Goal: Task Accomplishment & Management: Contribute content

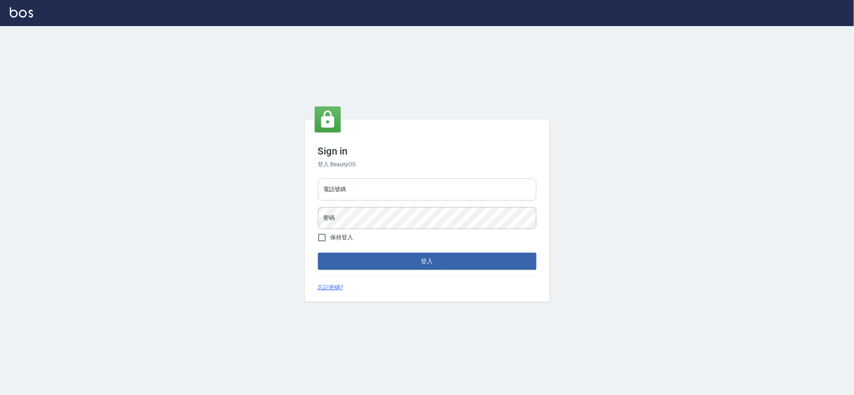
drag, startPoint x: 374, startPoint y: 188, endPoint x: 382, endPoint y: 200, distance: 14.4
click at [374, 188] on input "電話號碼" at bounding box center [427, 189] width 218 height 22
type input "0223709007"
click at [318, 253] on button "登入" at bounding box center [427, 261] width 218 height 17
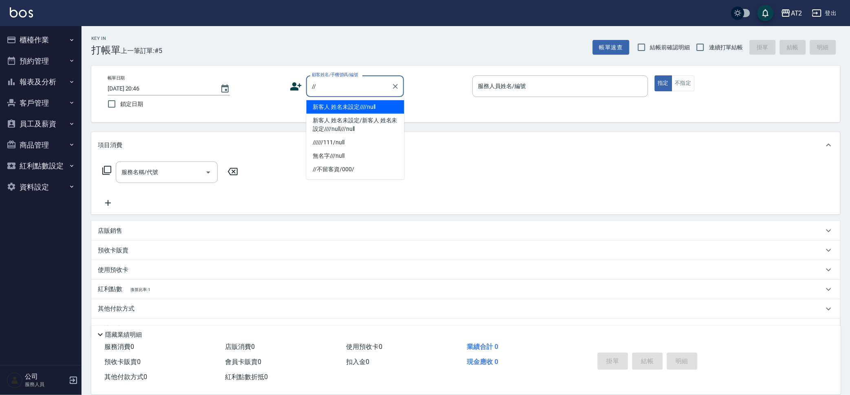
type input "新客人 姓名未設定////null"
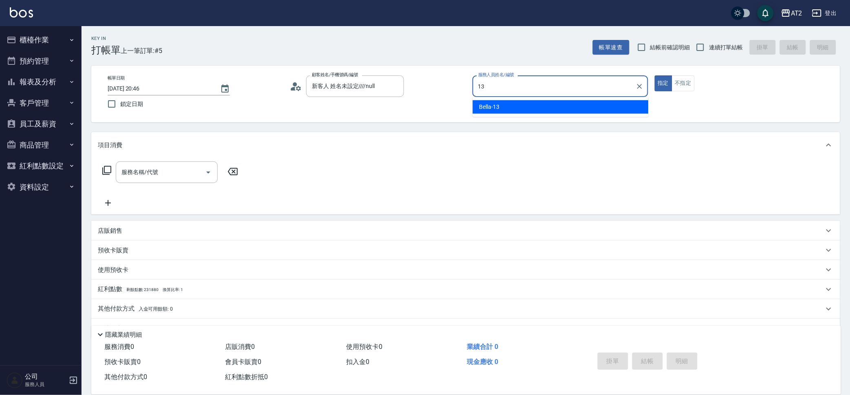
type input "Bella-13"
type button "true"
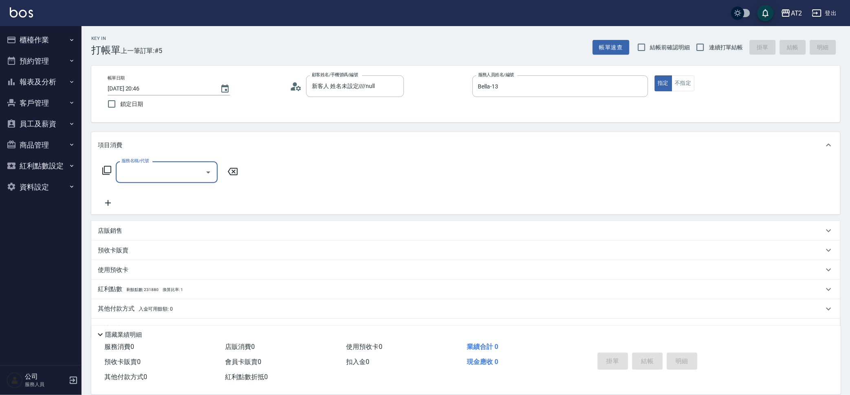
type input "6"
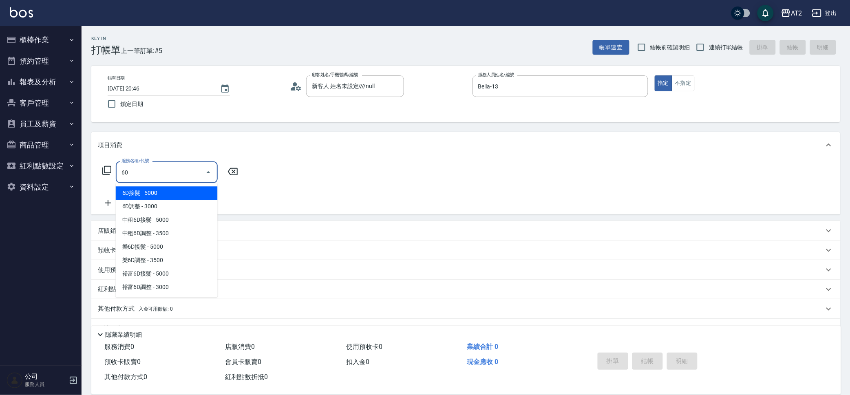
type input "601"
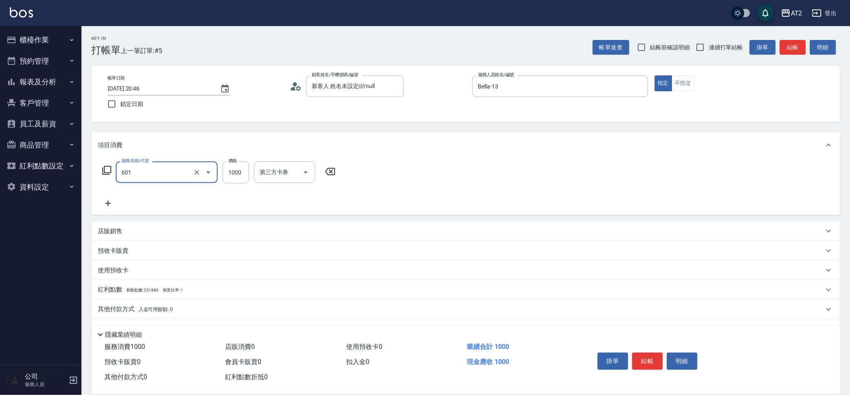
type input "100"
type input "自備護髮(601)"
type input "3"
type input "0"
type input "32"
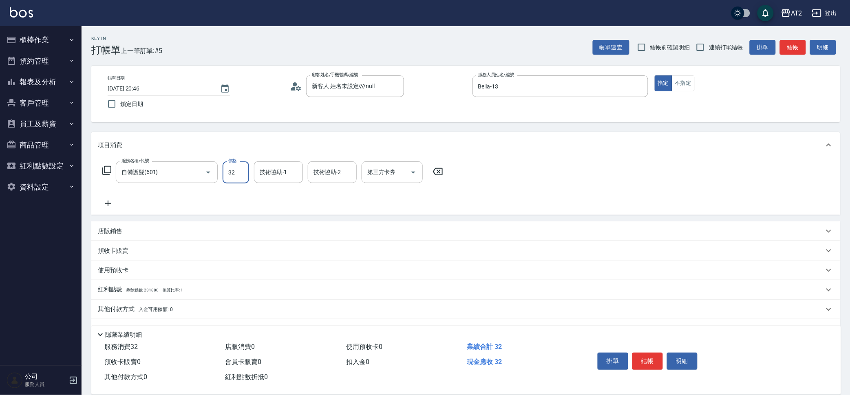
type input "30"
type input "322"
type input "320"
type input "3222"
type input "30"
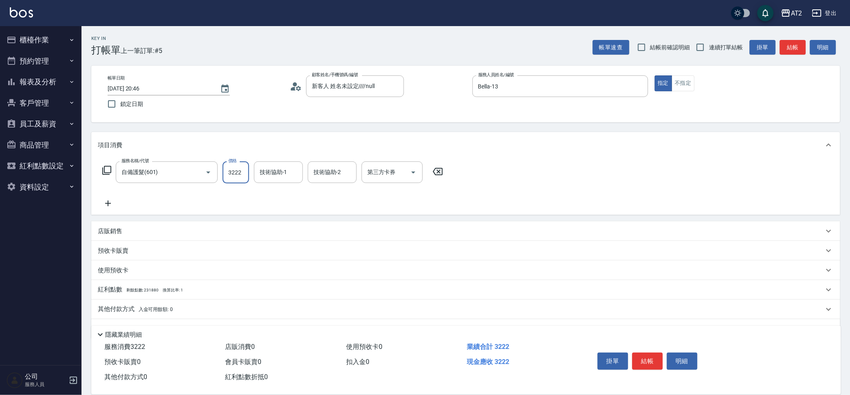
type input "322"
type input "0"
type input "30"
type input "300"
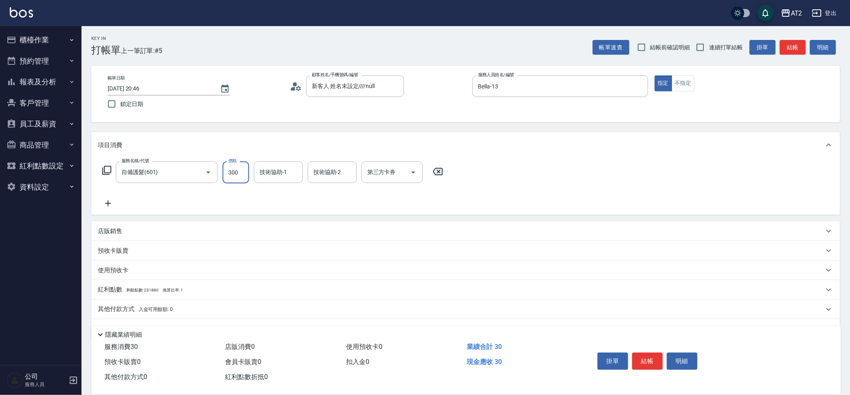
type input "300"
type input "3000"
type input "483"
click at [264, 173] on input "技術協助-1" at bounding box center [279, 172] width 42 height 14
type input "Ivy-48"
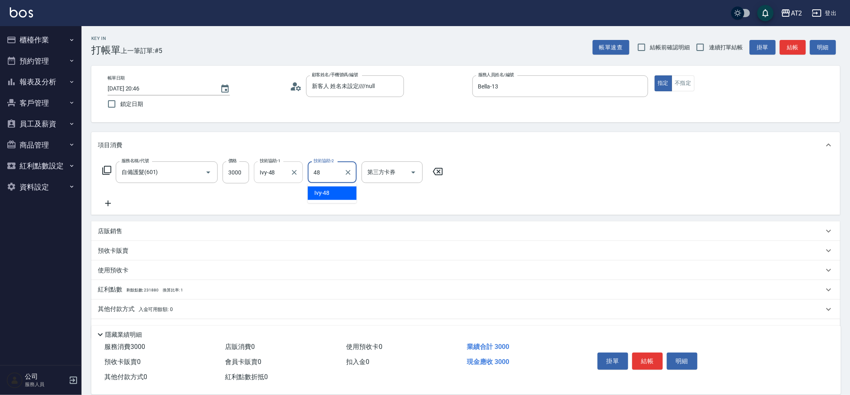
type input "Ivy-48"
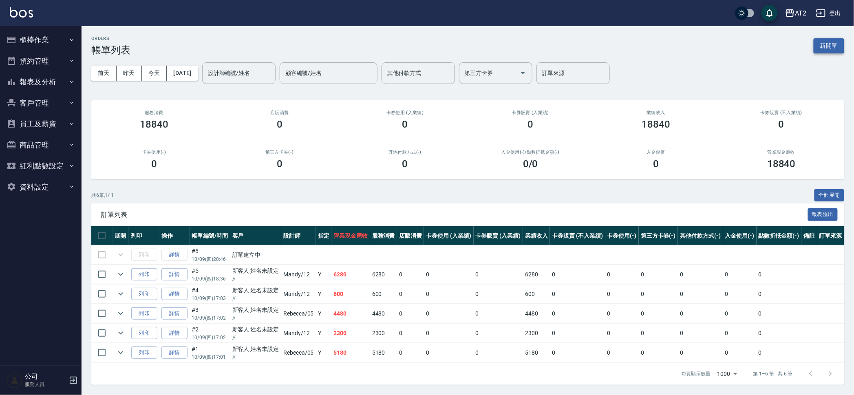
click at [833, 44] on button "新開單" at bounding box center [828, 45] width 31 height 15
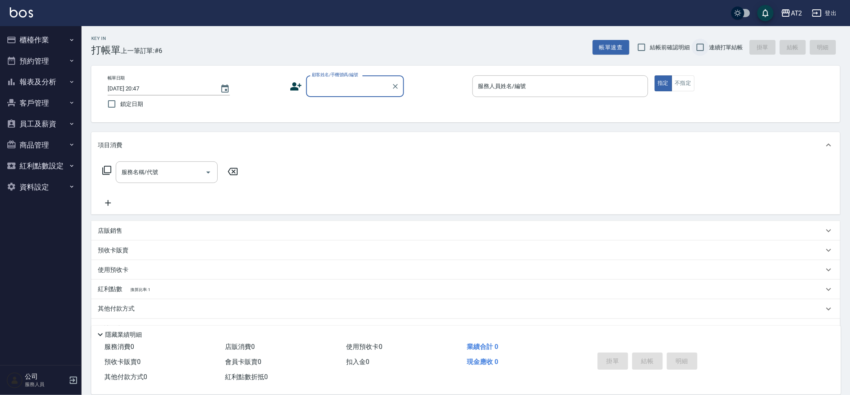
click at [693, 43] on input "連續打單結帳" at bounding box center [700, 47] width 17 height 17
checkbox input "true"
click at [349, 77] on div "顧客姓名/手機號碼/編號" at bounding box center [355, 86] width 98 height 22
type input "新客人 姓名未設定////null"
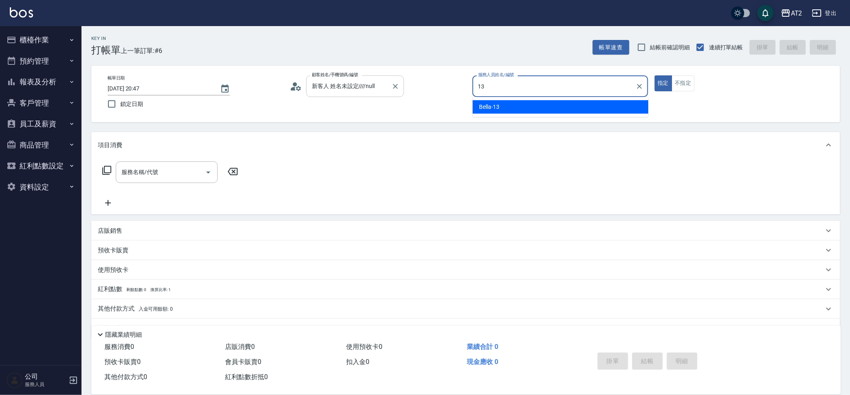
type input "Bella-13"
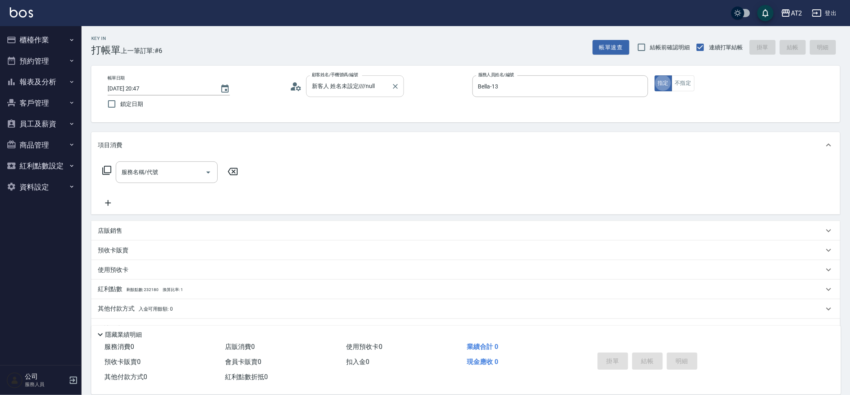
type button "true"
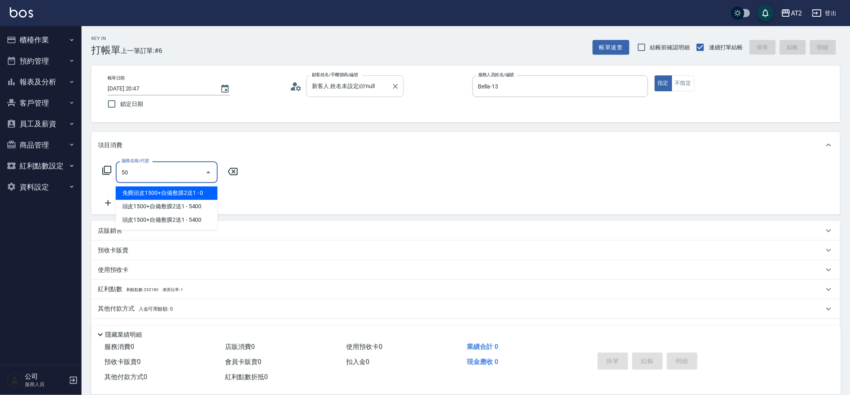
type input "501"
type input "100"
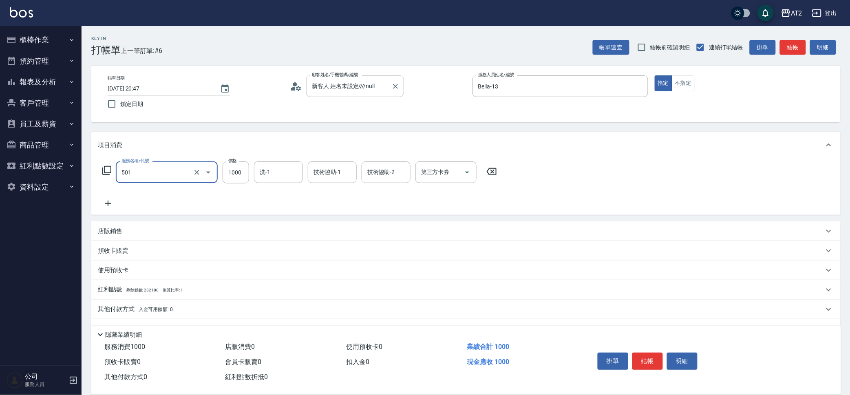
type input "染髮(501)"
type input "1"
type input "0"
type input "15"
type input "10"
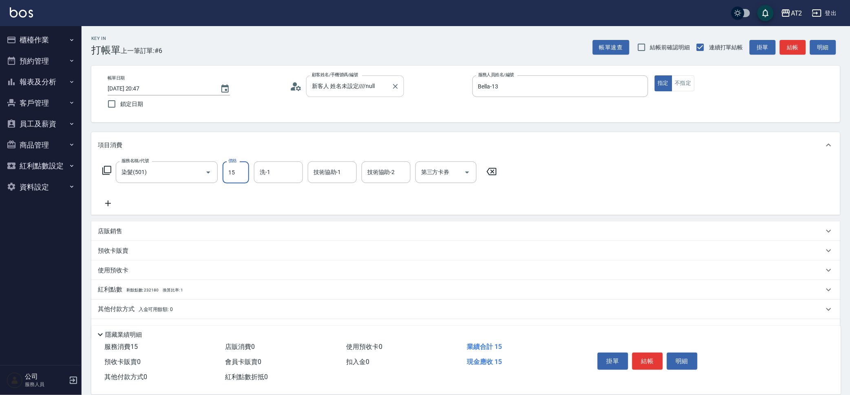
type input "158"
type input "150"
type input "1580"
click at [286, 156] on div "項目消費" at bounding box center [465, 145] width 749 height 26
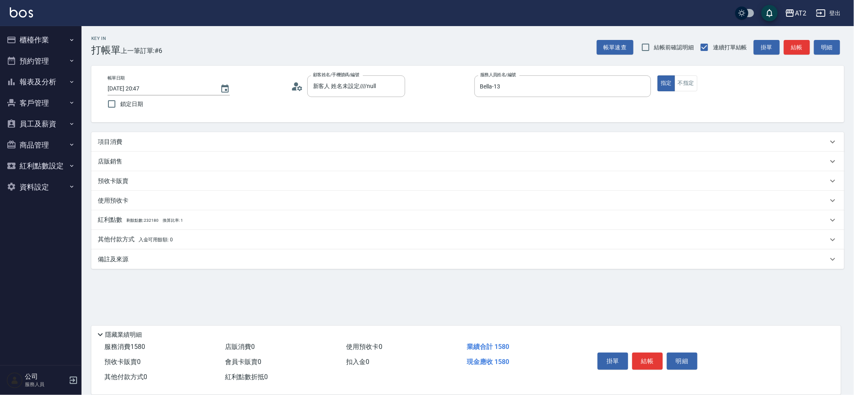
click at [284, 142] on div "項目消費" at bounding box center [463, 142] width 730 height 9
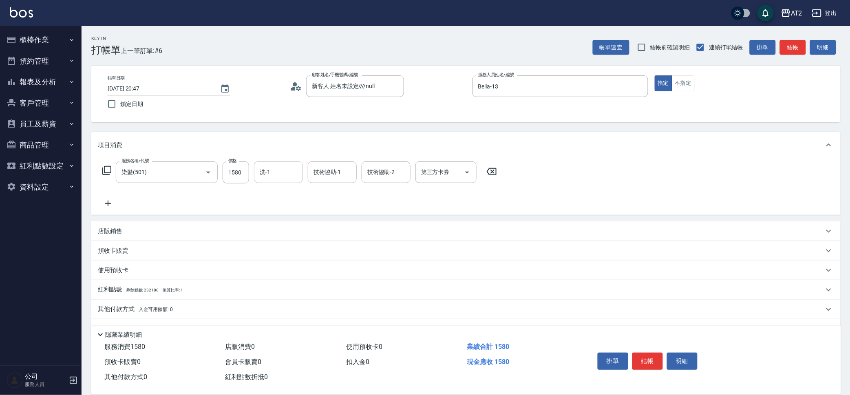
click at [280, 174] on input "洗-1" at bounding box center [279, 172] width 42 height 14
type input "Ivy-48"
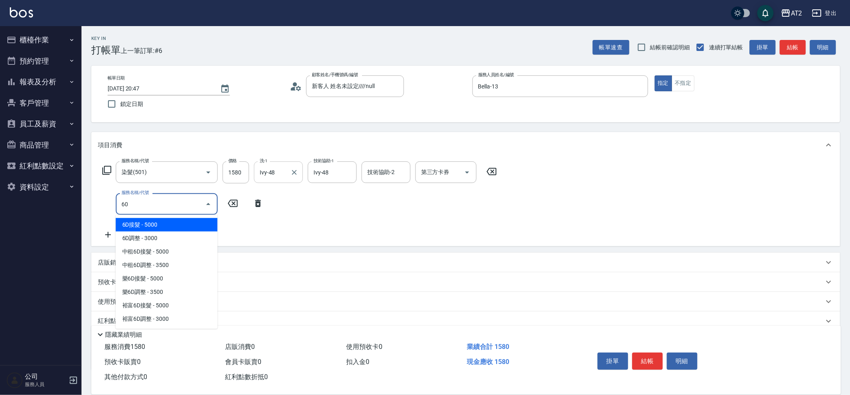
type input "601"
type input "250"
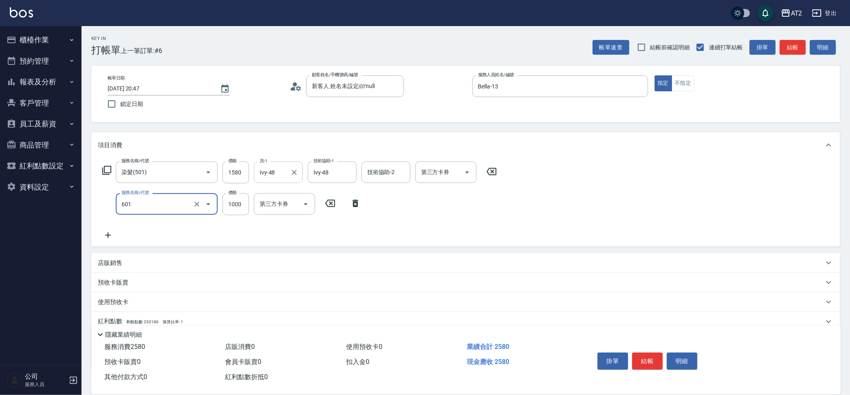
type input "自備護髮(601)"
click at [179, 197] on input "自備護髮(601)" at bounding box center [155, 204] width 72 height 14
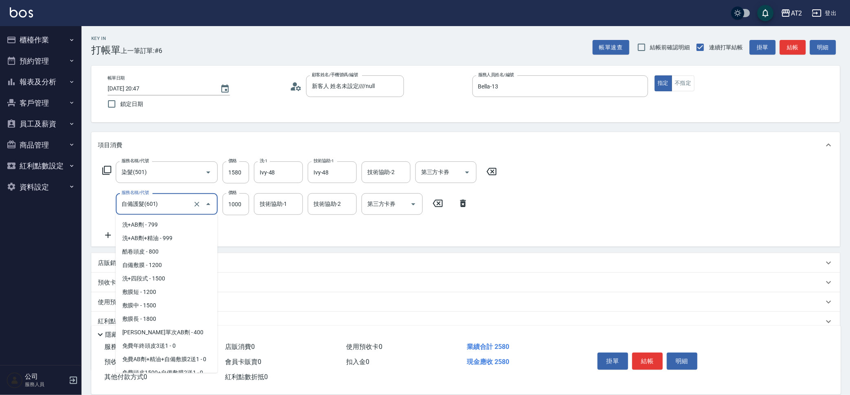
scroll to position [315, 0]
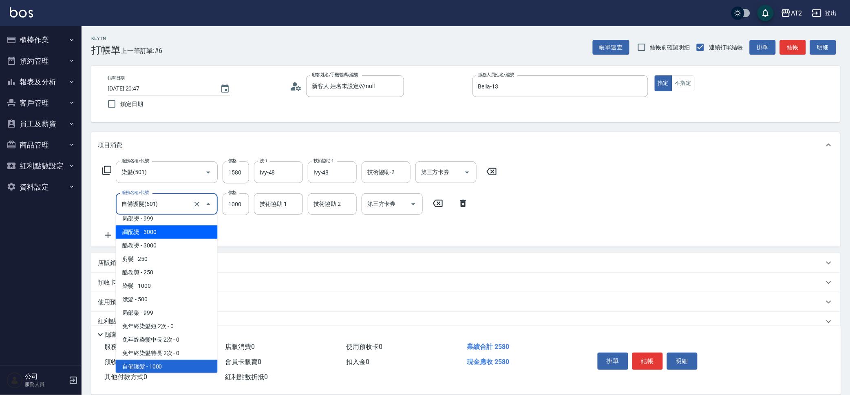
type input "150"
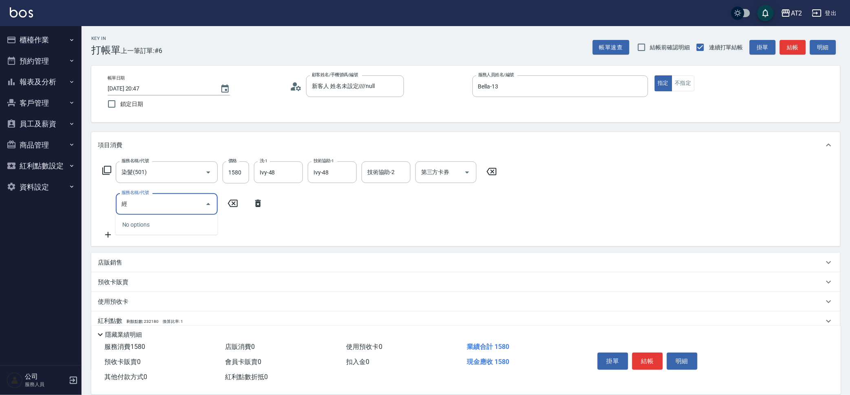
type input "京"
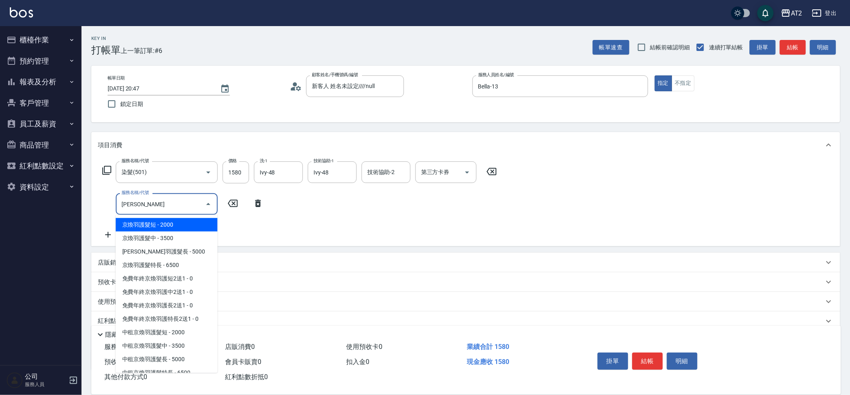
click at [168, 239] on span "京煥羽護髮中 - 3500" at bounding box center [167, 237] width 102 height 13
type input "500"
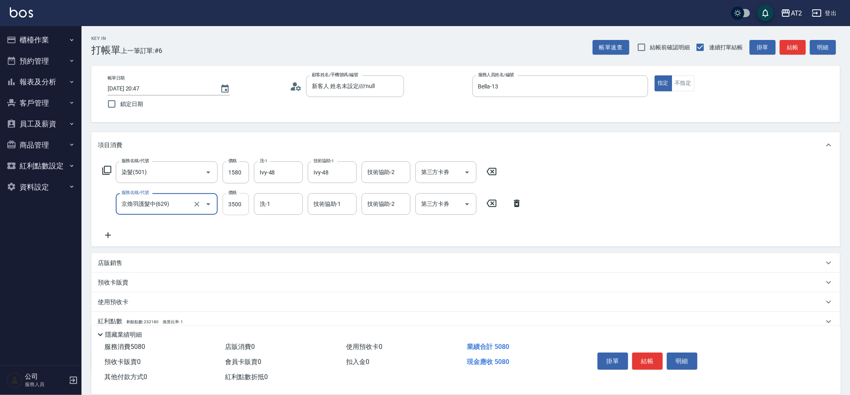
type input "京煥羽護髮中(629)"
click at [237, 206] on input "3500" at bounding box center [235, 204] width 26 height 22
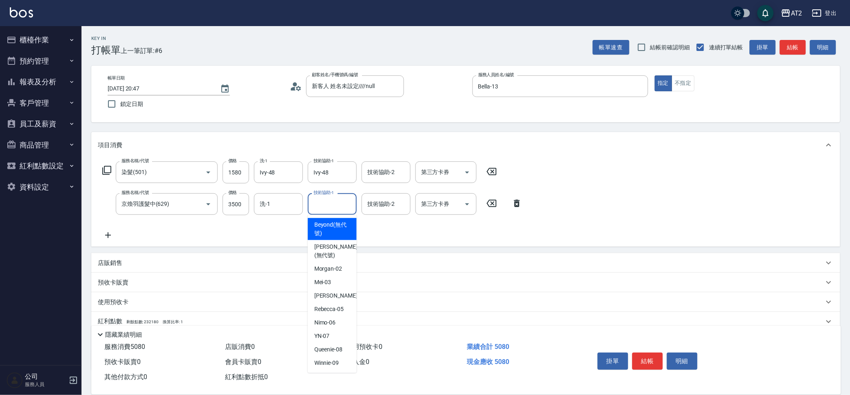
click at [346, 200] on input "技術協助-1" at bounding box center [332, 204] width 42 height 14
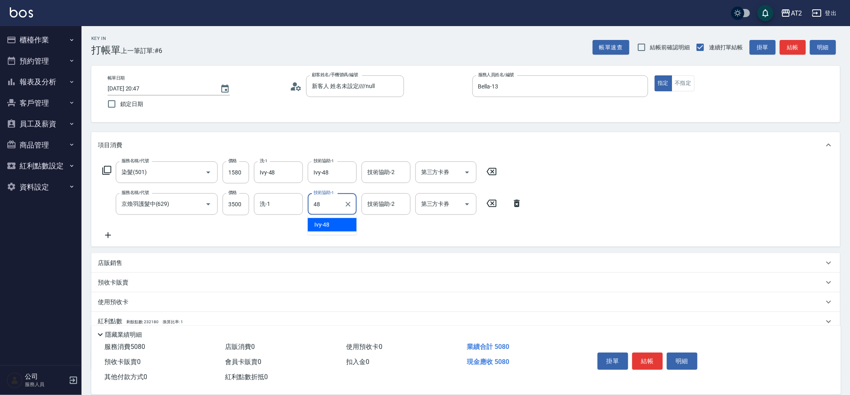
type input "Ivy-48"
click at [243, 339] on div "店販消費 0" at bounding box center [282, 346] width 121 height 15
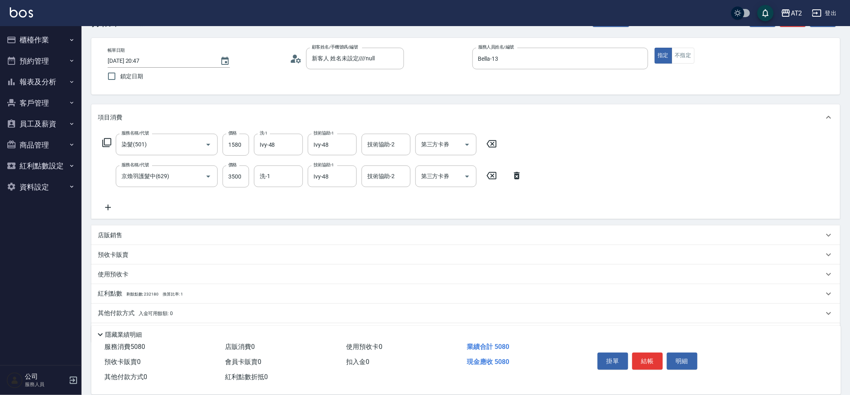
scroll to position [52, 0]
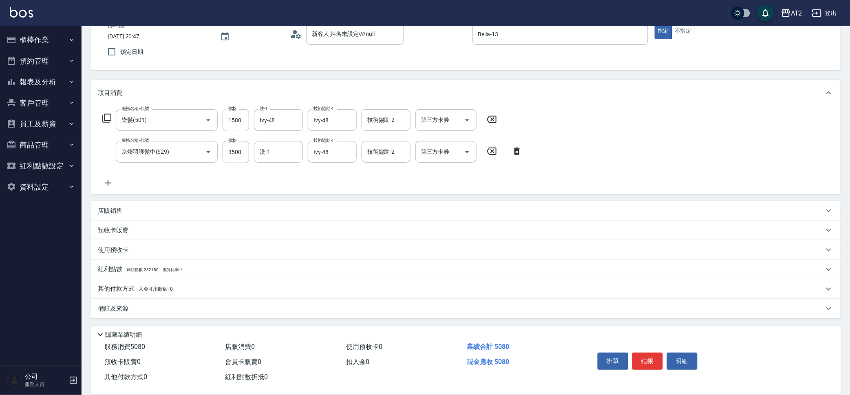
click at [183, 284] on div "其他付款方式 入金可用餘額: 0" at bounding box center [461, 288] width 726 height 9
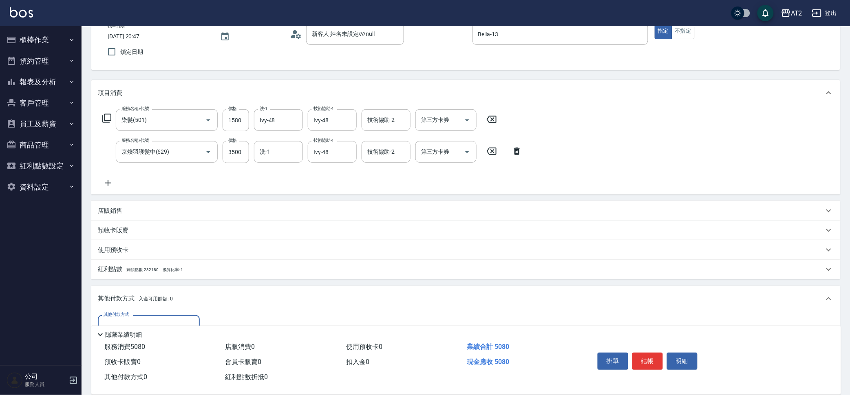
scroll to position [0, 0]
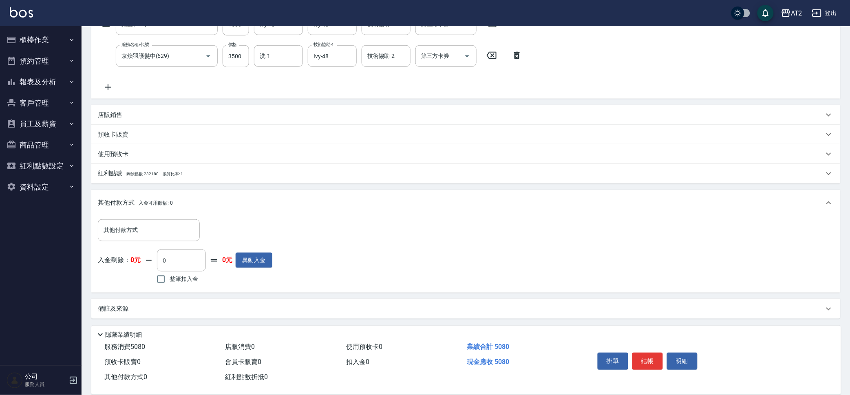
click at [165, 214] on div "其他付款方式 入金可用餘額: 0" at bounding box center [465, 203] width 749 height 26
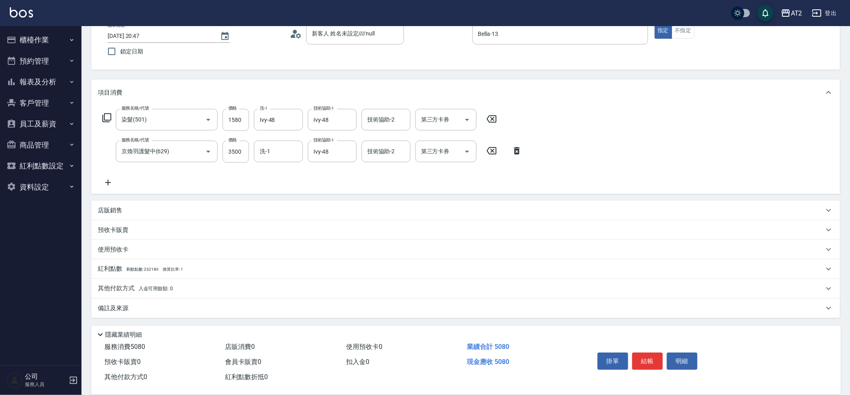
click at [168, 234] on div "項目消費 服務名稱/代號 染髮(501) 服務名稱/代號 價格 1580 價格 洗-1 Ivy-48 洗-1 技術協助-1 Ivy-48 技術協助-1 技術協…" at bounding box center [465, 198] width 749 height 238
click at [164, 287] on span "入金可用餘額: 0" at bounding box center [156, 289] width 35 height 6
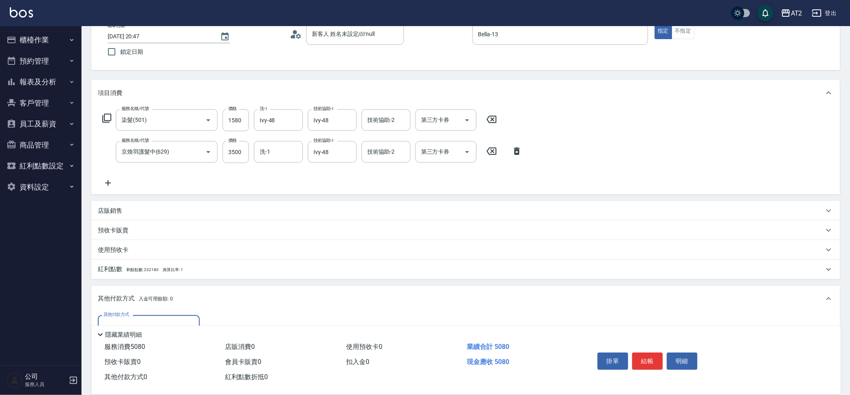
scroll to position [148, 0]
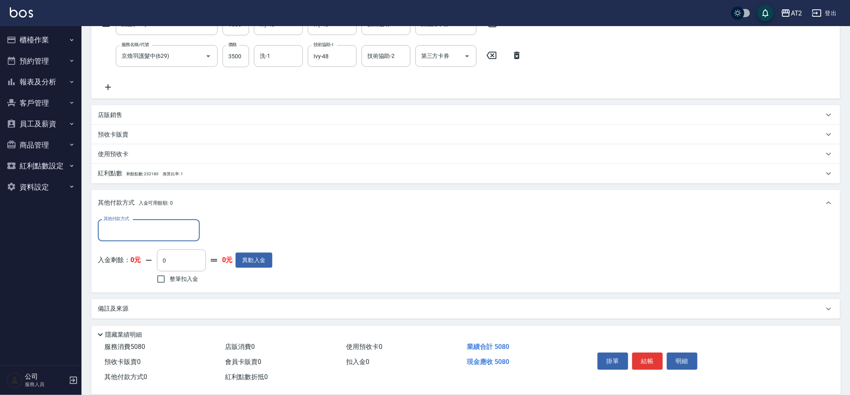
click at [170, 219] on div "其他付款方式" at bounding box center [149, 230] width 102 height 22
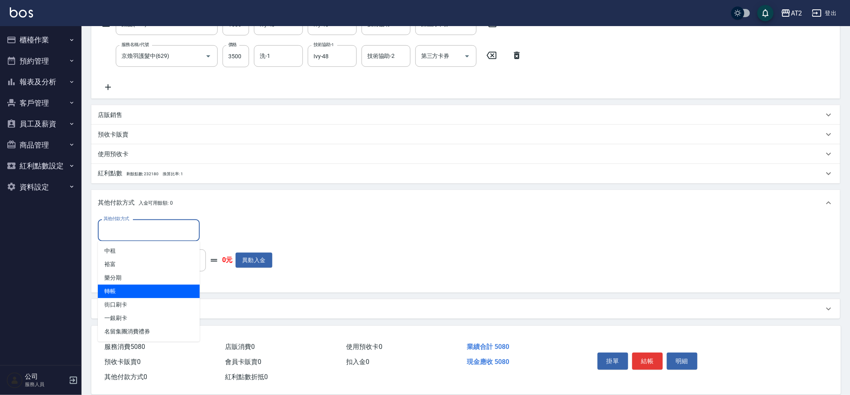
click at [174, 289] on span "轉帳" at bounding box center [149, 291] width 102 height 13
type input "轉帳"
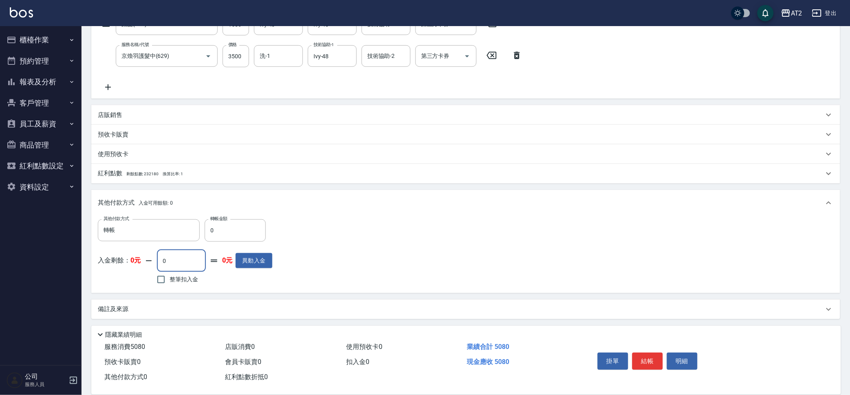
click at [173, 266] on input "0" at bounding box center [181, 261] width 49 height 22
click at [222, 235] on input "0" at bounding box center [235, 230] width 61 height 22
type input "55"
type input "450"
type input "55"
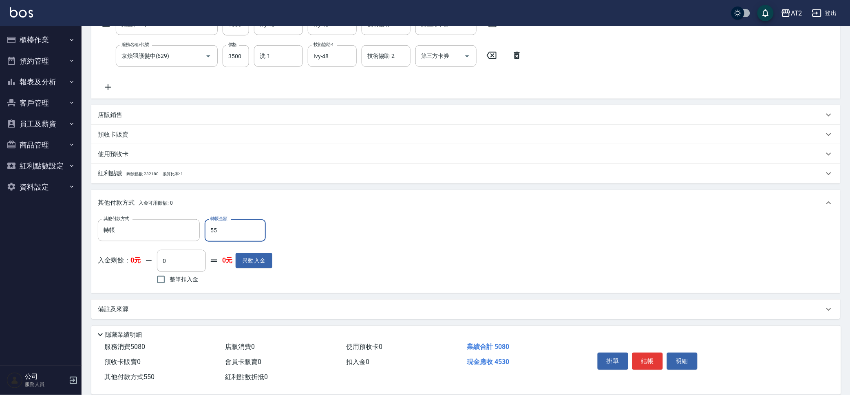
type input "500"
type input "50"
type input "450"
type input "5080"
type input "0"
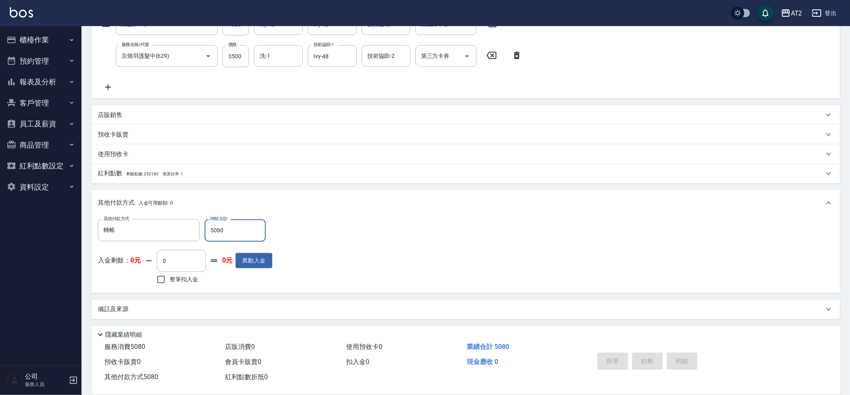
type input "2025/10/09 20:48"
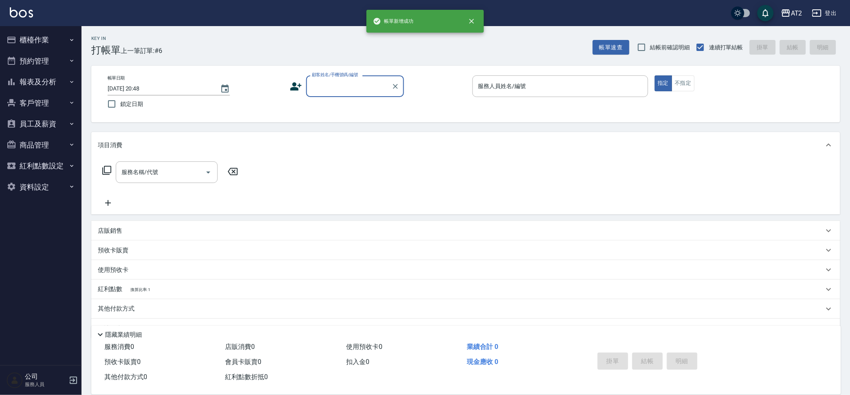
scroll to position [0, 0]
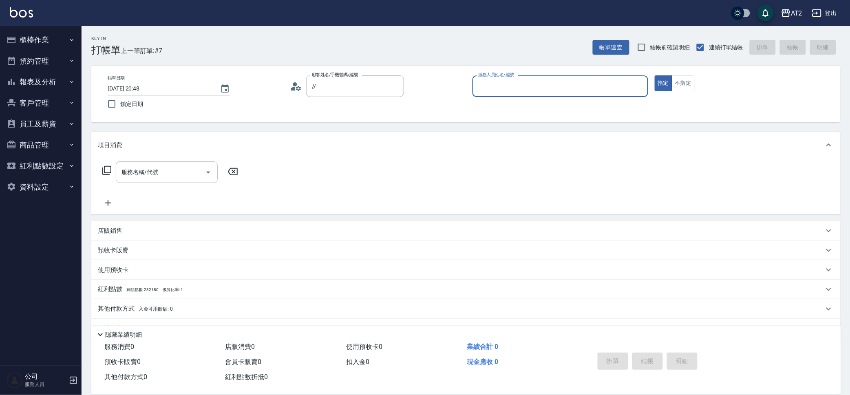
type input "新客人 姓名未設定////null"
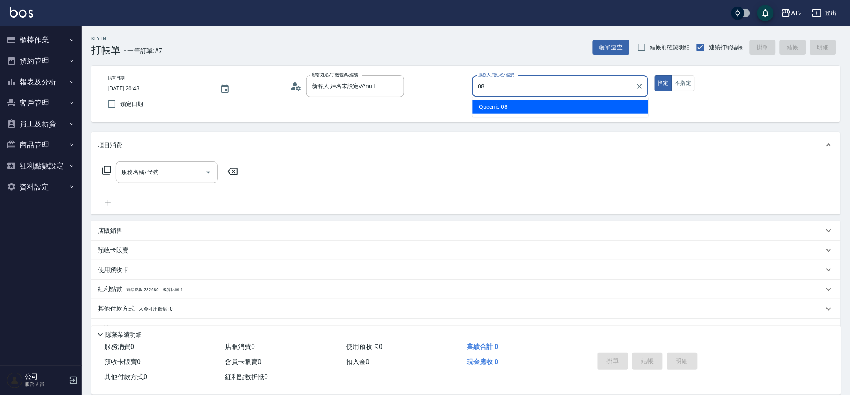
type input "Queenie-08"
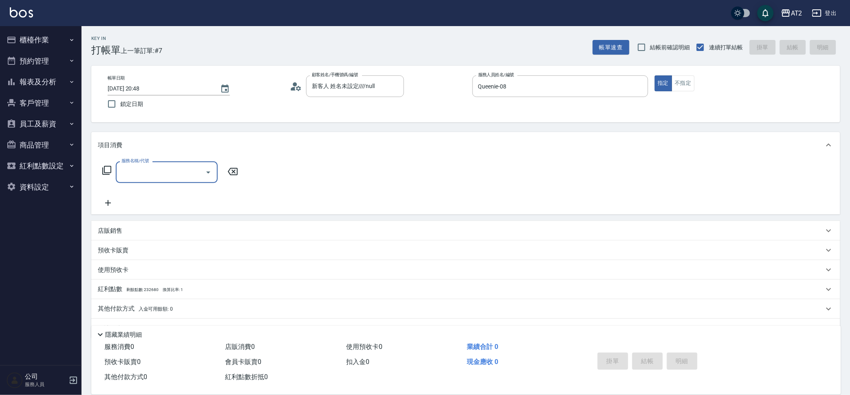
type input "6"
type input "501"
type input "100"
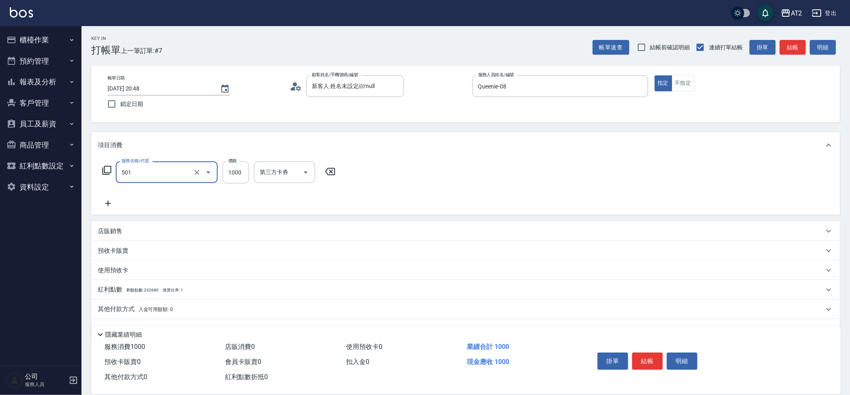
type input "染髮(501)"
type input "0"
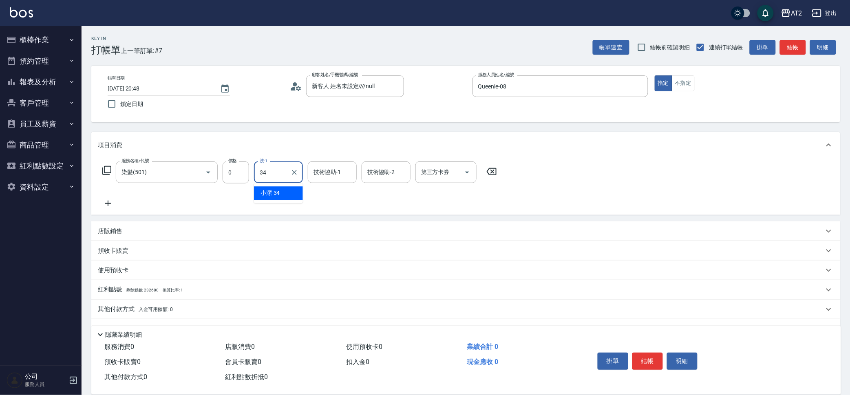
type input "小潔-34"
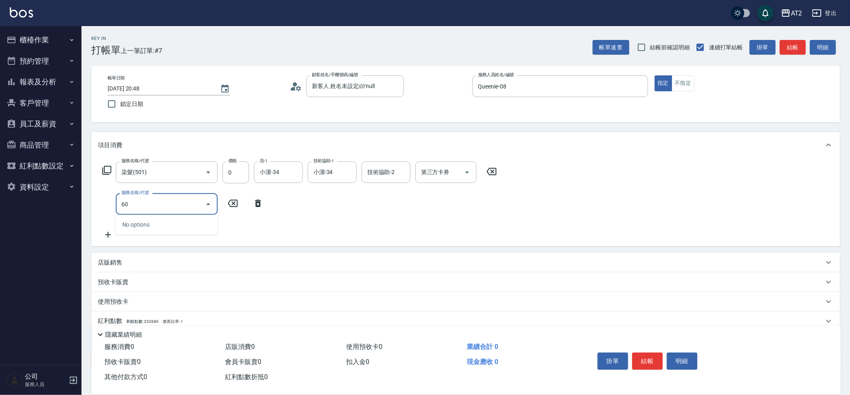
type input "601"
type input "100"
type input "自備護髮(601)"
type input "0"
type input "30"
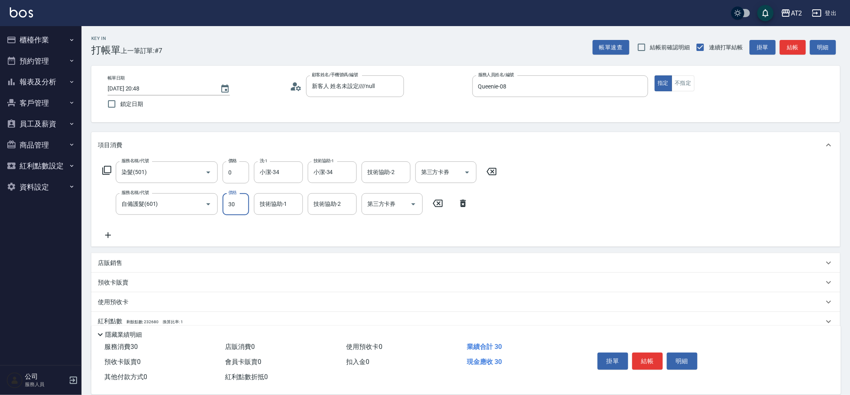
type input "30"
type input "3000"
type input "300"
type input "3000"
type input "小潔-34"
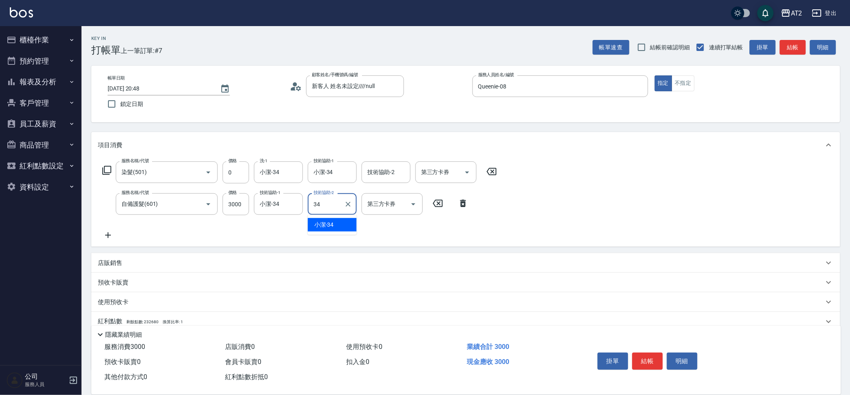
type input "3"
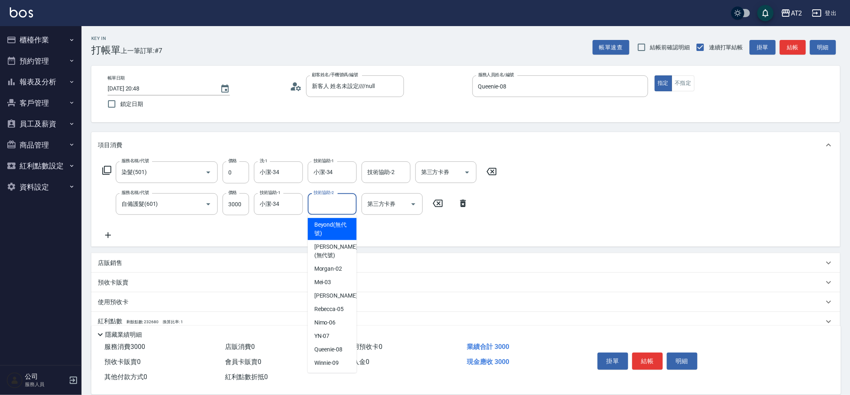
type input "Beyond(無代號)"
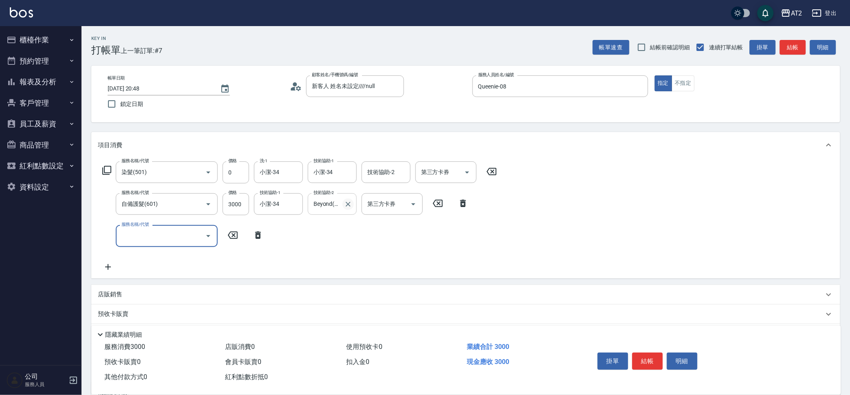
click at [344, 205] on icon "Clear" at bounding box center [348, 204] width 8 height 8
type input "705"
type input "800"
type input "新羽毛鉑金接髮調整(705)"
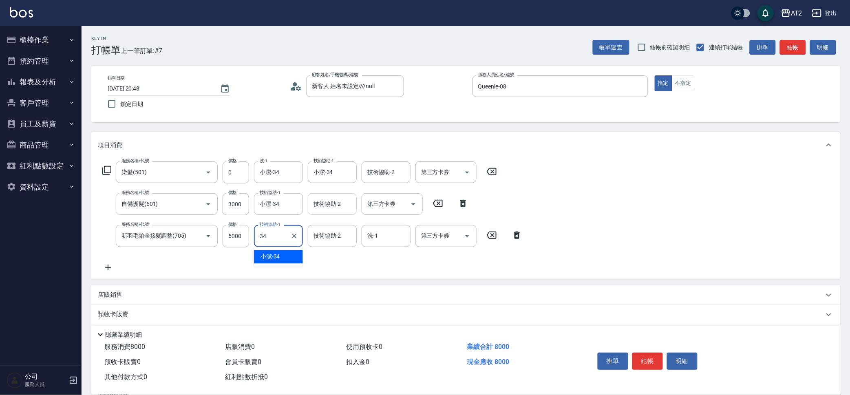
type input "小潔-34"
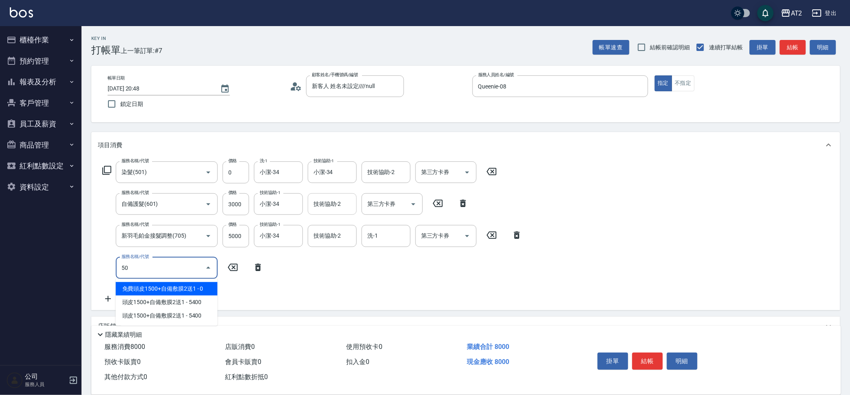
type input "502"
type input "850"
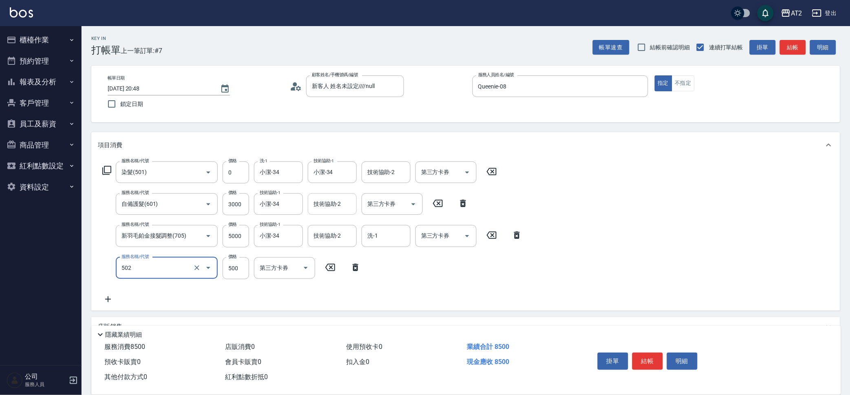
type input "漂髮(502)"
type input "0"
type input "800"
type input "0"
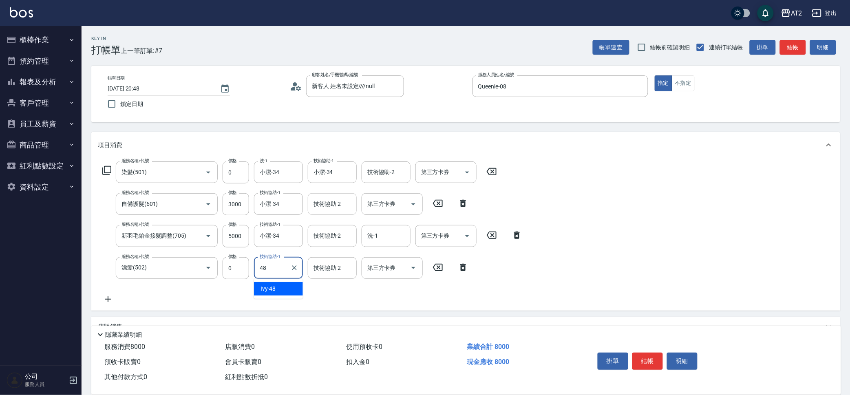
type input "Ivy-48"
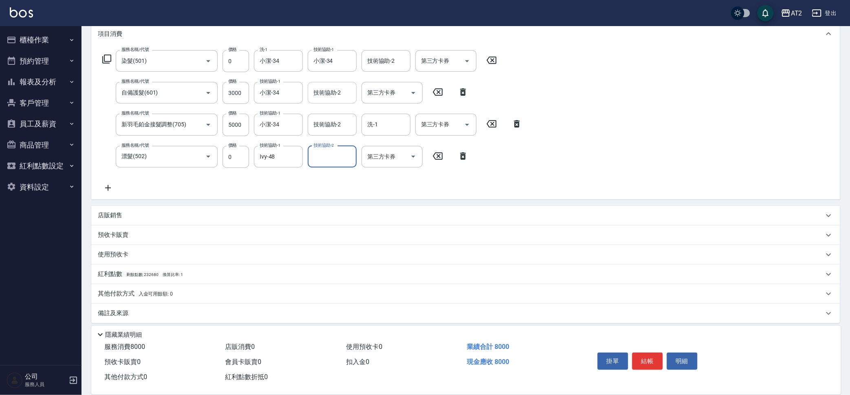
scroll to position [116, 0]
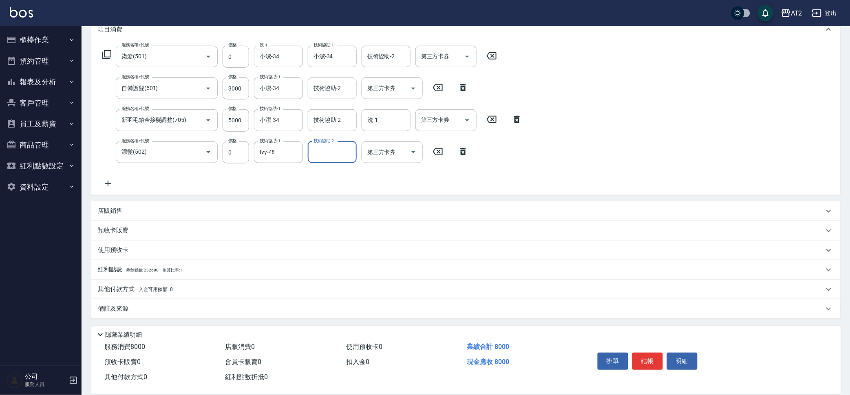
click at [262, 286] on div "其他付款方式 入金可用餘額: 0" at bounding box center [461, 289] width 726 height 9
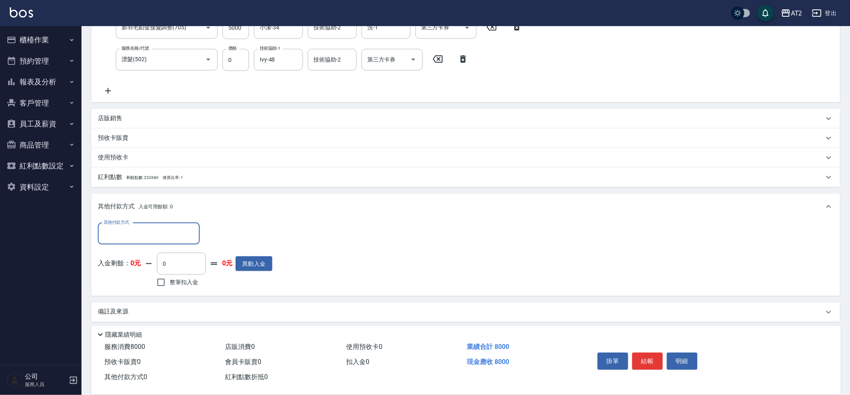
scroll to position [211, 0]
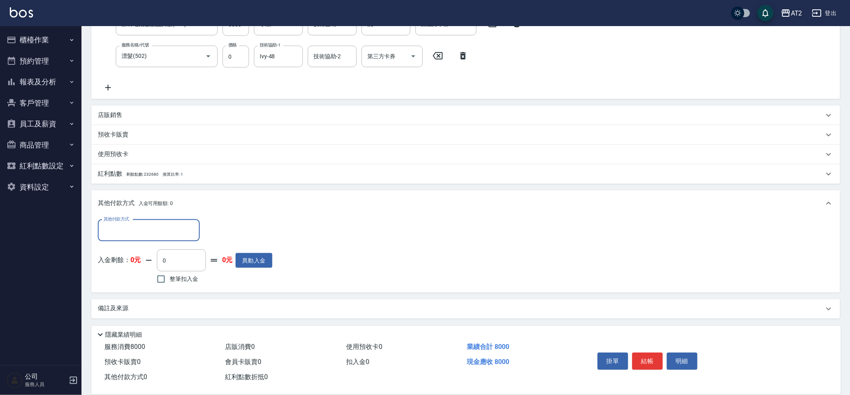
click at [126, 231] on input "其他付款方式" at bounding box center [148, 230] width 95 height 14
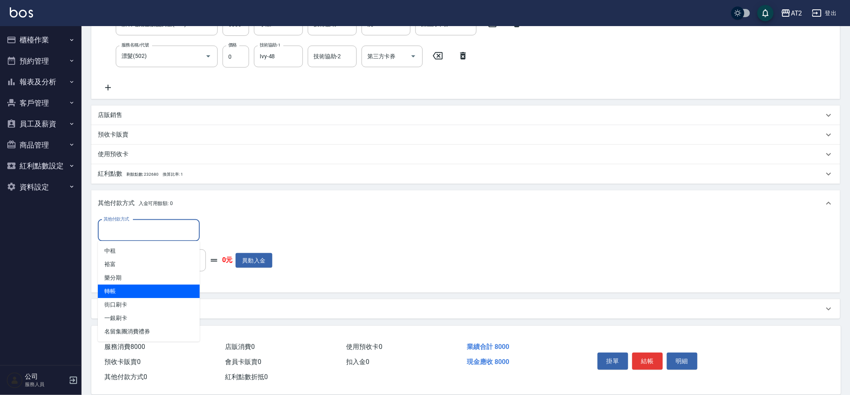
click at [151, 287] on span "轉帳" at bounding box center [149, 291] width 102 height 13
type input "轉帳"
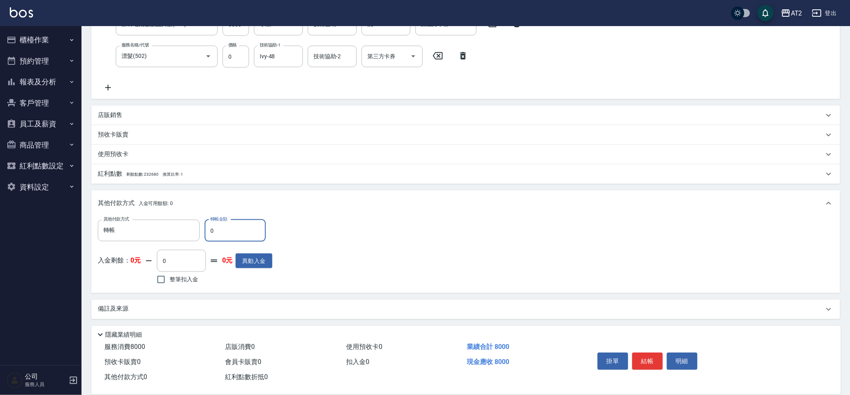
type input "88"
type input "790"
type input "880"
type input "710"
type input "88"
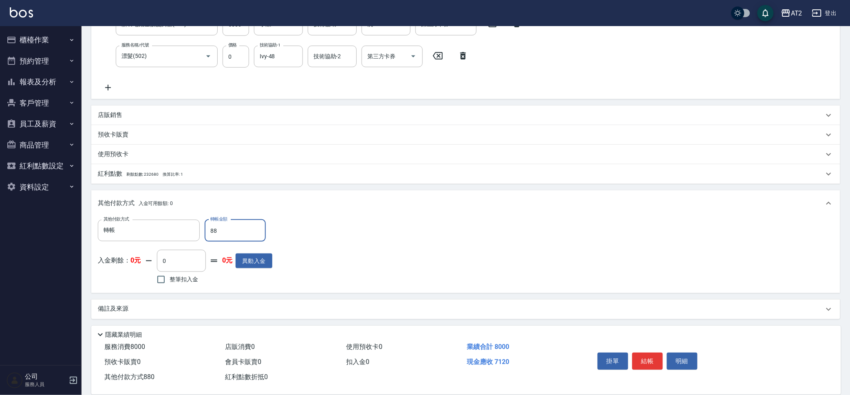
type input "790"
type input "822"
type input "710"
type input "82"
type input "790"
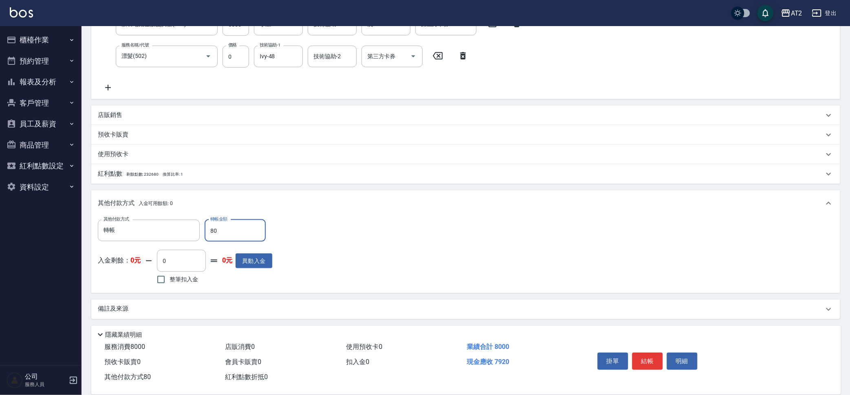
type input "800"
type input "0"
type input "8000"
type input "2025/10/09 20:49"
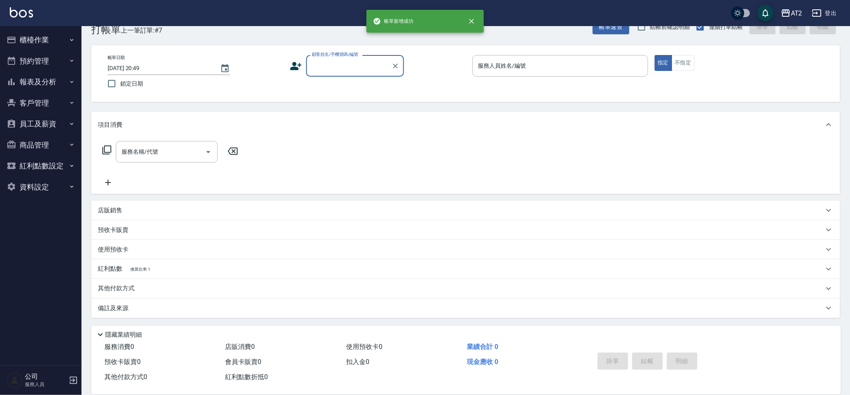
scroll to position [0, 0]
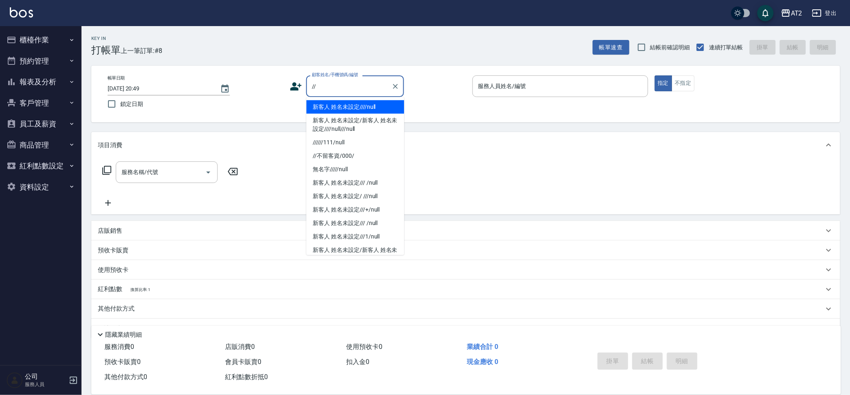
type input "新客人 姓名未設定////null"
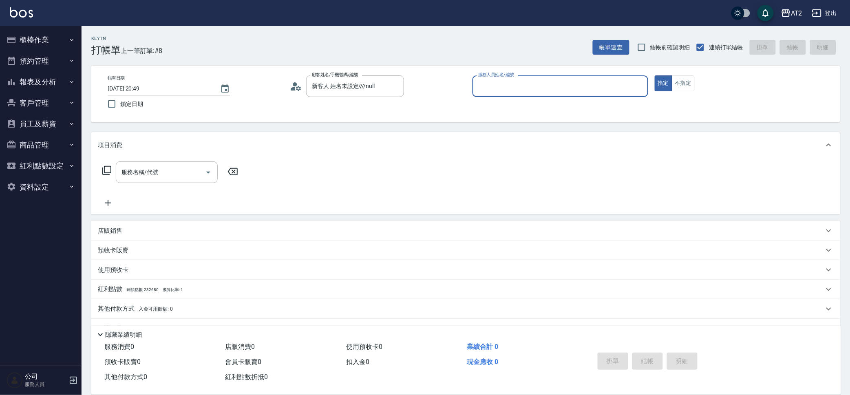
click at [654, 75] on button "指定" at bounding box center [663, 83] width 18 height 16
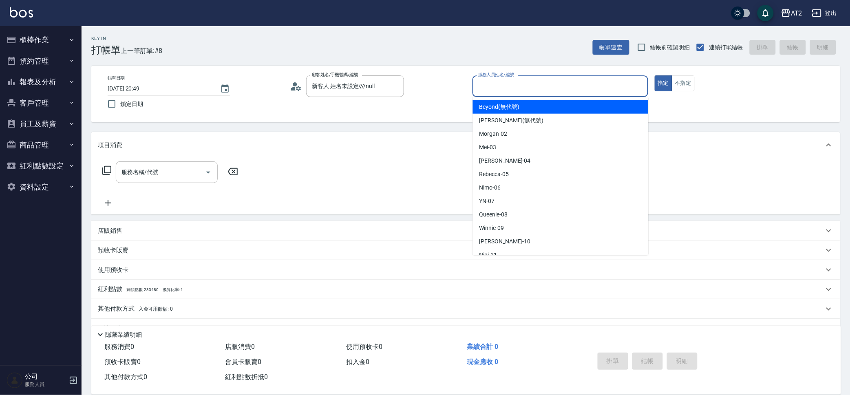
click at [519, 89] on input "服務人員姓名/編號" at bounding box center [560, 86] width 168 height 14
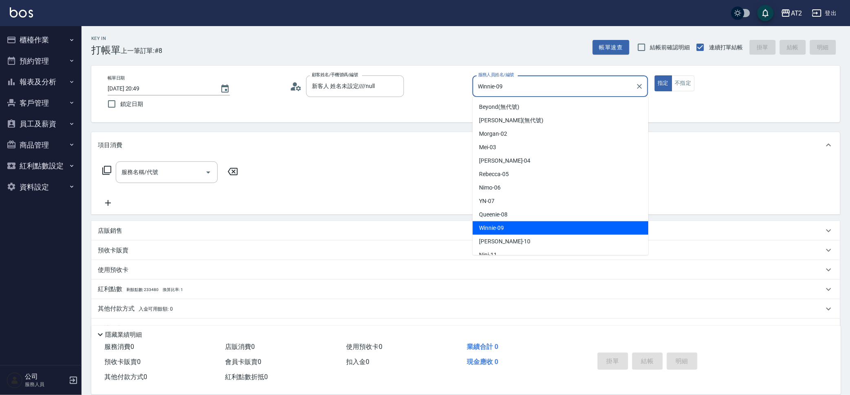
click at [531, 90] on input "Winnie-09" at bounding box center [554, 86] width 156 height 14
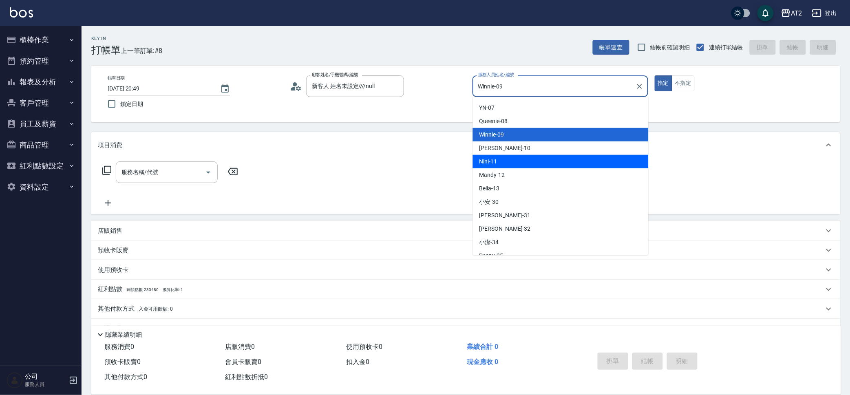
scroll to position [101, 0]
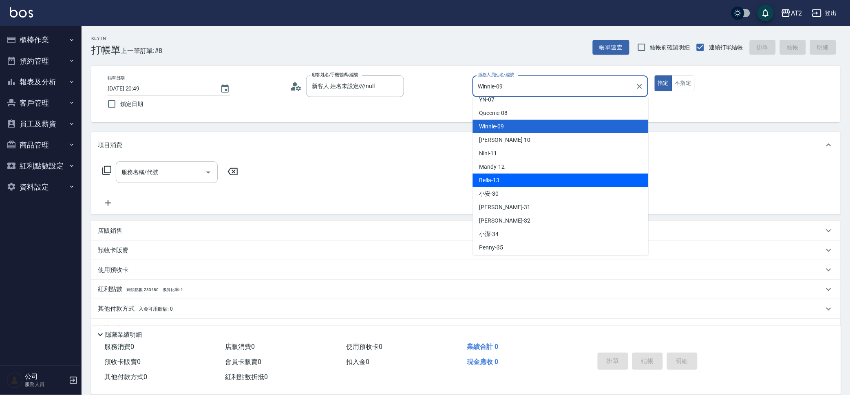
click at [585, 174] on div "Bella -13" at bounding box center [561, 180] width 176 height 13
type input "Bella-13"
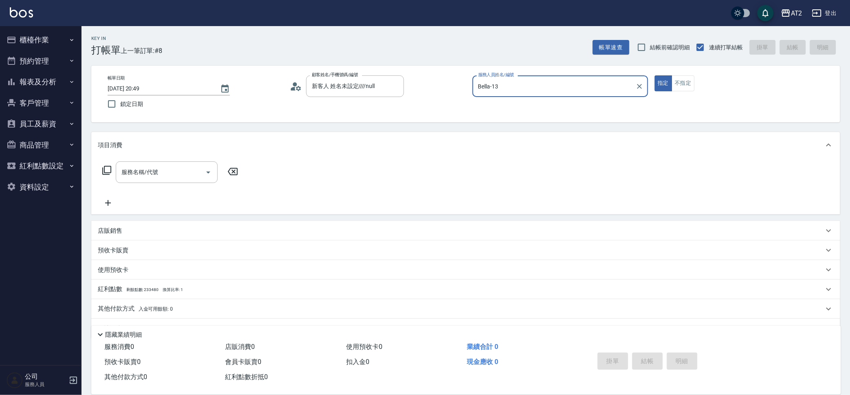
click at [654, 75] on button "指定" at bounding box center [663, 83] width 18 height 16
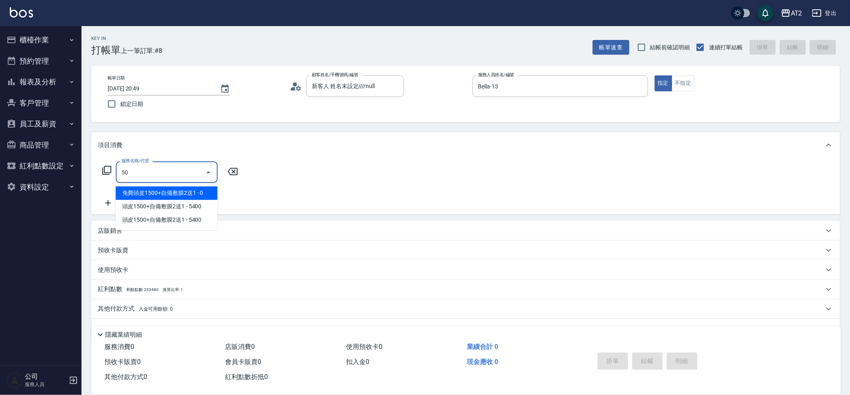
type input "501"
type input "100"
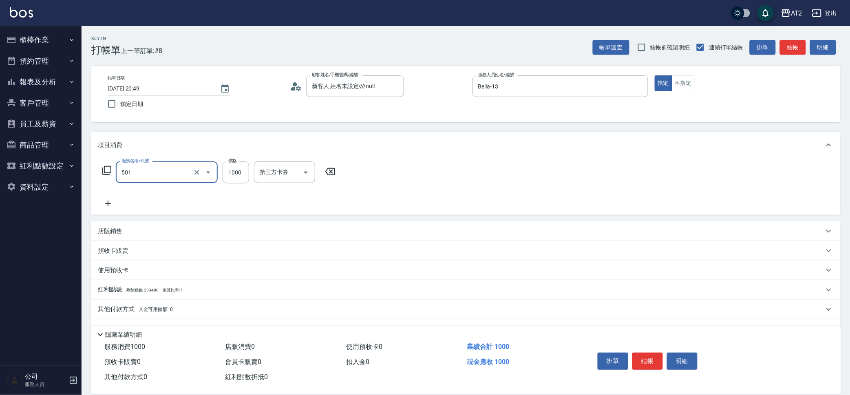
type input "染髮(501)"
type input "1"
type input "0"
type input "17"
type input "10"
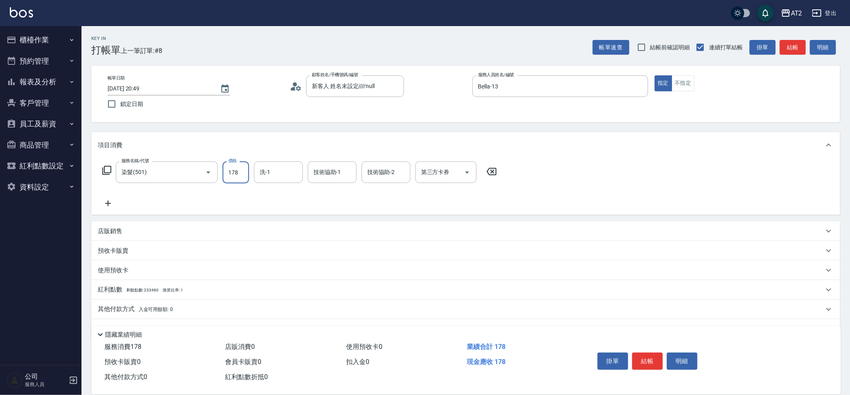
type input "1780"
type input "170"
type input "1780"
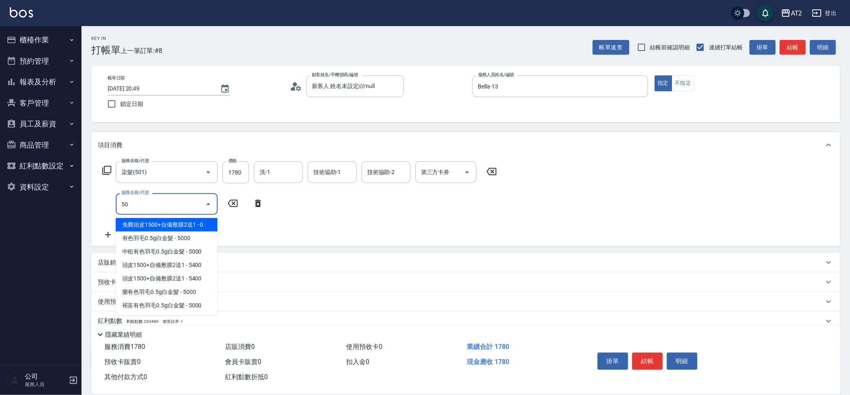
type input "502"
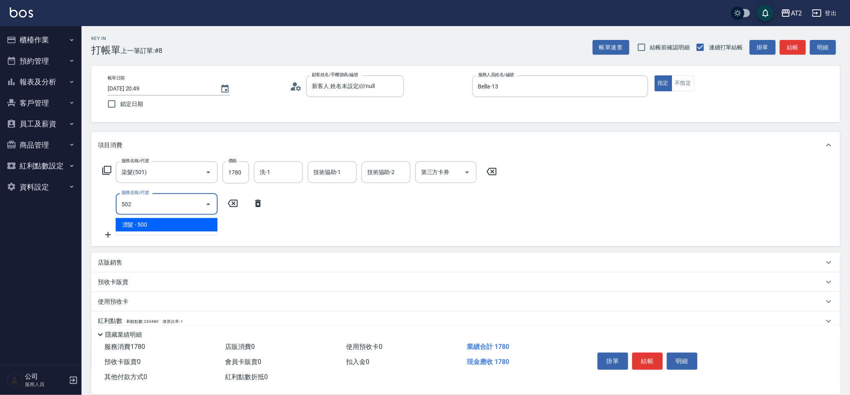
type input "220"
type input "漂髮(502)"
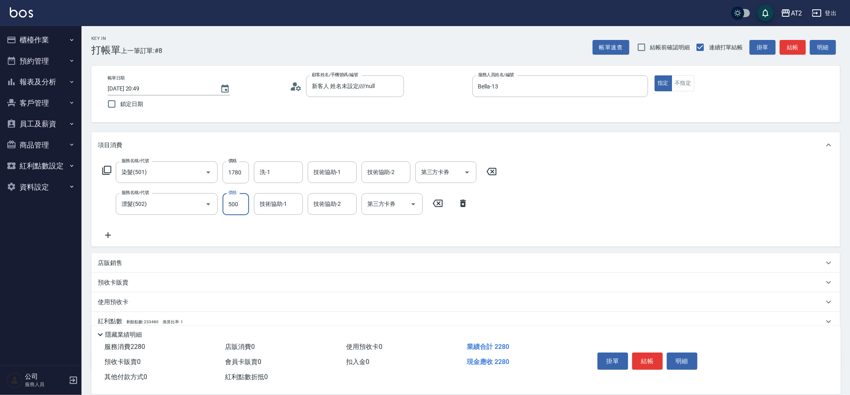
type input "0"
type input "170"
type input "0"
type input "8"
type input "Ivy-48"
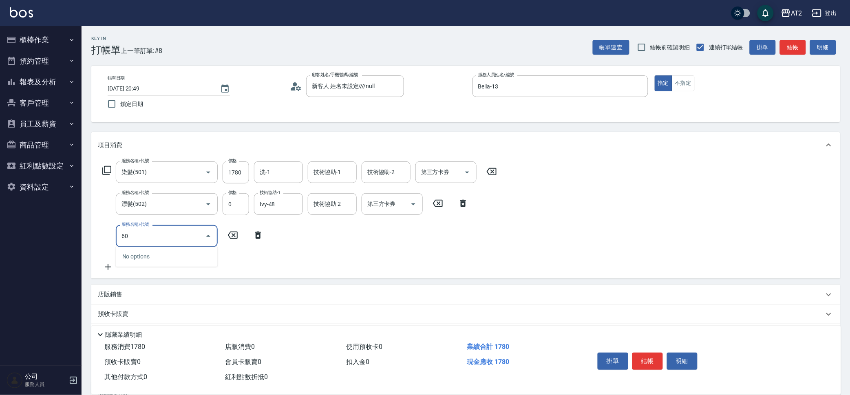
type input "601"
type input "270"
type input "自備護髮(601)"
type input "2"
type input "180"
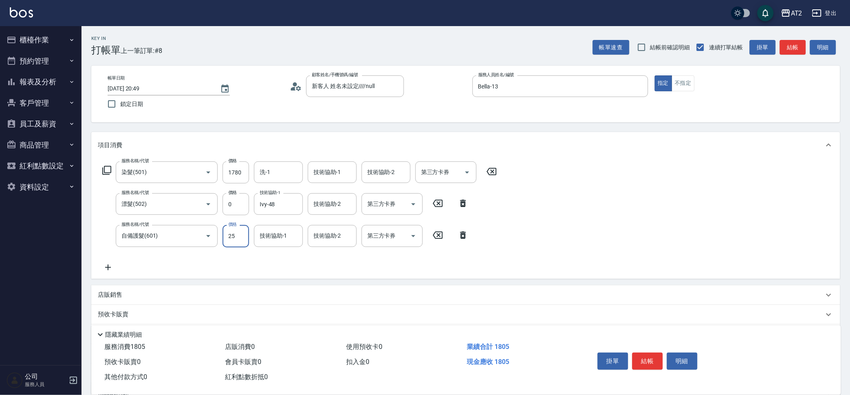
type input "250"
type input "420"
type input "2500"
type input "Ivy-48"
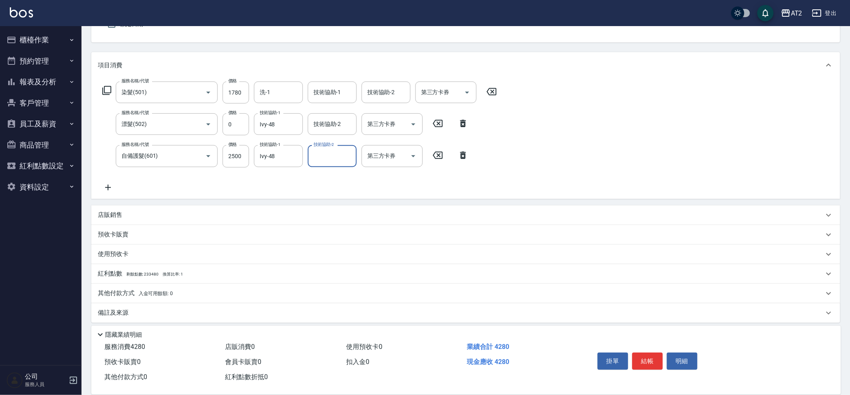
scroll to position [84, 0]
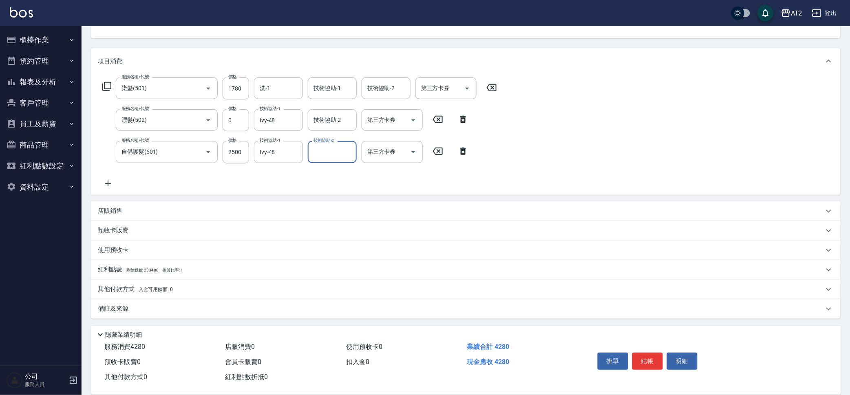
click at [237, 280] on div "其他付款方式 入金可用餘額: 0 其他付款方式 其他付款方式 入金剩餘： 0元 0 ​ 整筆扣入金 0元 異動入金" at bounding box center [465, 290] width 749 height 20
click at [237, 286] on div "其他付款方式 入金可用餘額: 0" at bounding box center [461, 289] width 726 height 9
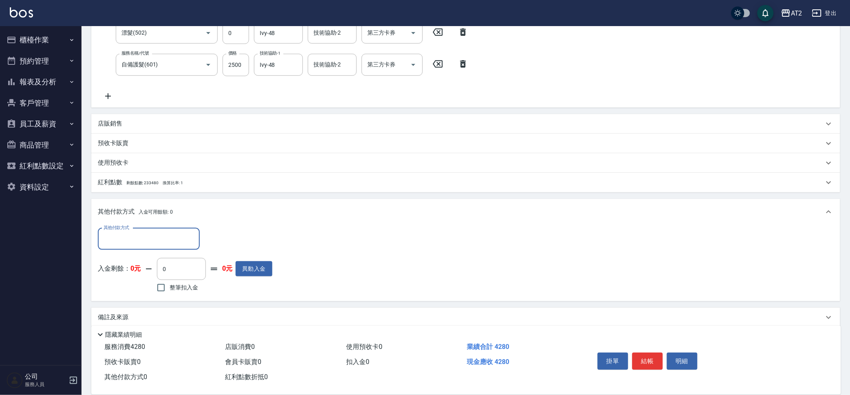
scroll to position [180, 0]
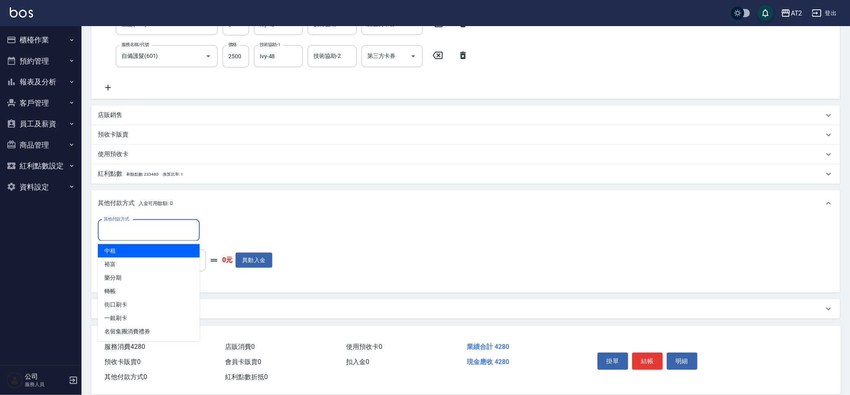
click at [167, 229] on input "其他付款方式" at bounding box center [148, 230] width 95 height 14
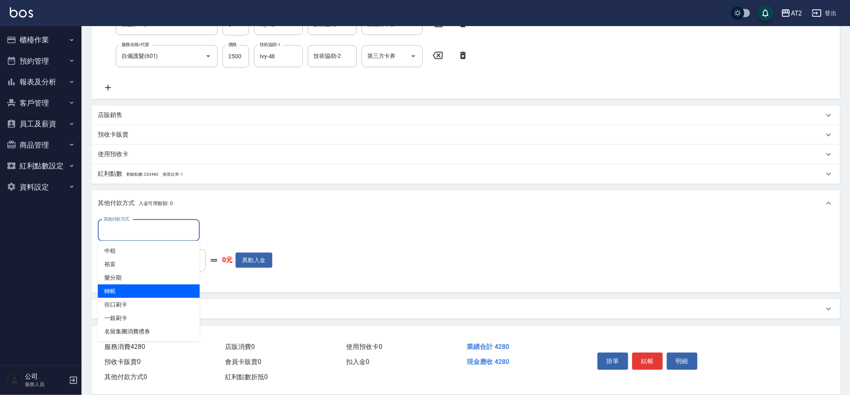
click at [169, 291] on span "轉帳" at bounding box center [149, 290] width 102 height 13
type input "轉帳"
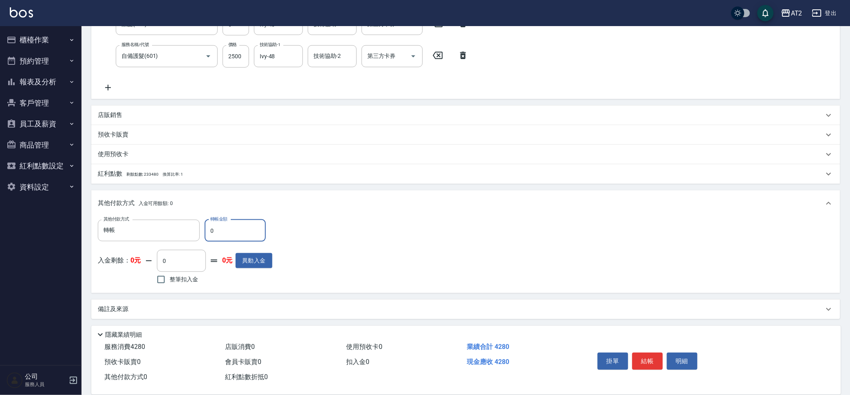
type input "44"
type input "380"
type input "44"
type input "420"
type input "428"
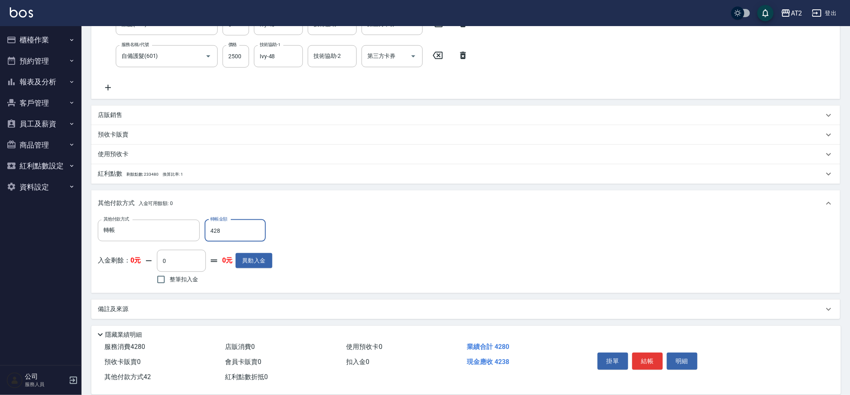
type input "380"
type input "4280"
type input "0"
type input "2025/10/09 20:50"
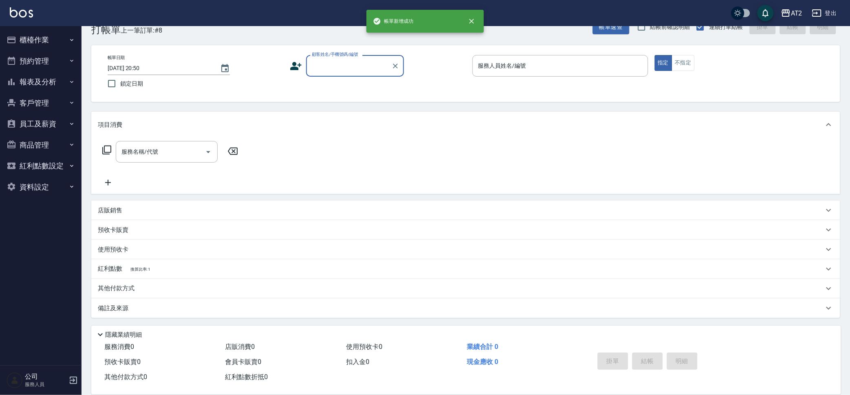
scroll to position [0, 0]
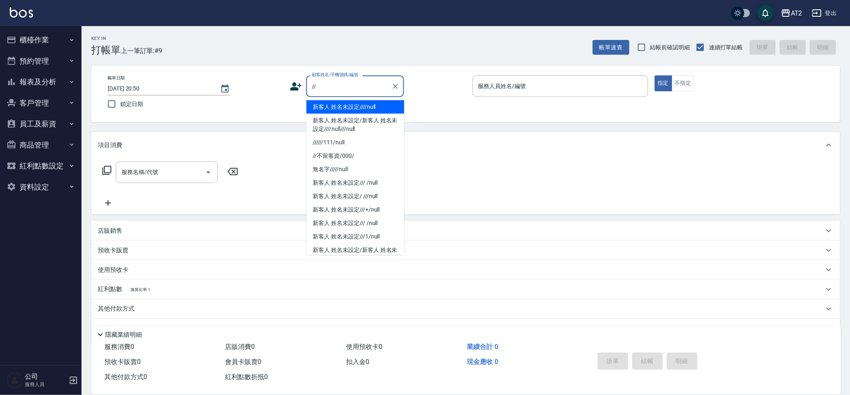
type input "新客人 姓名未設定////null"
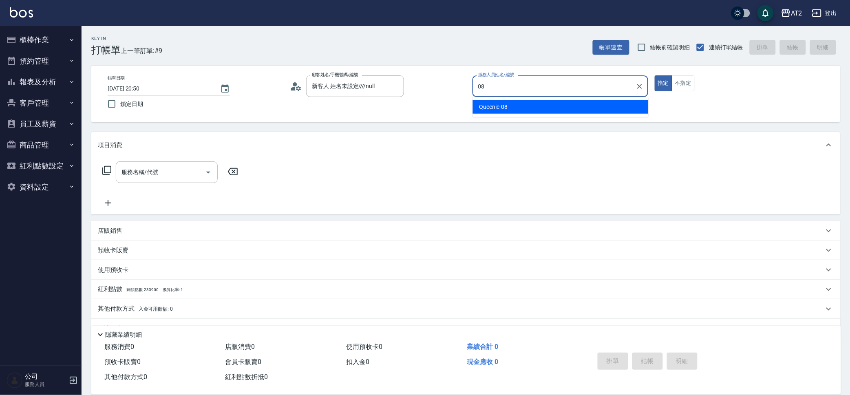
type input "Queenie-08"
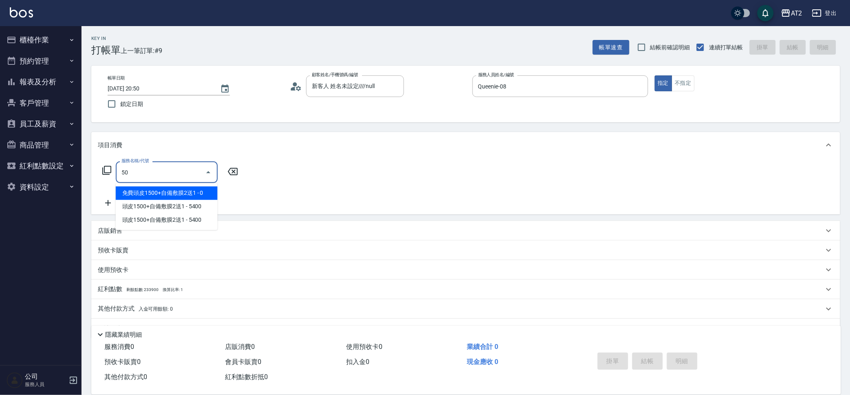
type input "501"
type input "100"
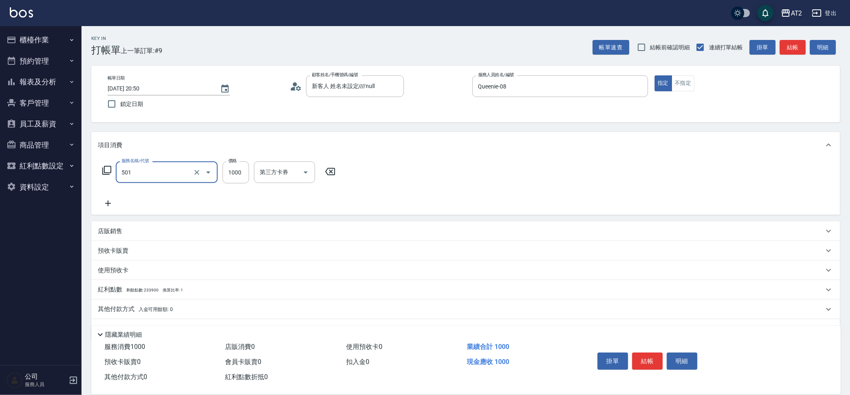
type input "染髮(501)"
type input "0"
type input "359"
type input "350"
type input "3599"
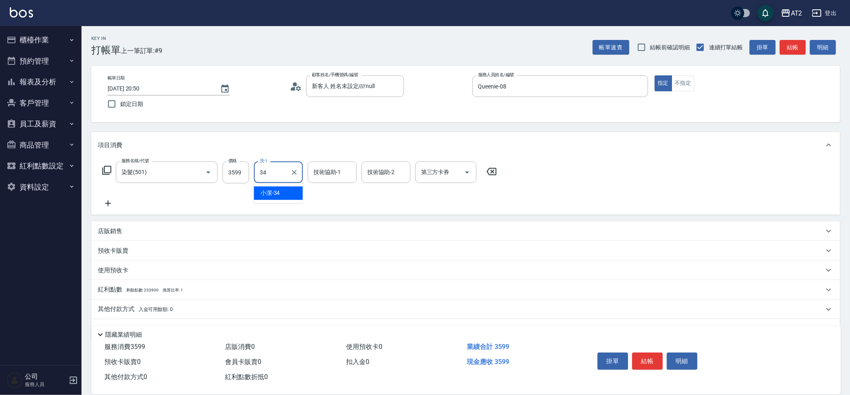
type input "小潔-34"
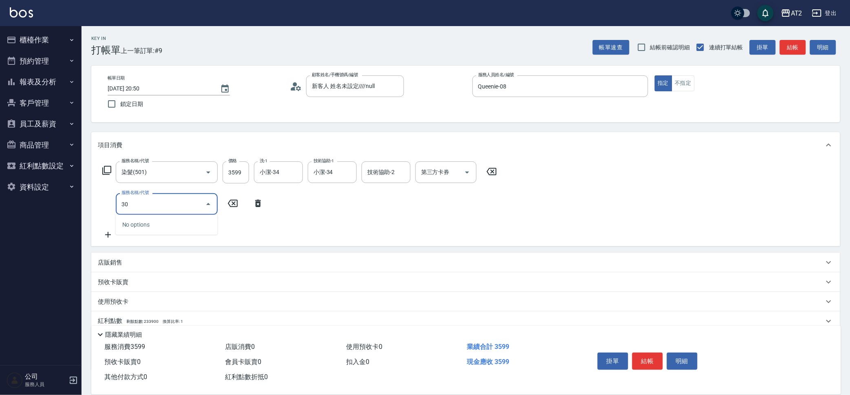
type input "3"
type input "401"
type input "380"
type input "剪髮(401)"
type input "4"
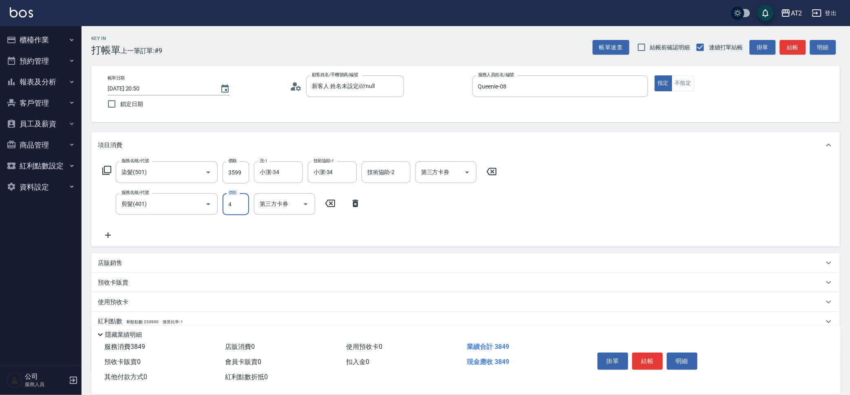
type input "360"
type input "40"
type input "390"
type input "400"
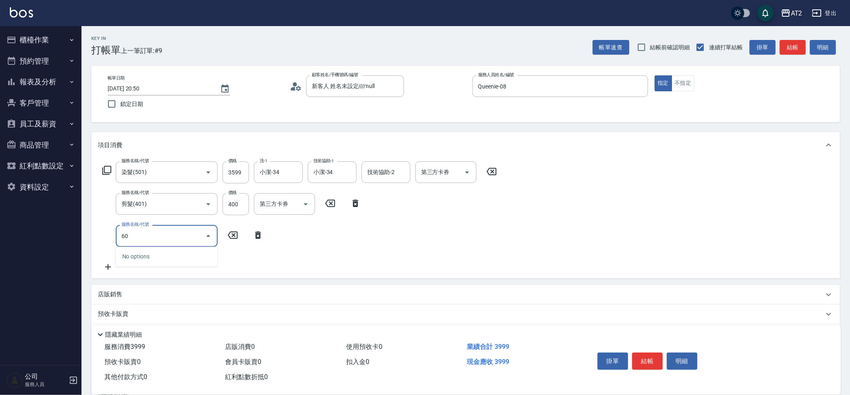
type input "601"
type input "490"
type input "自備護髮(601)"
type input "4"
type input "400"
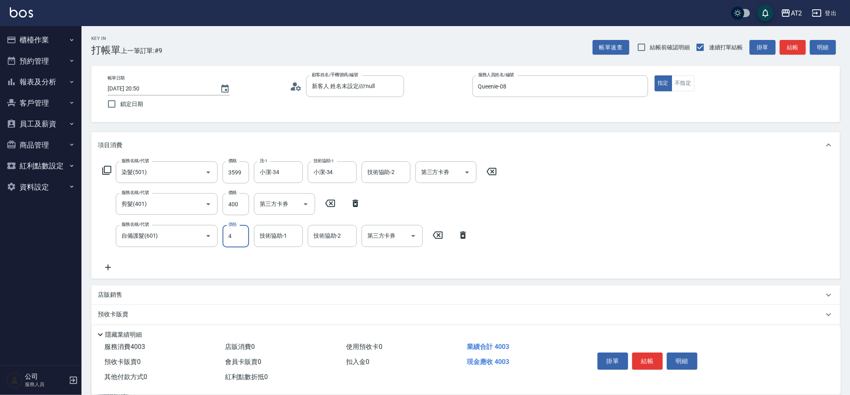
type input "40"
type input "430"
type input "400"
type input "790"
type input "4000"
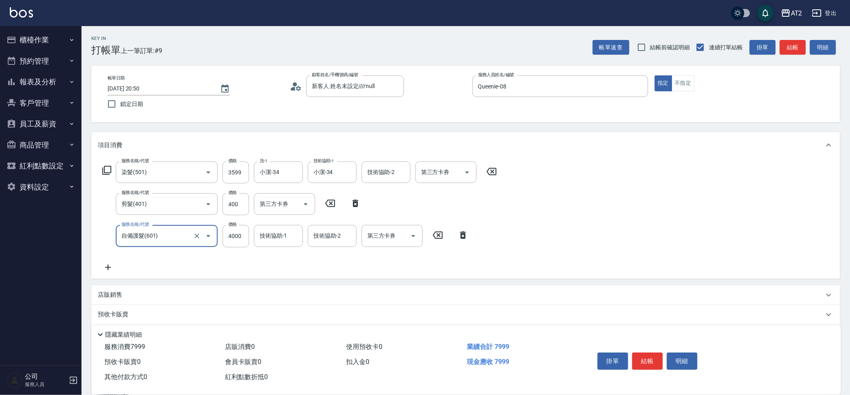
click at [163, 235] on input "自備護髮(601)" at bounding box center [155, 236] width 72 height 14
type input "390"
type input "京"
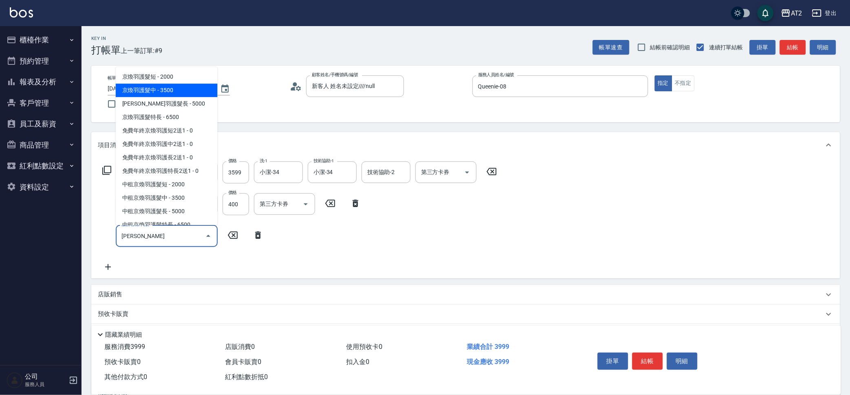
click at [179, 86] on span "京煥羽護髮中 - 3500" at bounding box center [167, 90] width 102 height 13
type input "740"
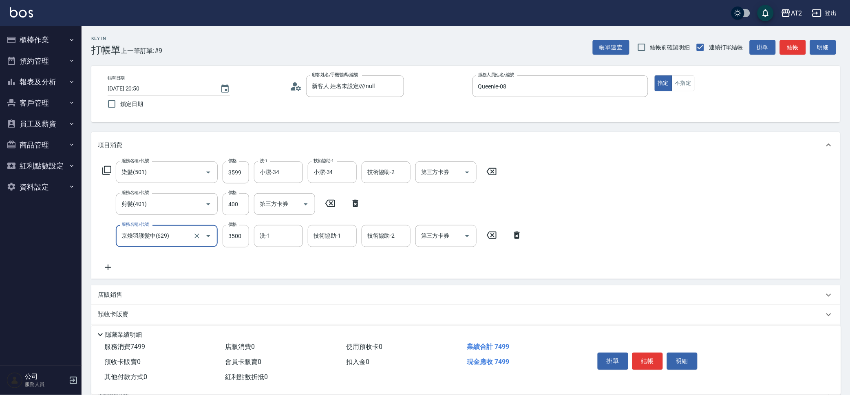
type input "京煥羽護髮中(629)"
click at [233, 243] on input "3500" at bounding box center [235, 236] width 26 height 22
type input "400"
type input "40"
type input "430"
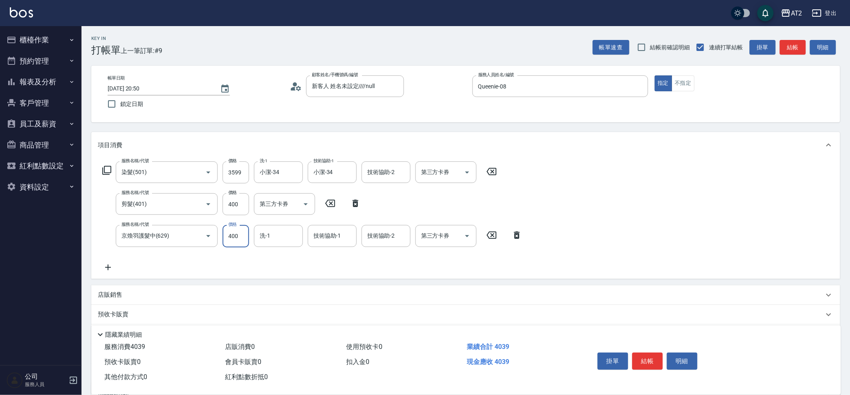
type input "4000"
type input "790"
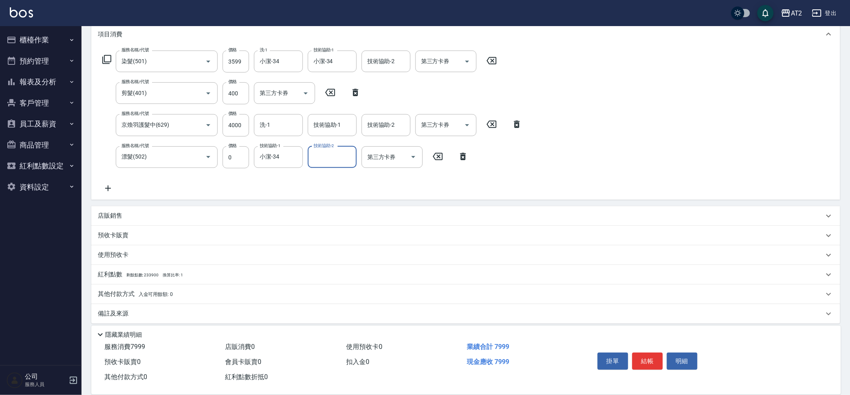
scroll to position [116, 0]
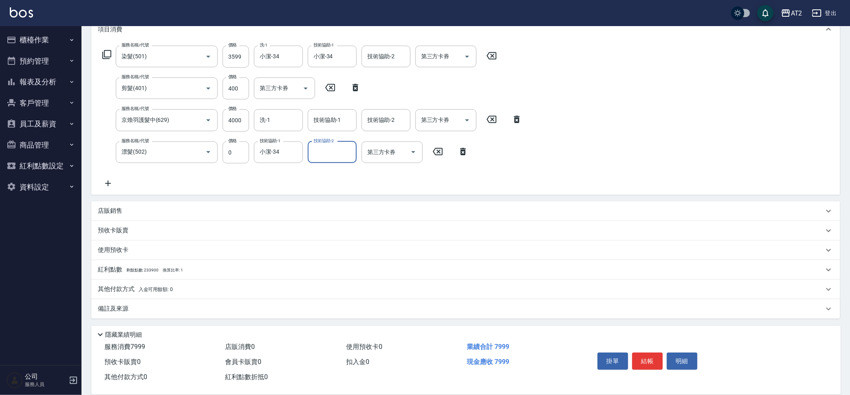
click at [137, 280] on div "其他付款方式 入金可用餘額: 0" at bounding box center [465, 290] width 749 height 20
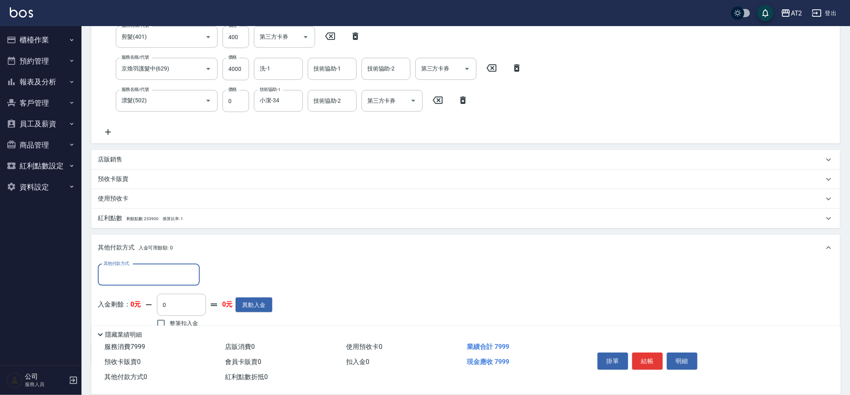
scroll to position [211, 0]
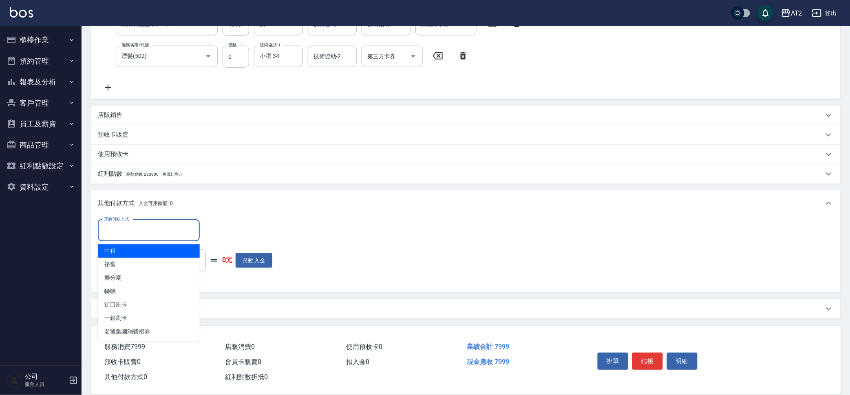
drag, startPoint x: 139, startPoint y: 282, endPoint x: 115, endPoint y: 235, distance: 52.7
click at [115, 235] on input "其他付款方式" at bounding box center [148, 230] width 95 height 14
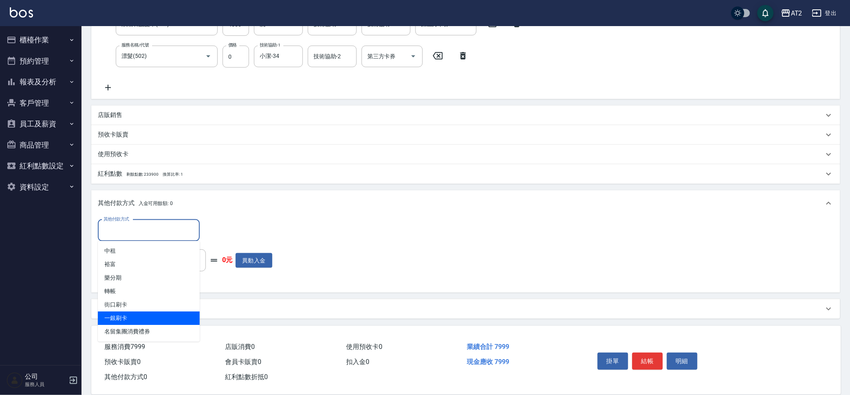
click at [161, 316] on span "一銀刷卡" at bounding box center [149, 318] width 102 height 13
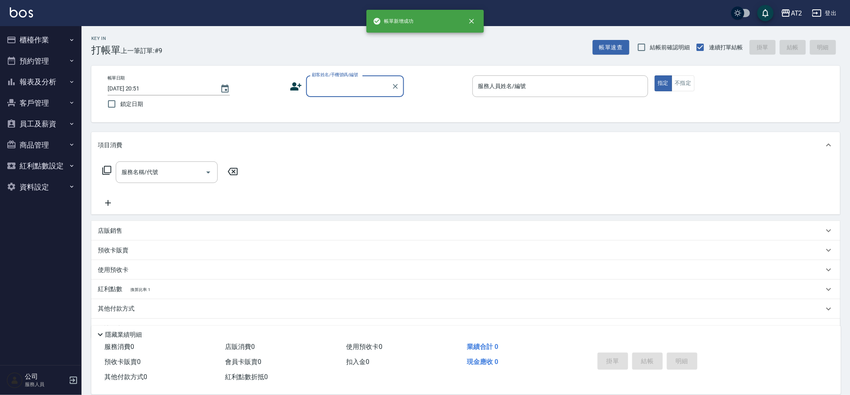
scroll to position [0, 0]
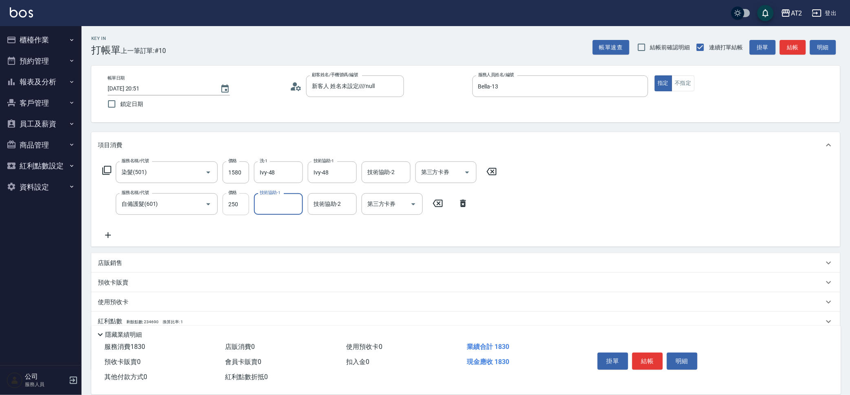
click at [240, 211] on input "250" at bounding box center [235, 204] width 26 height 22
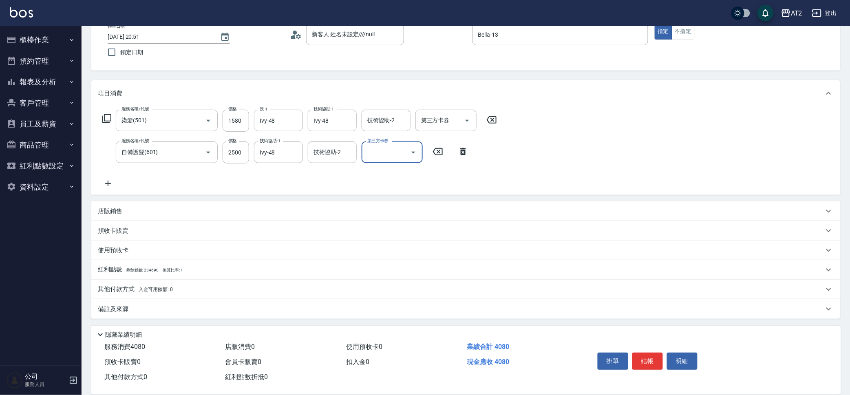
scroll to position [52, 0]
click at [126, 283] on div "其他付款方式 入金可用餘額: 0" at bounding box center [465, 289] width 749 height 20
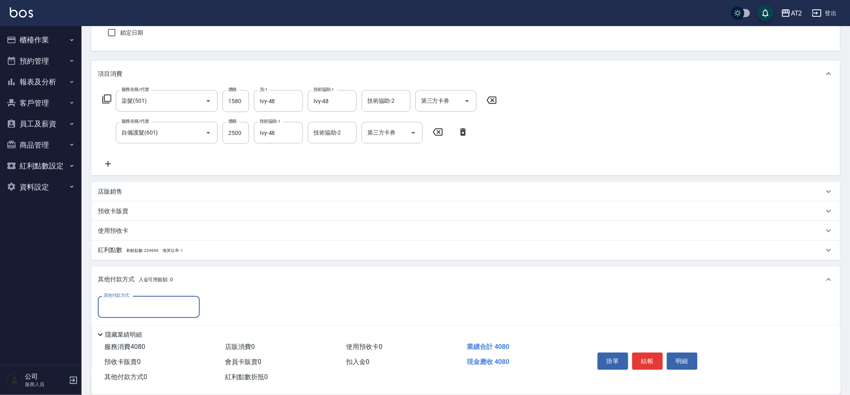
scroll to position [148, 0]
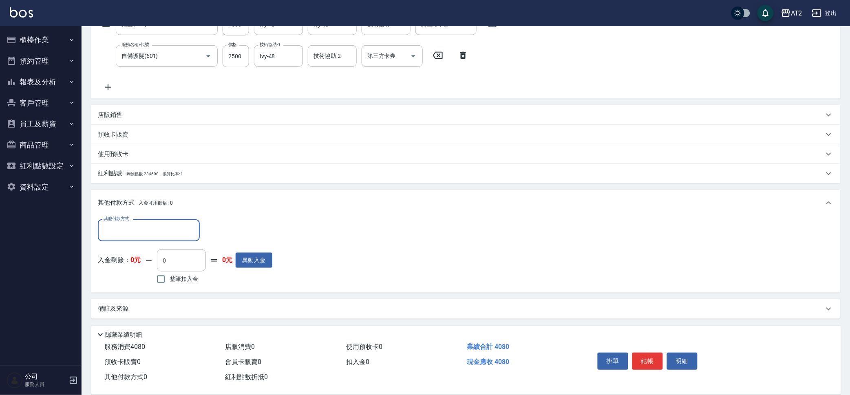
click at [149, 229] on input "其他付款方式" at bounding box center [148, 230] width 95 height 14
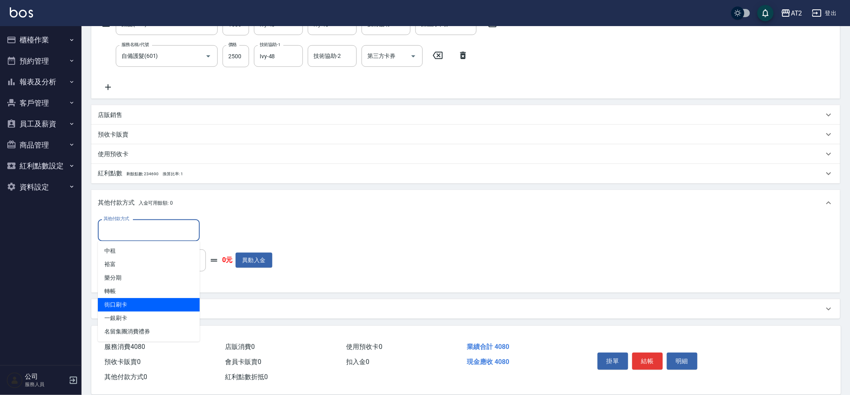
click at [162, 311] on span "街口刷卡" at bounding box center [149, 304] width 102 height 13
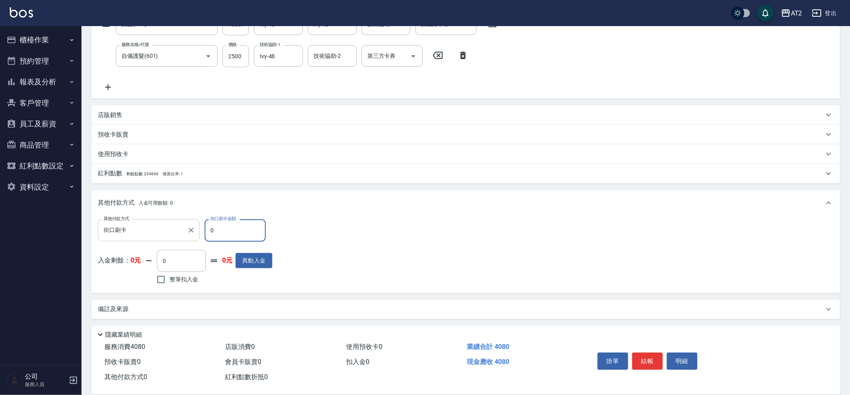
click at [174, 226] on input "街口刷卡" at bounding box center [142, 230] width 82 height 14
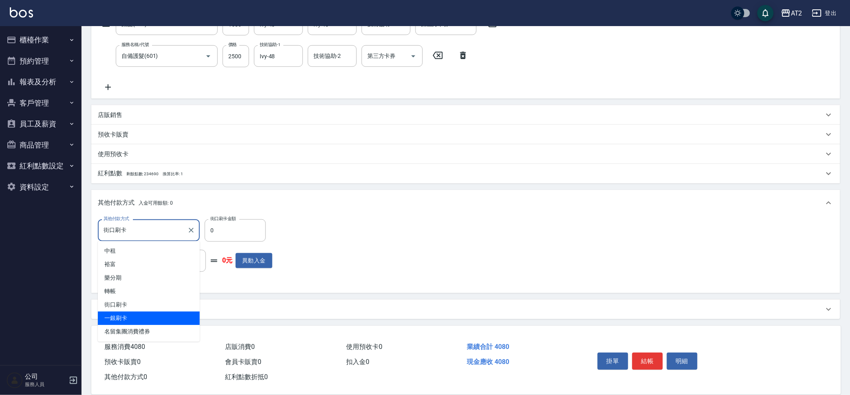
click at [153, 320] on span "一銀刷卡" at bounding box center [149, 318] width 102 height 13
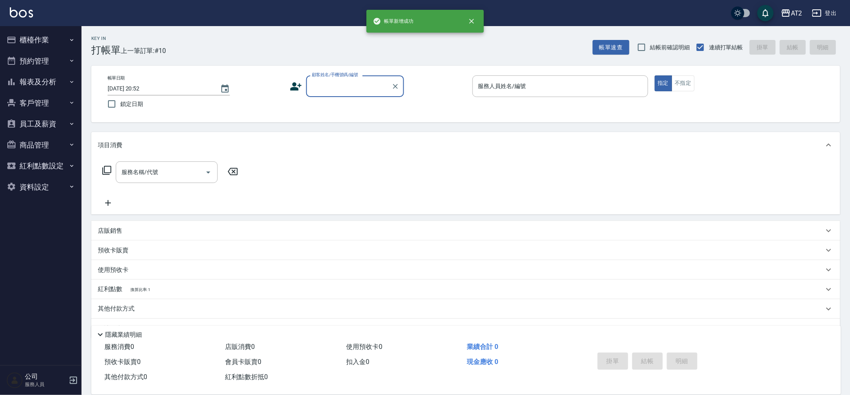
scroll to position [0, 0]
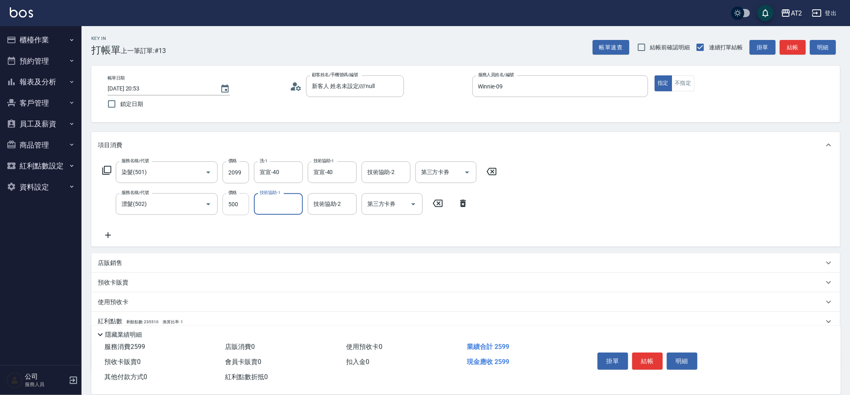
click at [242, 196] on input "500" at bounding box center [235, 204] width 26 height 22
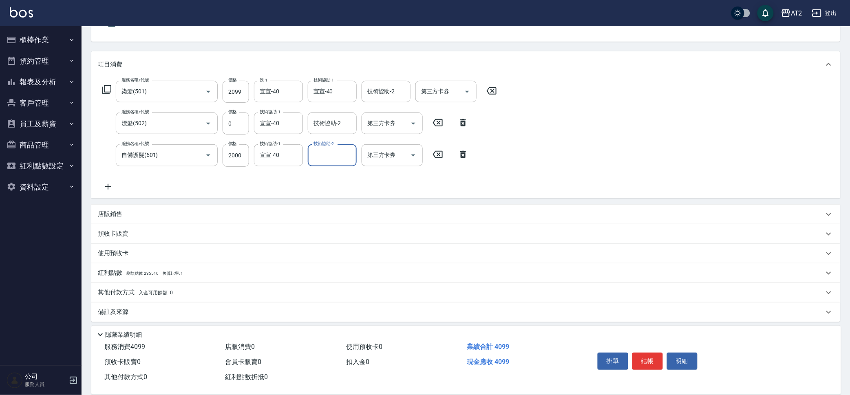
scroll to position [84, 0]
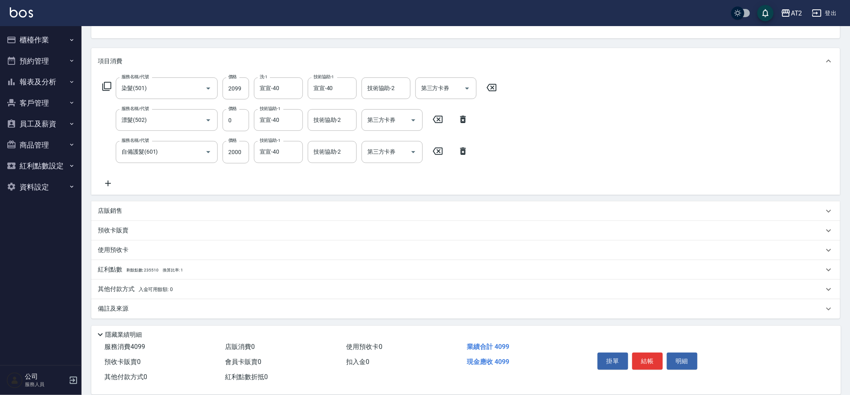
click at [150, 202] on div "店販銷售" at bounding box center [465, 211] width 749 height 20
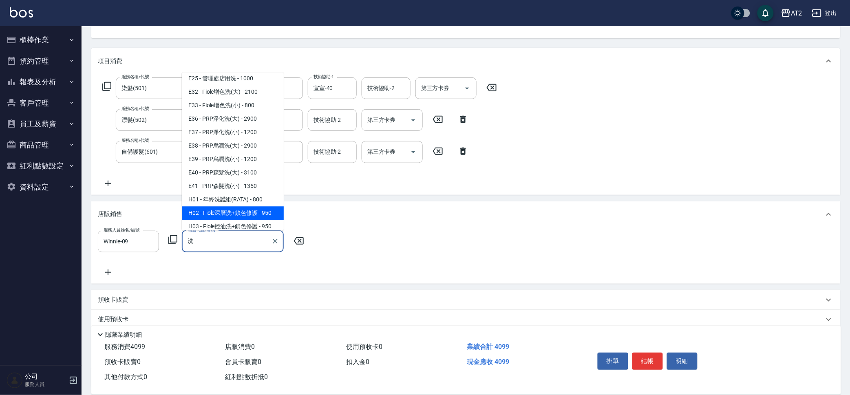
scroll to position [153, 0]
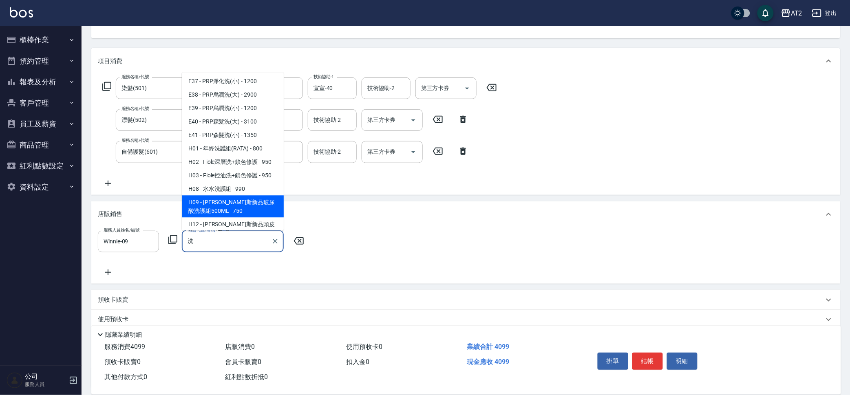
click at [257, 61] on span "E33 - Fiole增色洗(小) - 800" at bounding box center [233, 54] width 102 height 13
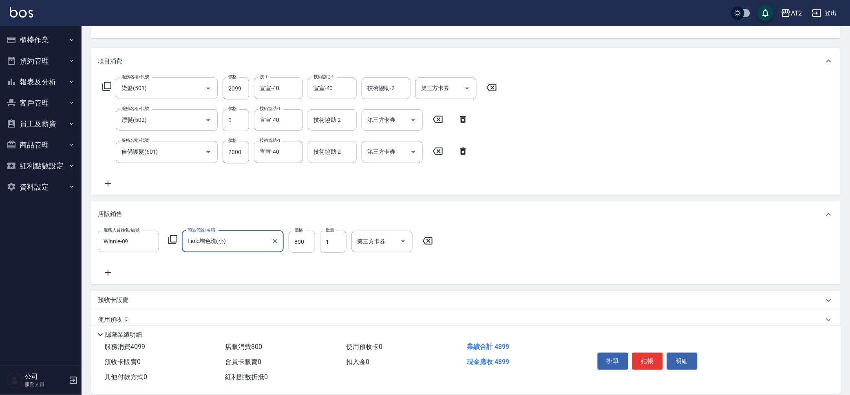
click at [252, 240] on input "Fiole增色洗(小)" at bounding box center [226, 241] width 82 height 14
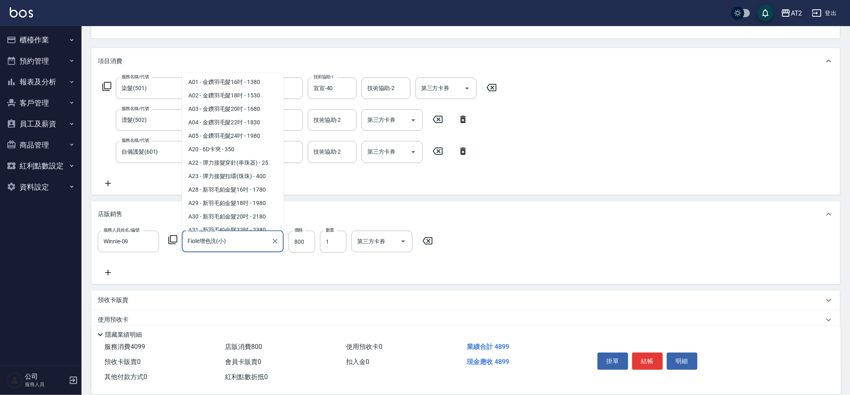
scroll to position [1554, 0]
drag, startPoint x: 252, startPoint y: 240, endPoint x: 118, endPoint y: 238, distance: 133.7
click at [118, 238] on div "服務人員姓名/編號 Winnie-09 服務人員姓名/編號 商品代號/名稱 Fiole增色洗(小) 商品代號/名稱 價格 800 價格 數量 1 數量 第三方…" at bounding box center [268, 242] width 340 height 22
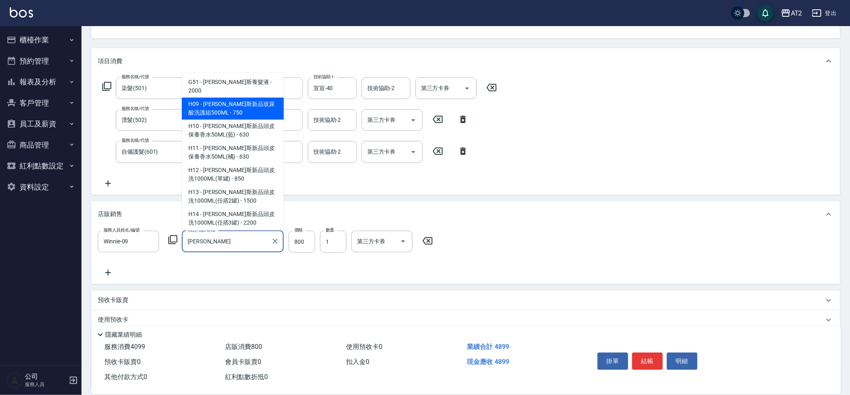
click at [269, 104] on span "H09 - 喬娜斯新品玻尿酸洗護組500ML - 750" at bounding box center [233, 109] width 102 height 22
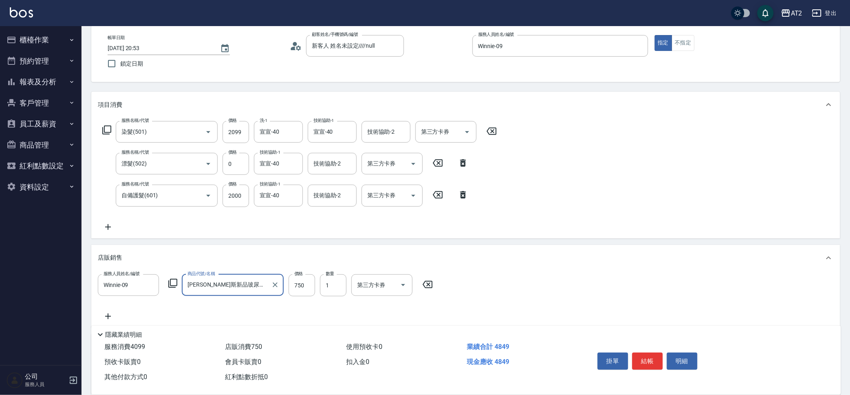
scroll to position [0, 0]
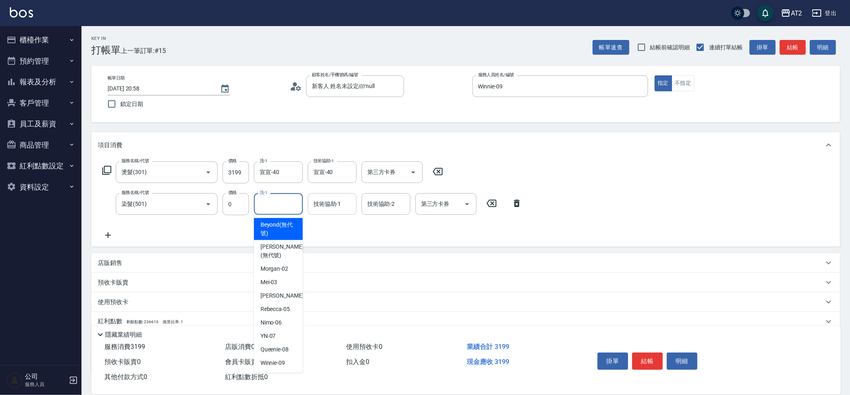
click at [332, 209] on input "技術協助-1" at bounding box center [332, 204] width 42 height 14
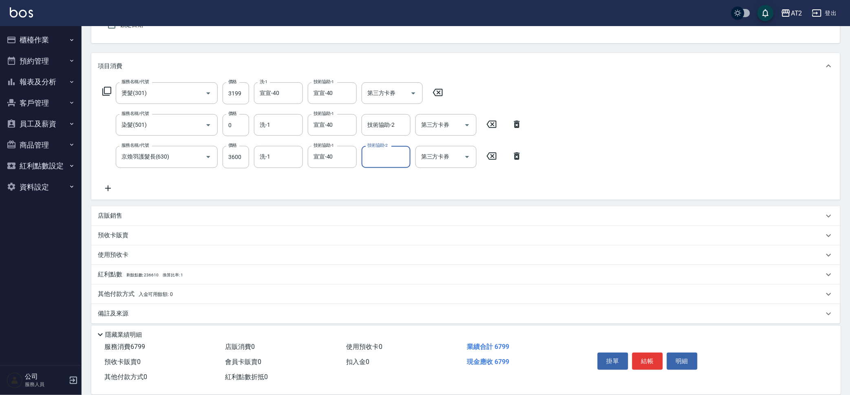
scroll to position [84, 0]
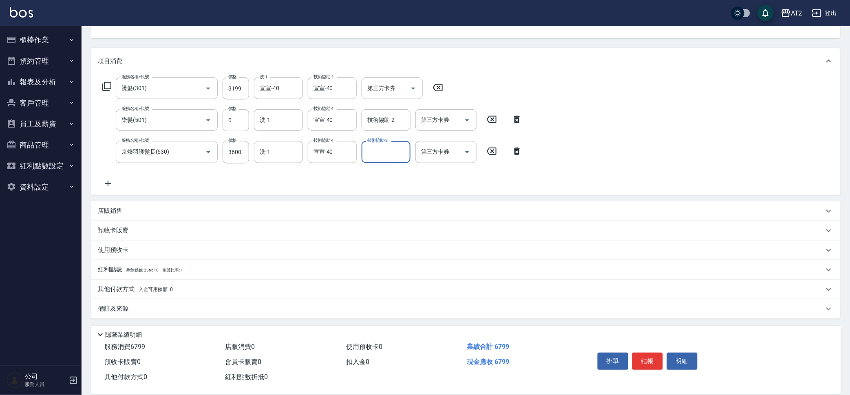
drag, startPoint x: 151, startPoint y: 290, endPoint x: 151, endPoint y: 280, distance: 10.2
click at [151, 290] on span "入金可用餘額: 0" at bounding box center [156, 289] width 35 height 6
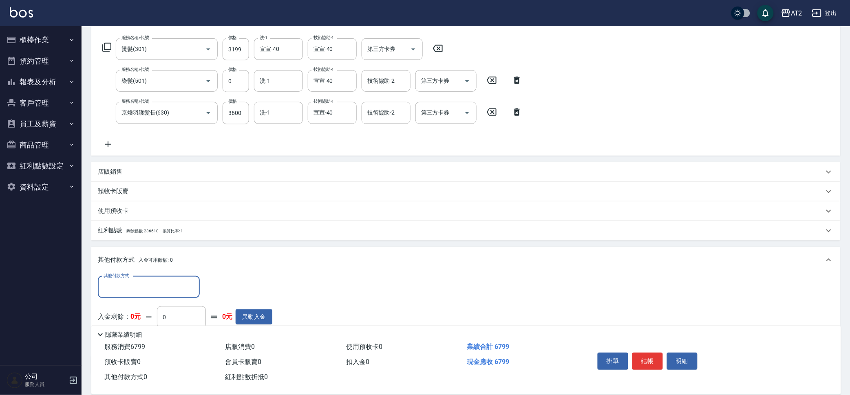
scroll to position [170, 0]
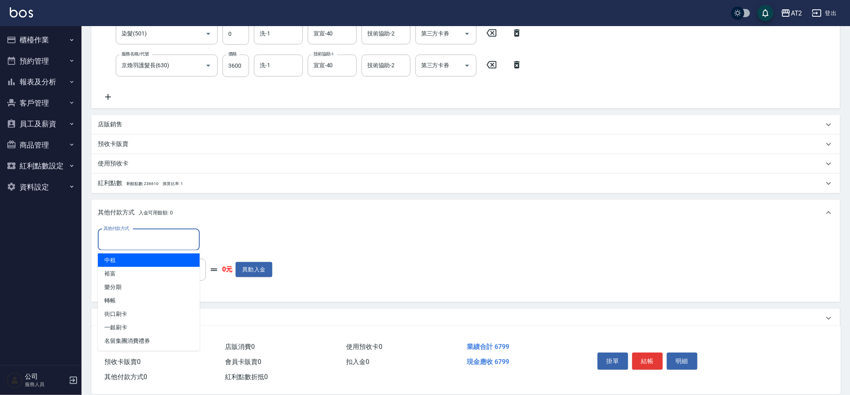
click at [124, 234] on input "其他付款方式" at bounding box center [148, 240] width 95 height 14
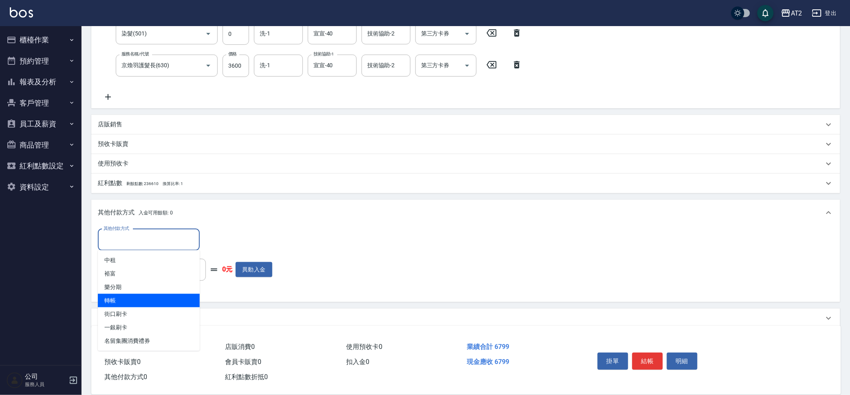
click at [145, 302] on span "轉帳" at bounding box center [149, 300] width 102 height 13
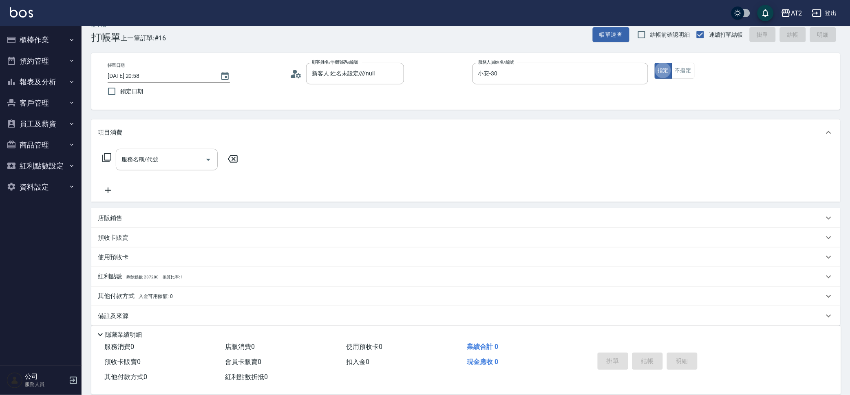
scroll to position [20, 0]
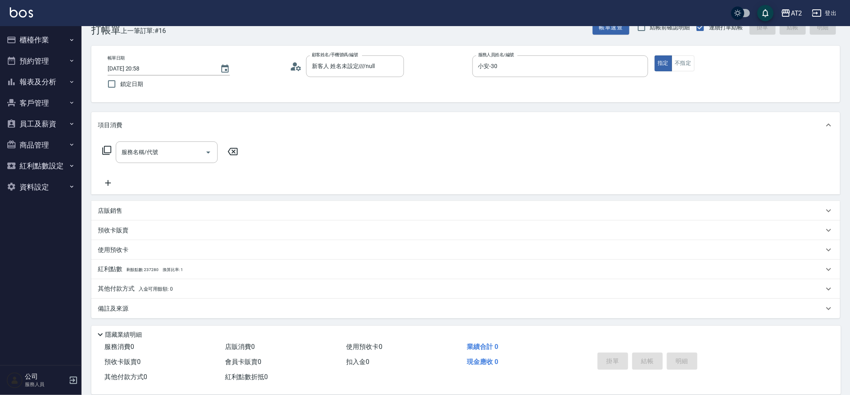
click at [119, 211] on p "店販銷售" at bounding box center [110, 211] width 24 height 9
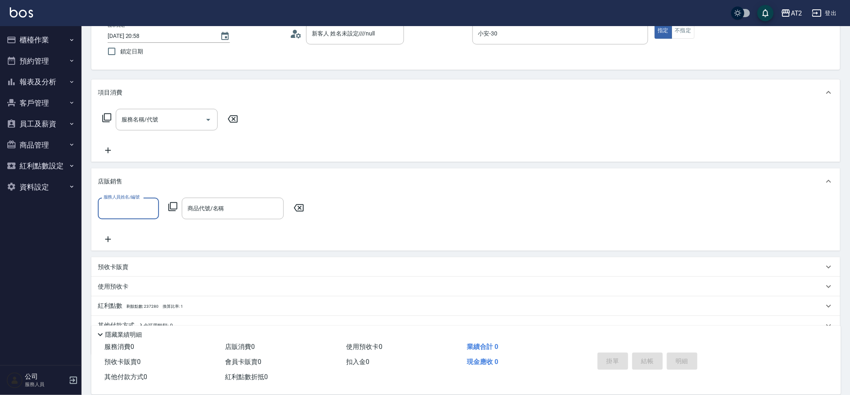
scroll to position [71, 0]
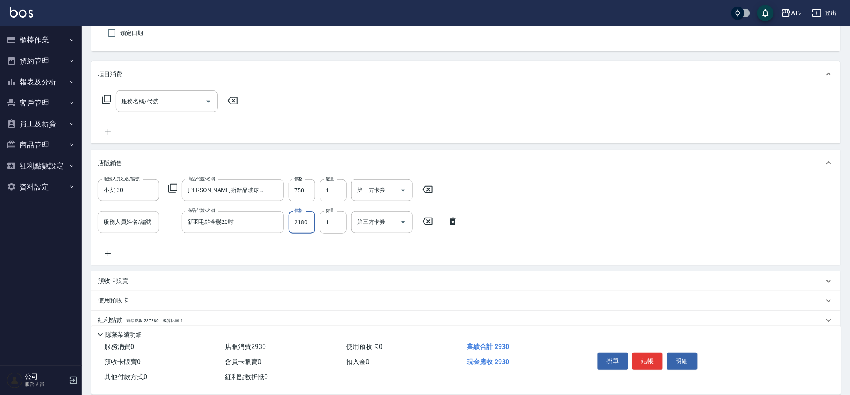
drag, startPoint x: 143, startPoint y: 217, endPoint x: 139, endPoint y: 216, distance: 4.4
click at [142, 218] on input "服務人員姓名/編號" at bounding box center [128, 222] width 54 height 14
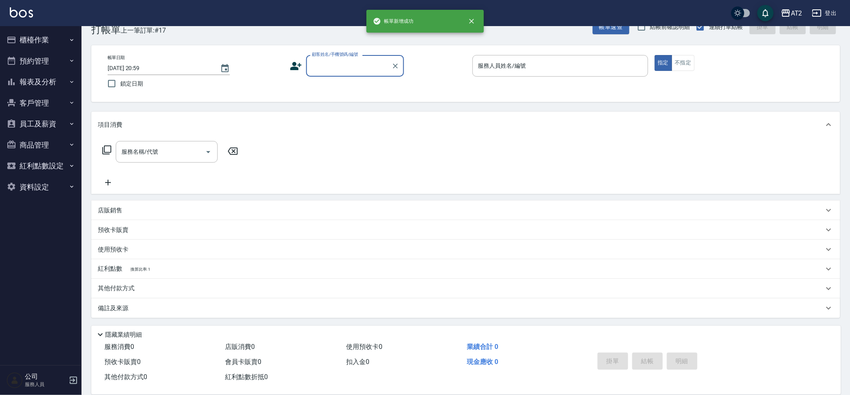
scroll to position [20, 0]
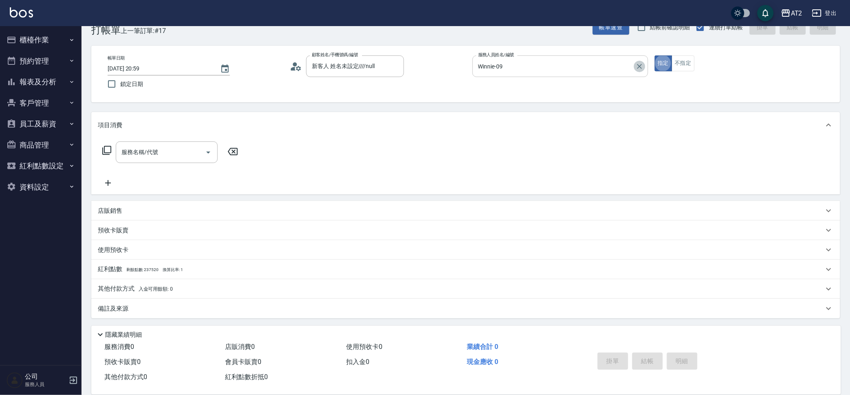
click at [638, 64] on icon "Clear" at bounding box center [639, 66] width 5 height 5
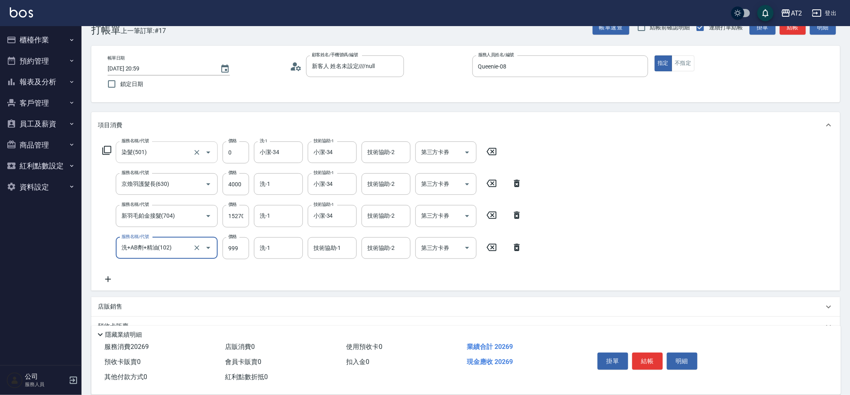
scroll to position [0, 0]
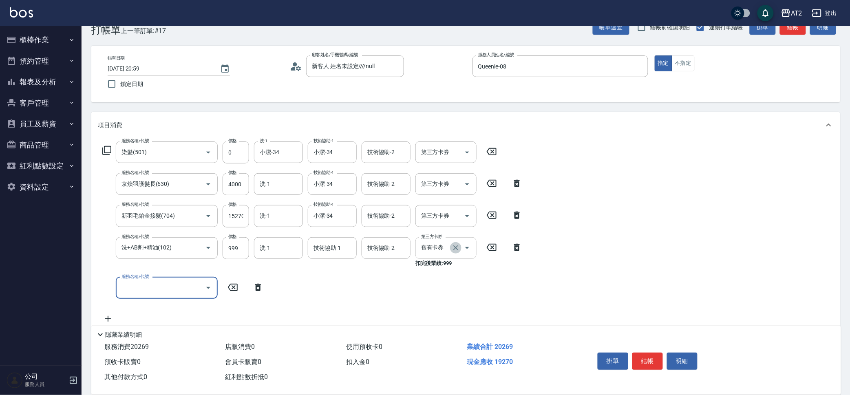
click at [454, 245] on icon "Clear" at bounding box center [456, 248] width 8 height 8
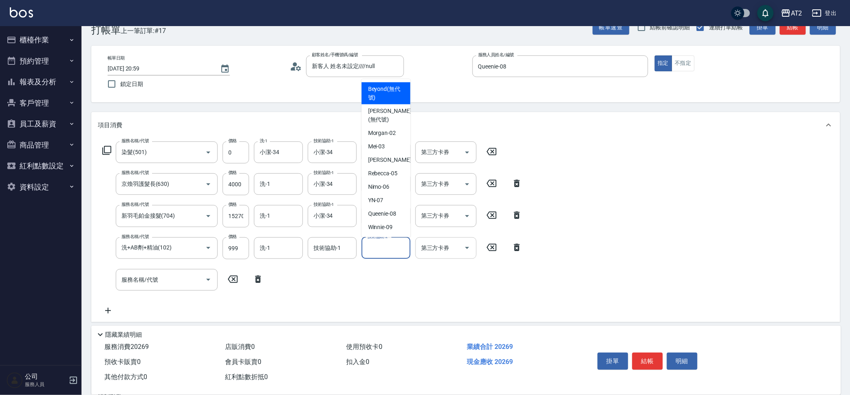
click at [377, 244] on input "技術協助-2" at bounding box center [386, 248] width 42 height 14
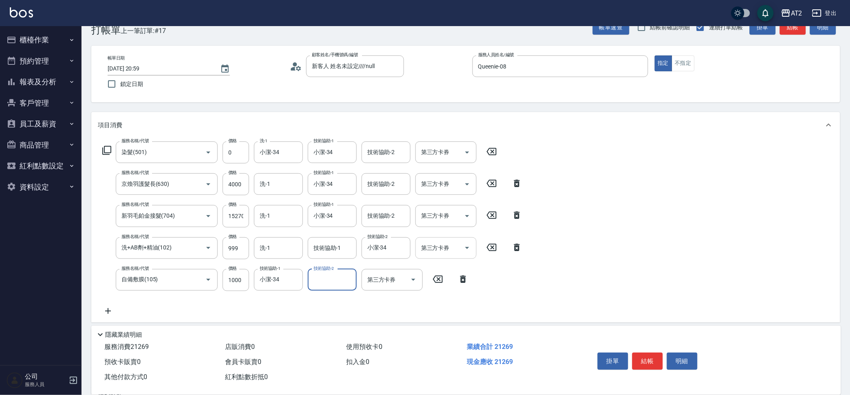
scroll to position [148, 0]
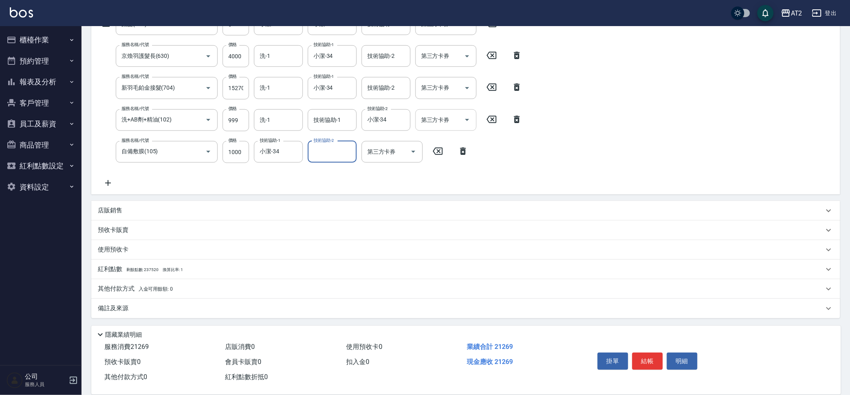
click at [145, 281] on div "其他付款方式 入金可用餘額: 0" at bounding box center [465, 289] width 749 height 20
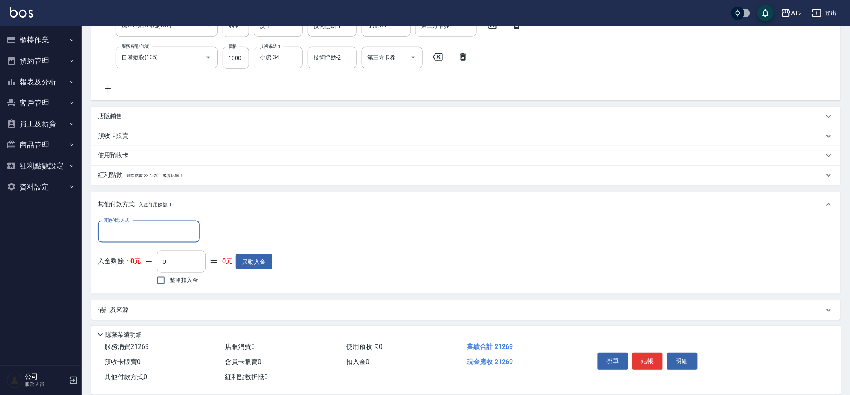
scroll to position [243, 0]
click at [136, 220] on div "其他付款方式" at bounding box center [149, 231] width 102 height 22
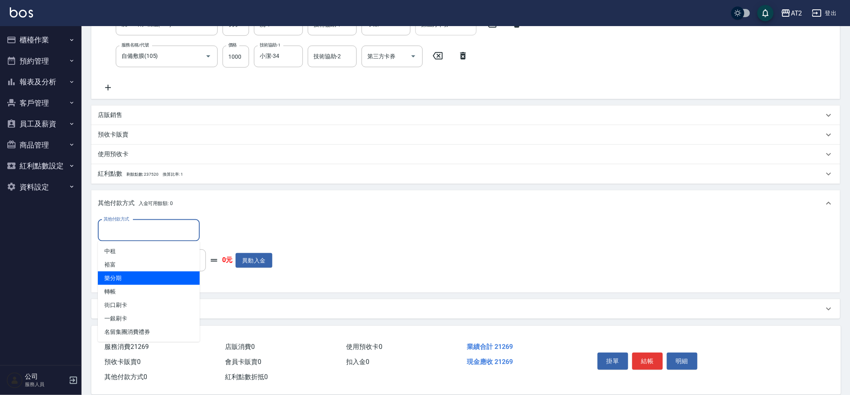
click at [128, 274] on span "樂分期" at bounding box center [149, 277] width 102 height 13
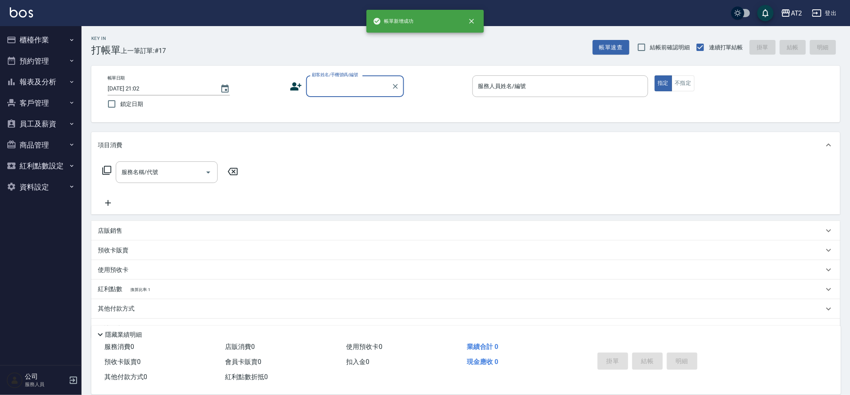
scroll to position [0, 0]
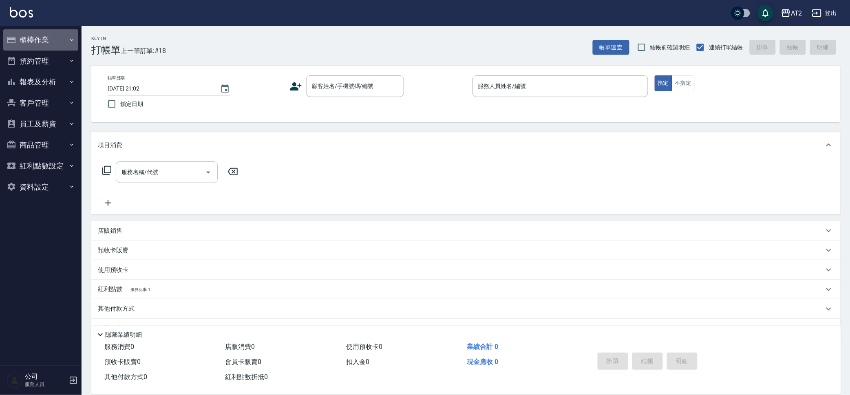
click at [66, 35] on button "櫃檯作業" at bounding box center [40, 39] width 75 height 21
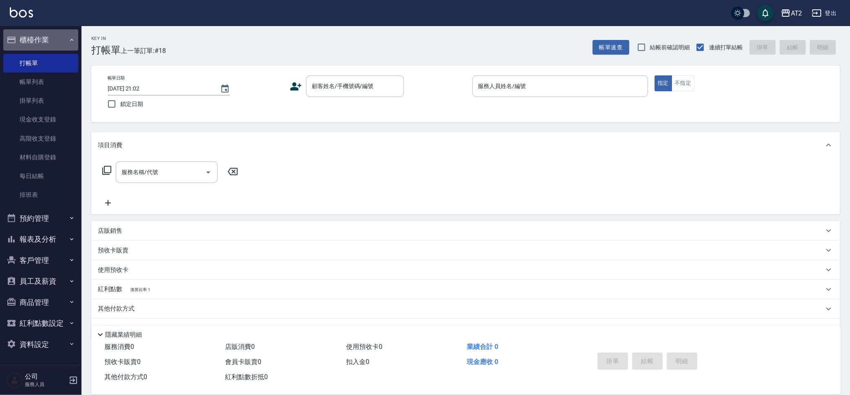
click at [76, 31] on button "櫃檯作業" at bounding box center [40, 39] width 75 height 21
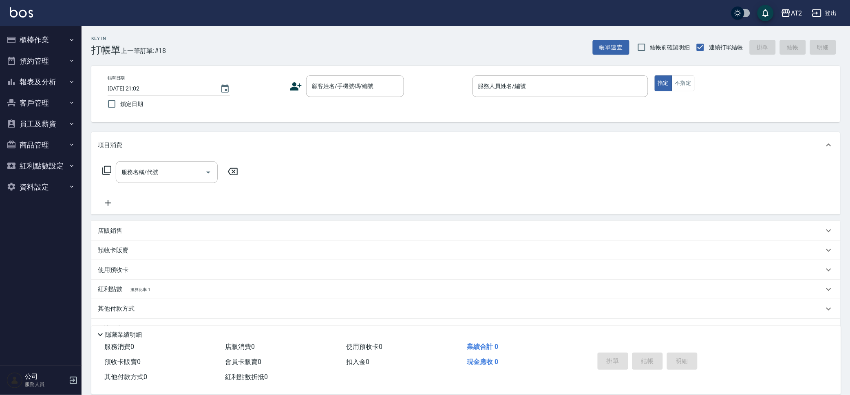
click at [49, 79] on button "報表及分析" at bounding box center [40, 81] width 75 height 21
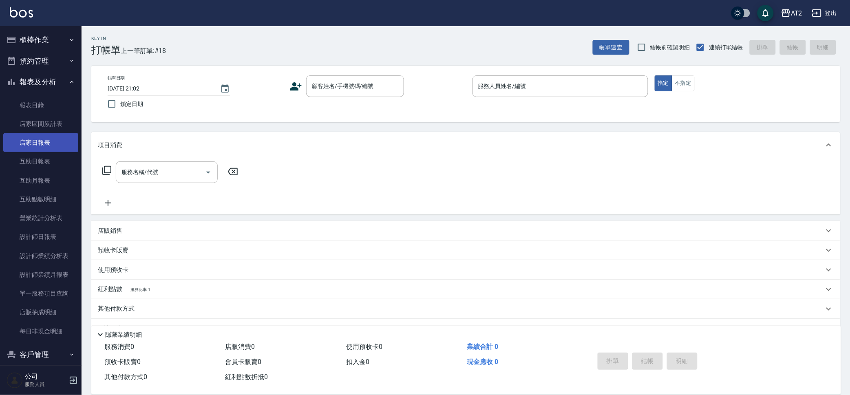
click at [58, 140] on link "店家日報表" at bounding box center [40, 142] width 75 height 19
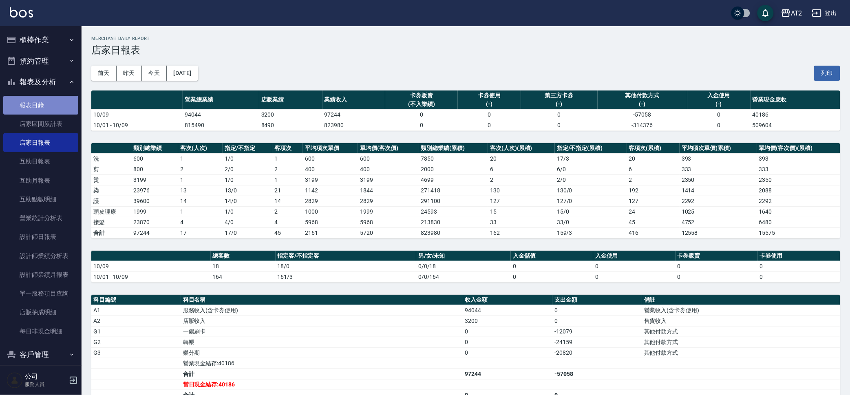
click at [59, 109] on link "報表目錄" at bounding box center [40, 105] width 75 height 19
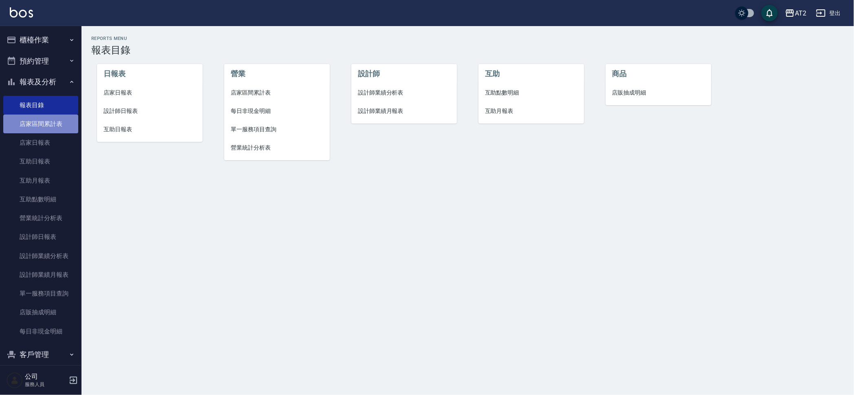
click at [53, 119] on link "店家區間累計表" at bounding box center [40, 124] width 75 height 19
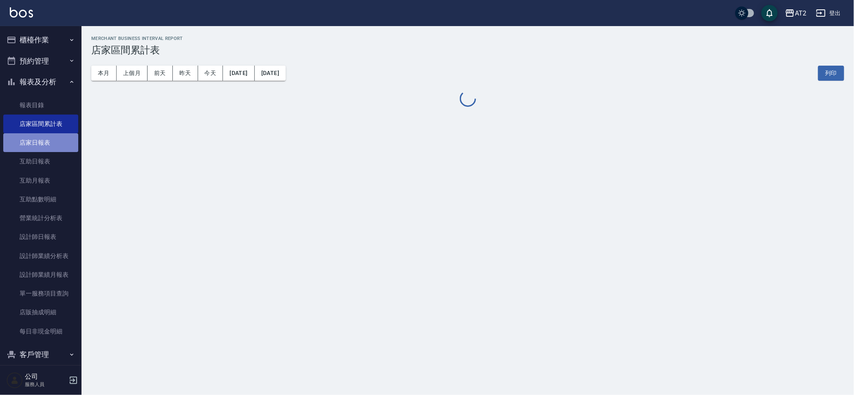
click at [56, 134] on link "店家日報表" at bounding box center [40, 142] width 75 height 19
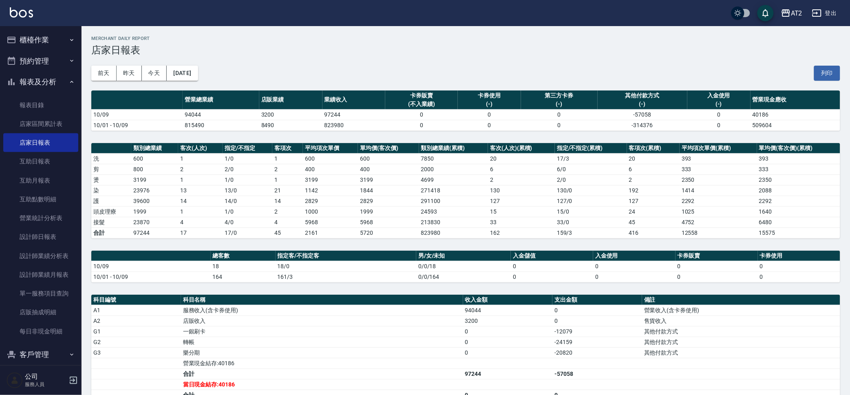
click at [58, 35] on button "櫃檯作業" at bounding box center [40, 39] width 75 height 21
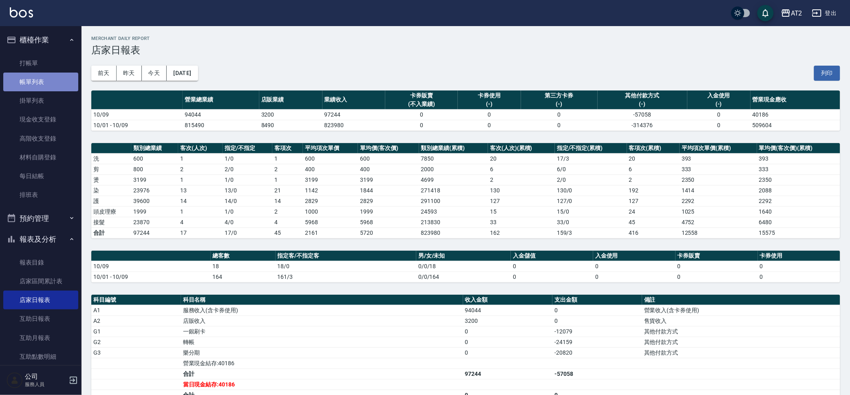
click at [48, 73] on link "帳單列表" at bounding box center [40, 82] width 75 height 19
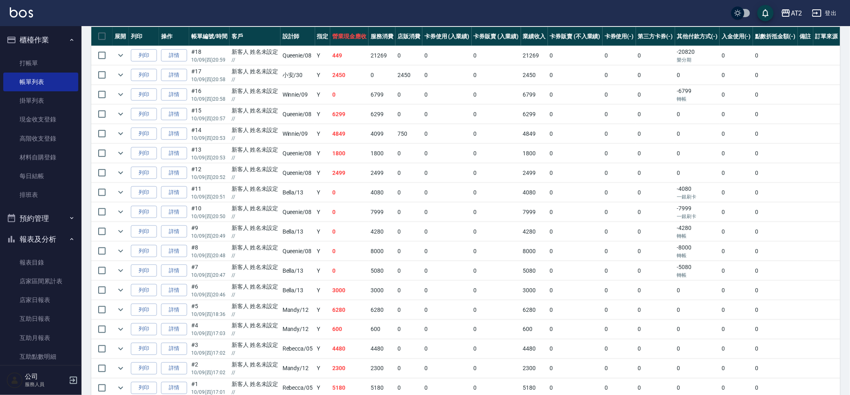
scroll to position [184, 0]
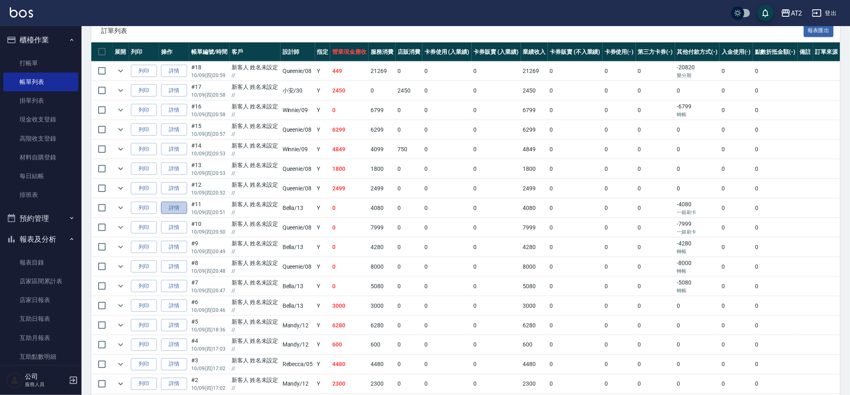
click at [174, 205] on link "詳情" at bounding box center [174, 208] width 26 height 13
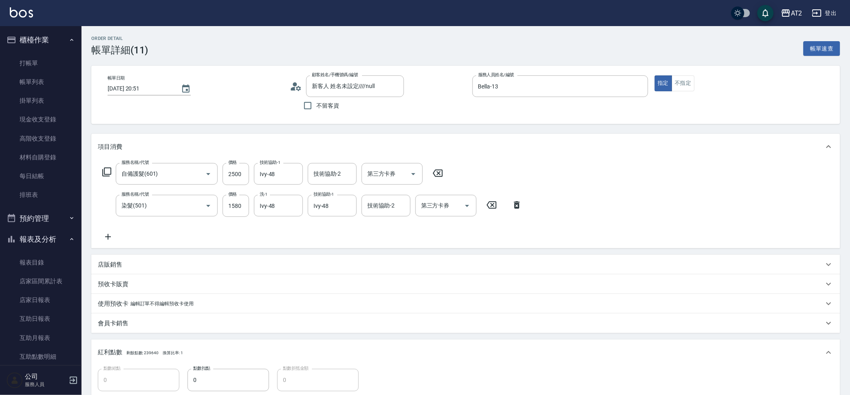
click at [199, 297] on div "使用預收卡 編輯訂單不得編輯預收卡使用" at bounding box center [465, 304] width 749 height 20
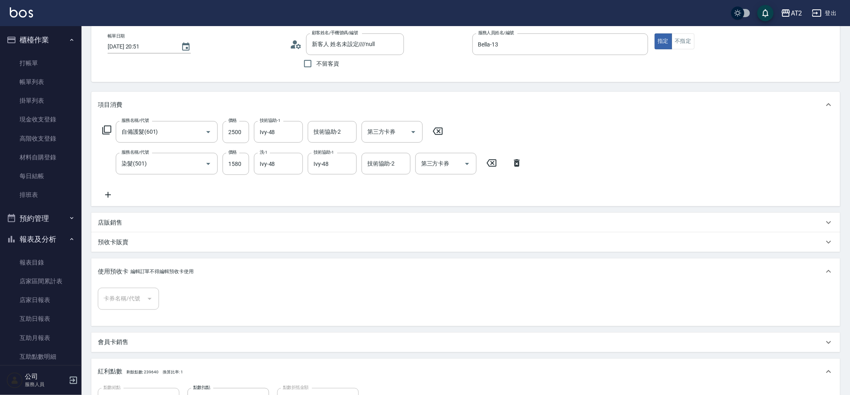
scroll to position [101, 0]
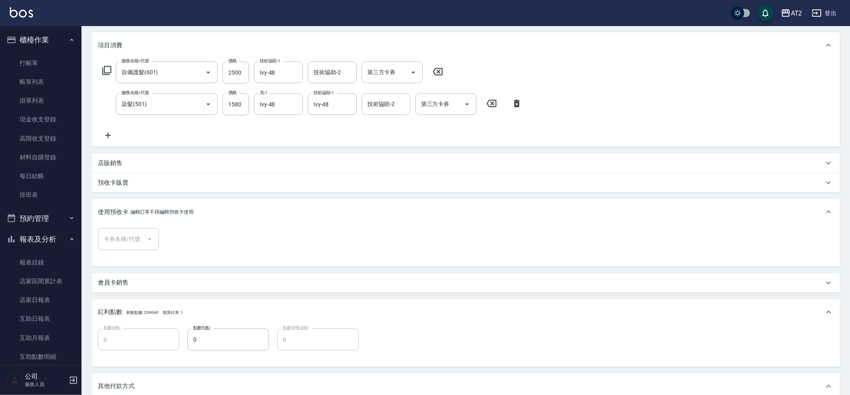
click at [136, 205] on div "使用預收卡 編輯訂單不得編輯預收卡使用" at bounding box center [465, 212] width 749 height 26
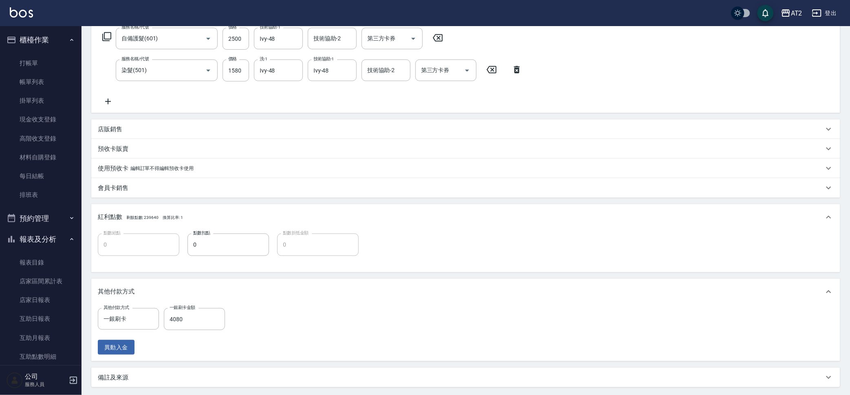
scroll to position [153, 0]
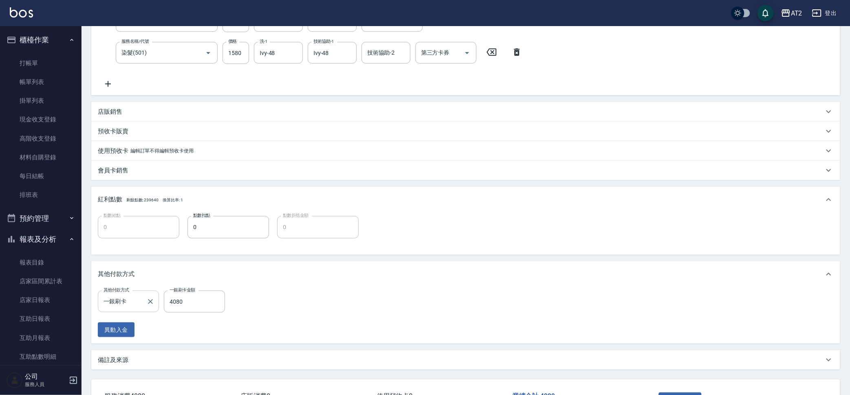
click at [132, 299] on input "一銀刷卡" at bounding box center [122, 301] width 42 height 14
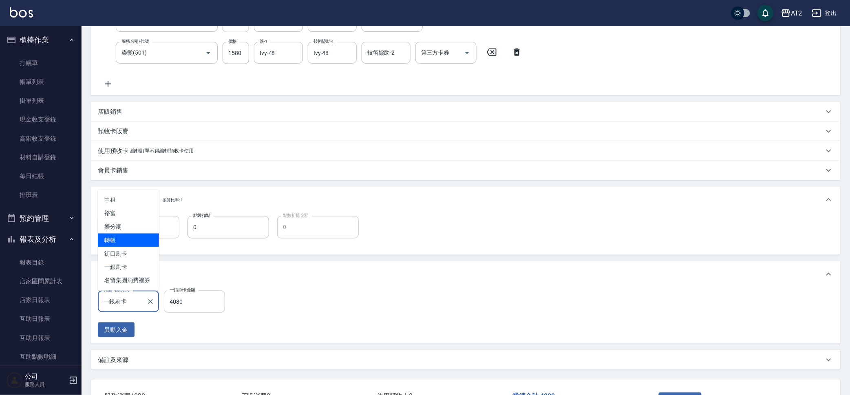
click at [133, 236] on span "轉帳" at bounding box center [128, 239] width 61 height 13
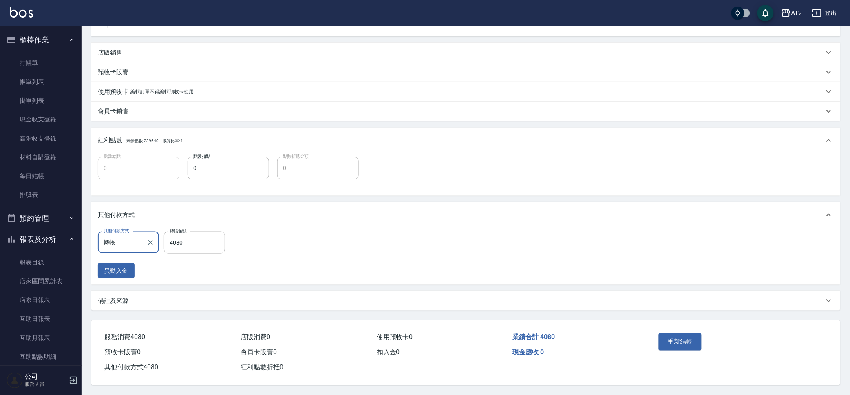
scroll to position [214, 0]
click at [687, 337] on button "重新結帳" at bounding box center [680, 341] width 43 height 17
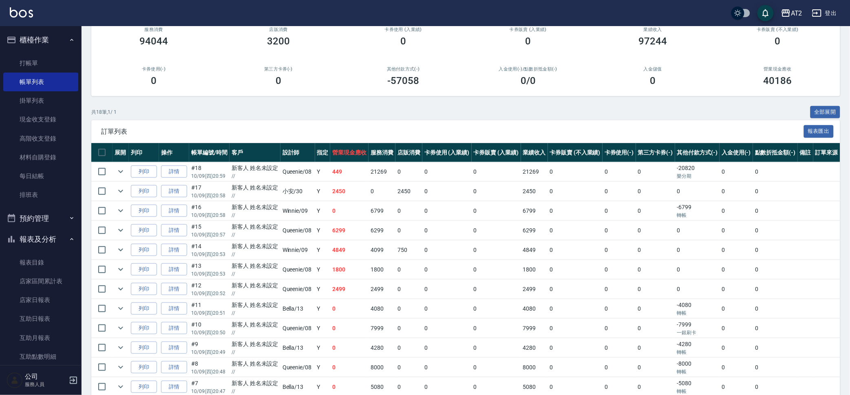
scroll to position [82, 0]
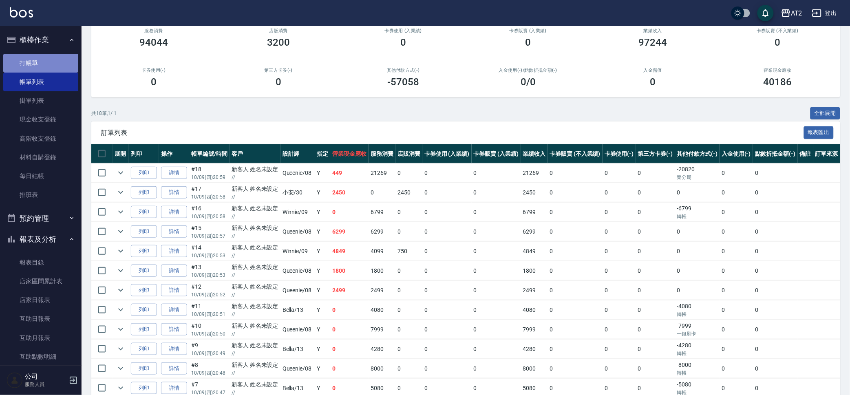
click at [55, 60] on link "打帳單" at bounding box center [40, 63] width 75 height 19
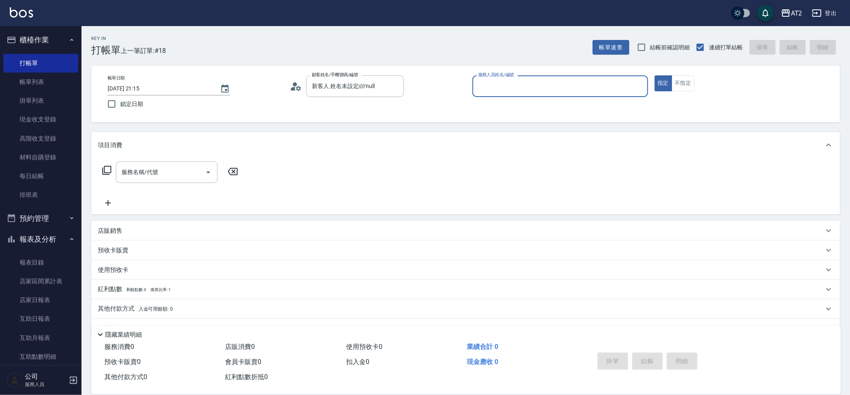
click at [654, 75] on button "指定" at bounding box center [663, 83] width 18 height 16
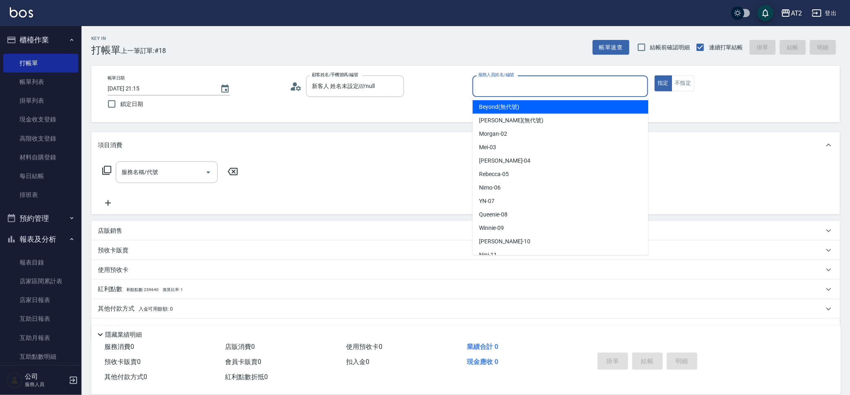
click at [485, 93] on input "服務人員姓名/編號" at bounding box center [560, 86] width 168 height 14
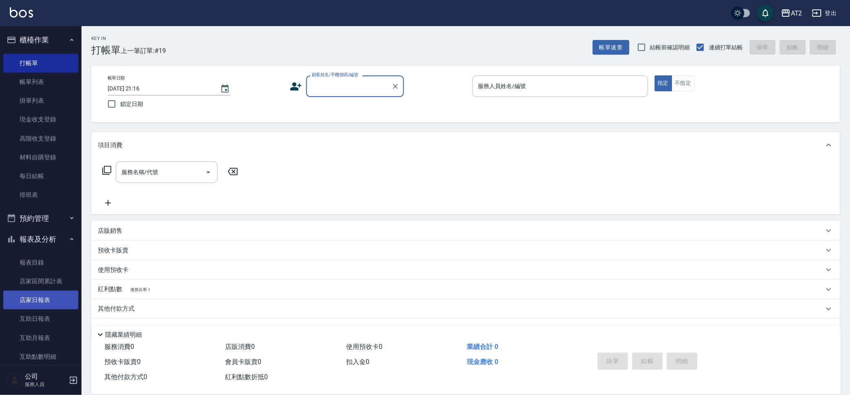
click at [59, 295] on link "店家日報表" at bounding box center [40, 300] width 75 height 19
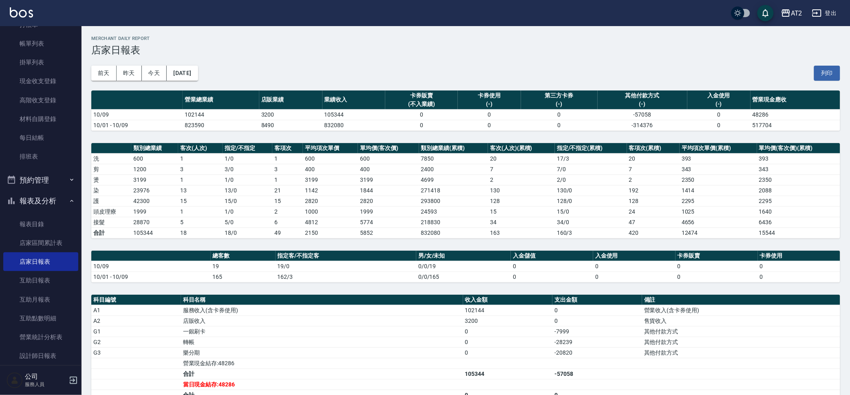
scroll to position [101, 0]
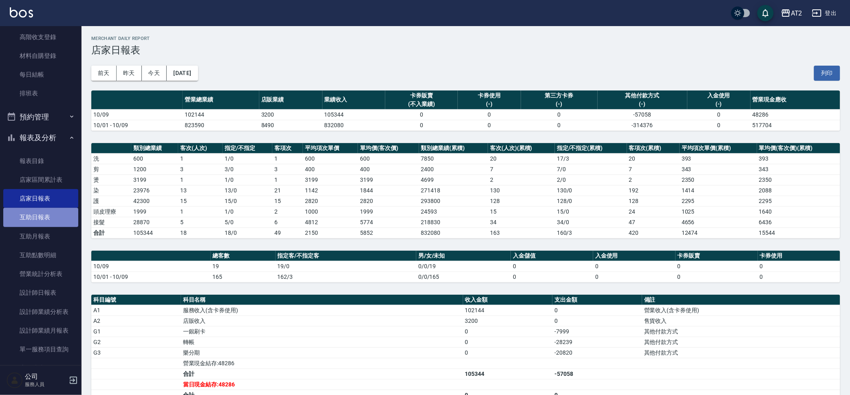
click at [45, 209] on link "互助日報表" at bounding box center [40, 217] width 75 height 19
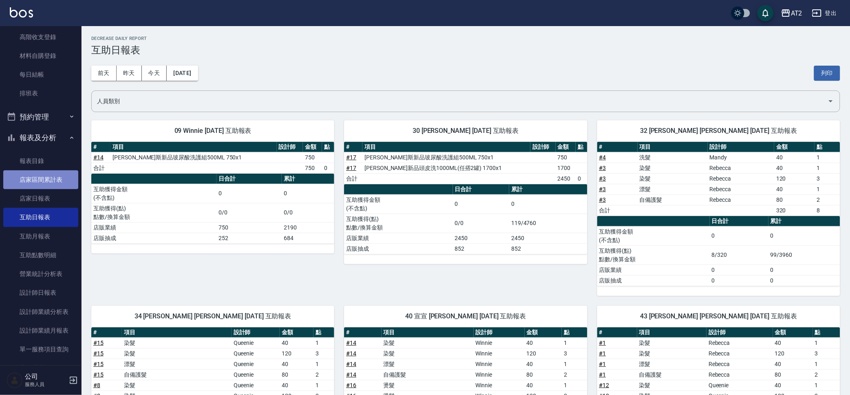
click at [46, 184] on link "店家區間累計表" at bounding box center [40, 179] width 75 height 19
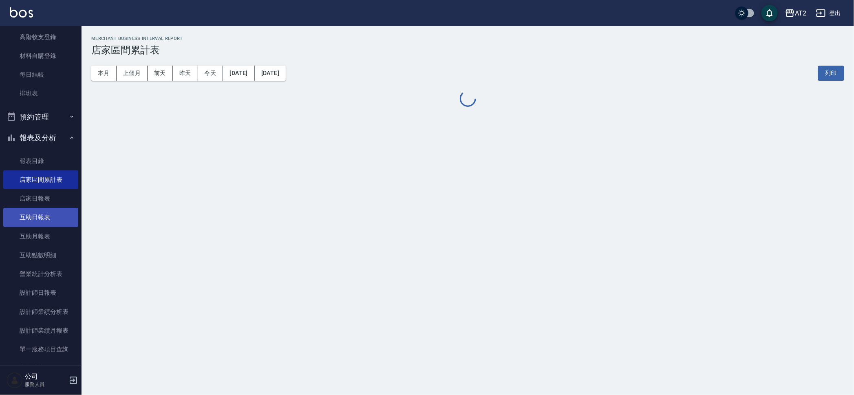
click at [48, 210] on link "互助日報表" at bounding box center [40, 217] width 75 height 19
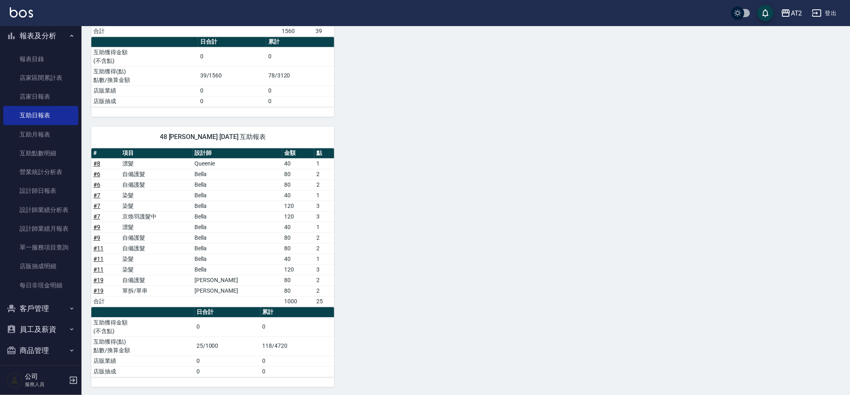
scroll to position [495, 0]
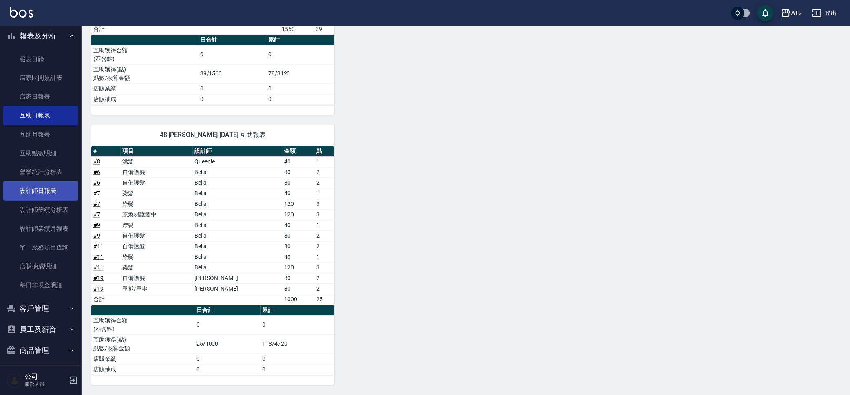
click at [54, 196] on link "設計師日報表" at bounding box center [40, 190] width 75 height 19
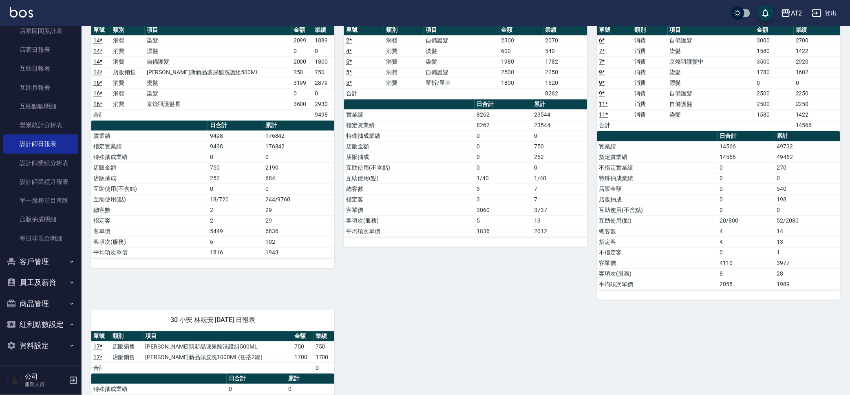
scroll to position [594, 0]
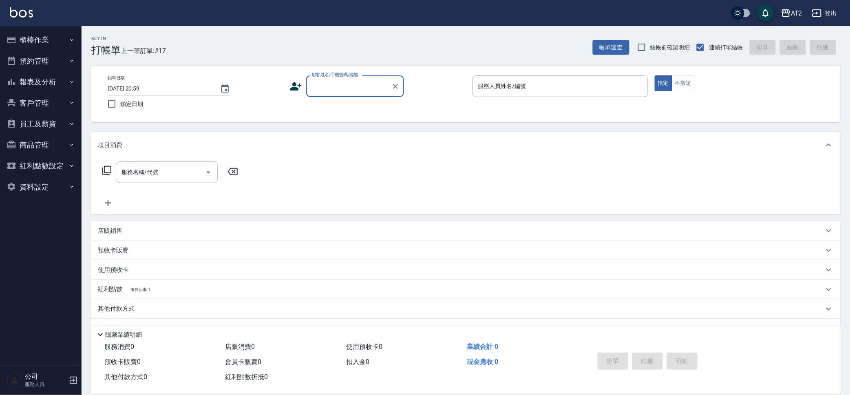
click at [54, 77] on button "報表及分析" at bounding box center [40, 81] width 75 height 21
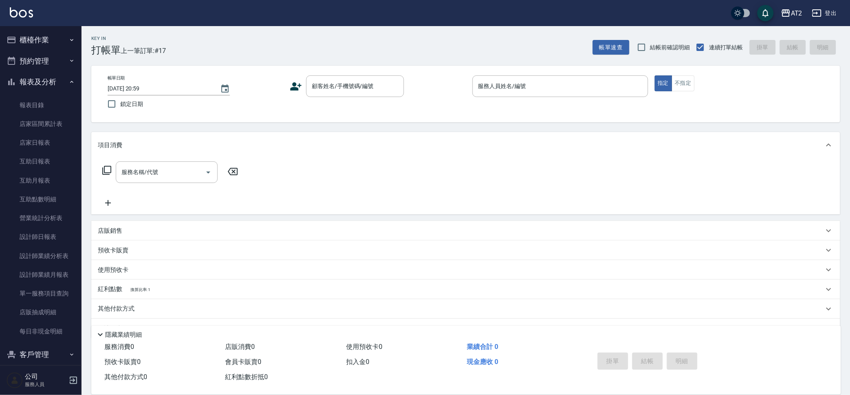
click at [49, 19] on div "AT2 登出" at bounding box center [425, 13] width 850 height 26
click at [40, 38] on button "櫃檯作業" at bounding box center [40, 39] width 75 height 21
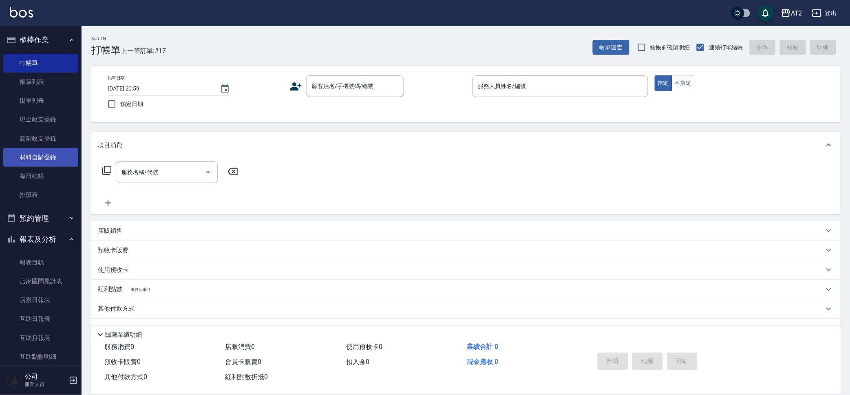
click at [60, 157] on link "材料自購登錄" at bounding box center [40, 157] width 75 height 19
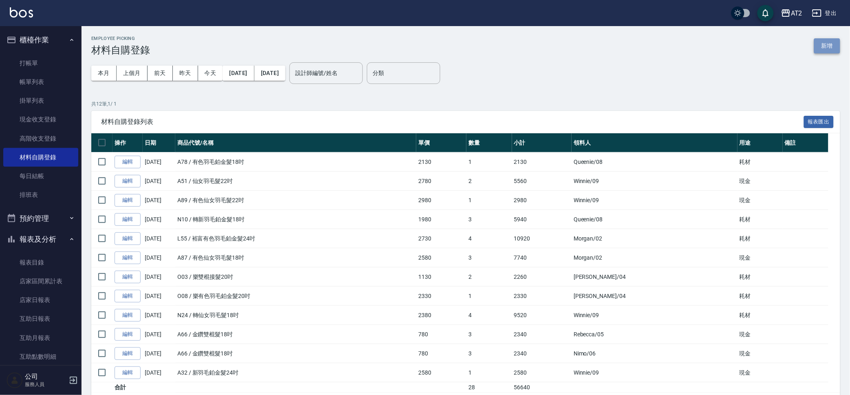
click at [824, 52] on button "新增" at bounding box center [827, 45] width 26 height 15
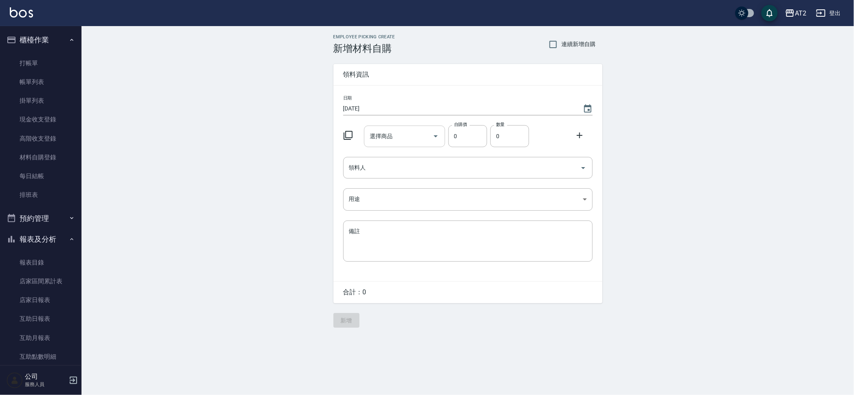
click at [396, 139] on input "選擇商品" at bounding box center [399, 136] width 62 height 14
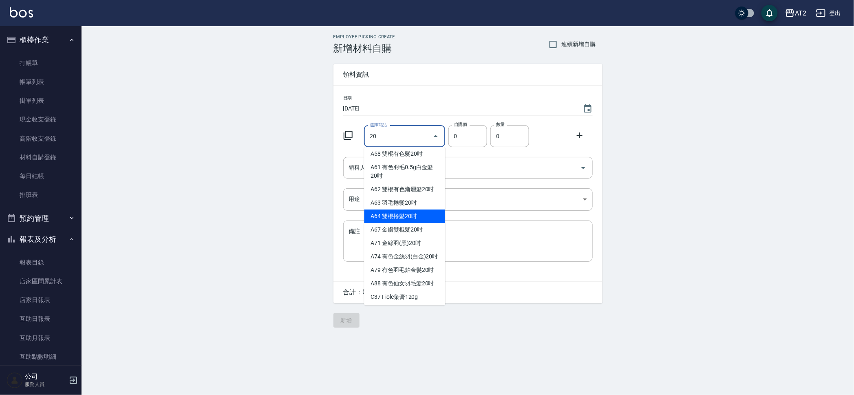
scroll to position [153, 0]
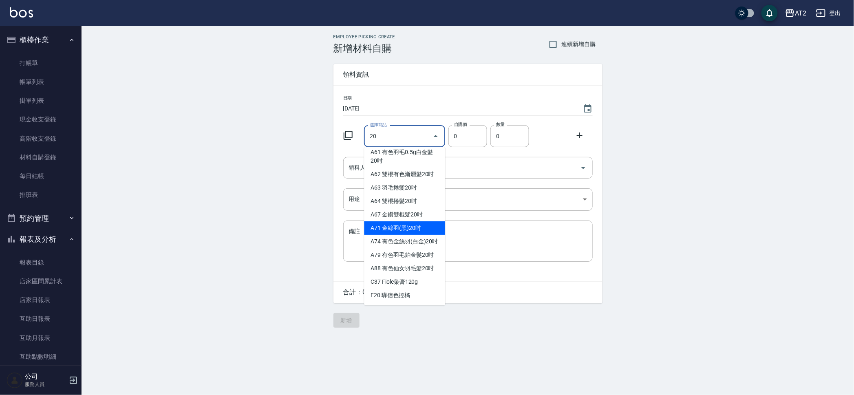
click at [411, 235] on li "A71 金絲羽(黑)20吋" at bounding box center [404, 227] width 81 height 13
type input "金絲羽(黑)20吋"
type input "1080"
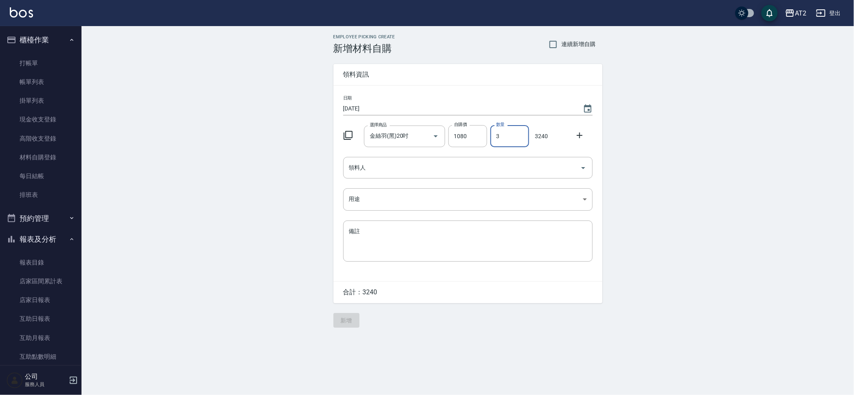
type input "3"
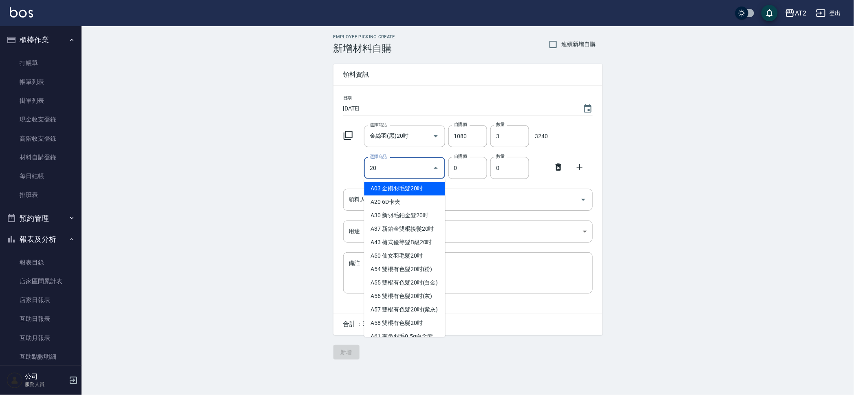
drag, startPoint x: 385, startPoint y: 172, endPoint x: 172, endPoint y: 165, distance: 212.8
click at [172, 165] on div "Employee Picking Create 新增材料自購 連續新增自購 領料資訊 日期 [DATE] 選擇商品 金絲羽(黑)20吋 選擇商品 自購價 10…" at bounding box center [467, 196] width 772 height 341
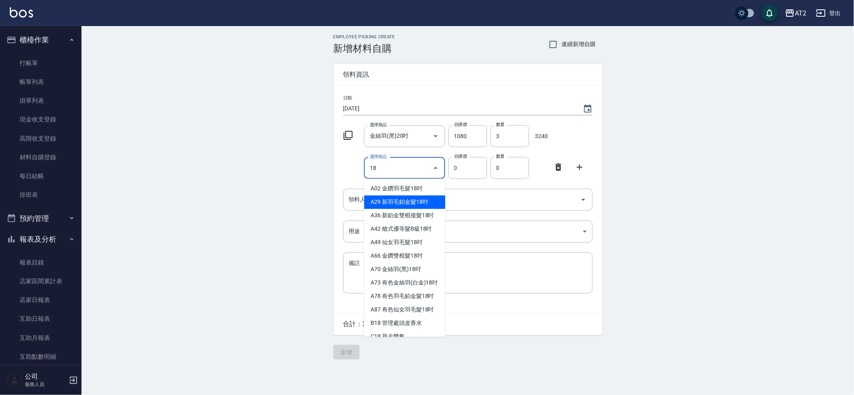
click at [434, 205] on li "A29 新羽毛鉑金髮18吋" at bounding box center [404, 202] width 81 height 13
type input "新羽毛鉑金髮18吋"
type input "1980"
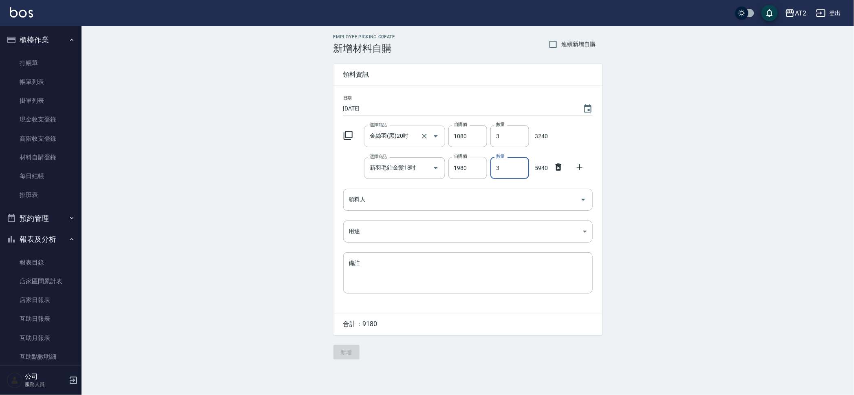
type input "3"
click at [376, 141] on input "金絲羽(黑)20吋" at bounding box center [393, 136] width 51 height 14
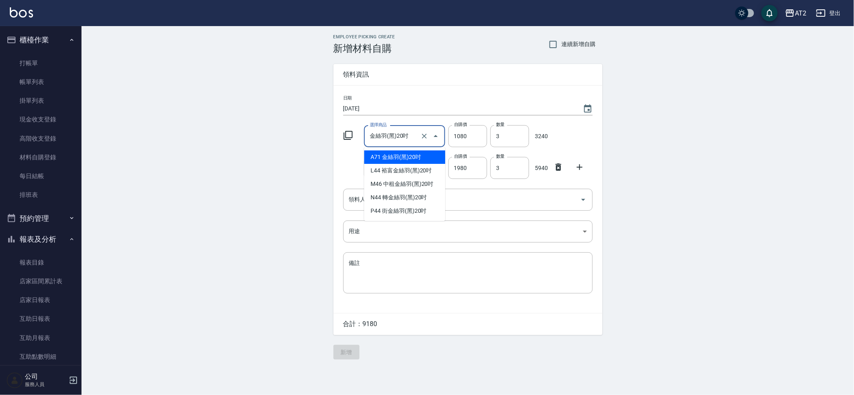
click at [417, 140] on input "金絲羽(黑)20吋" at bounding box center [393, 136] width 51 height 14
click at [373, 137] on input "金絲羽(黑)20吋" at bounding box center [393, 136] width 51 height 14
click at [426, 132] on icon "Clear" at bounding box center [424, 136] width 8 height 8
type input "0"
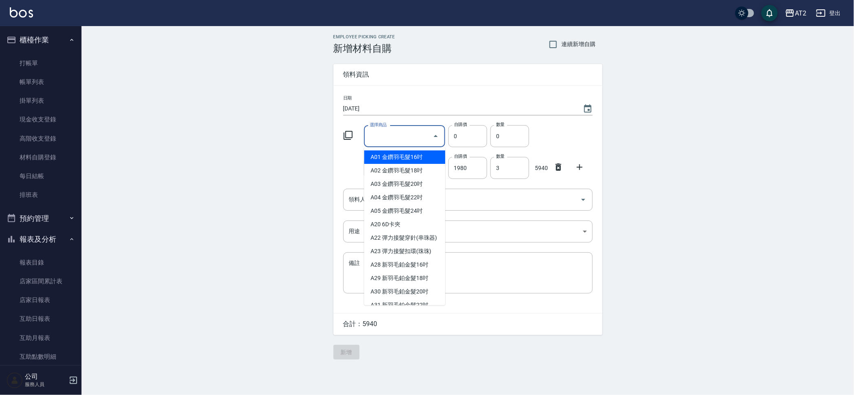
click at [400, 136] on input "選擇商品" at bounding box center [399, 136] width 62 height 14
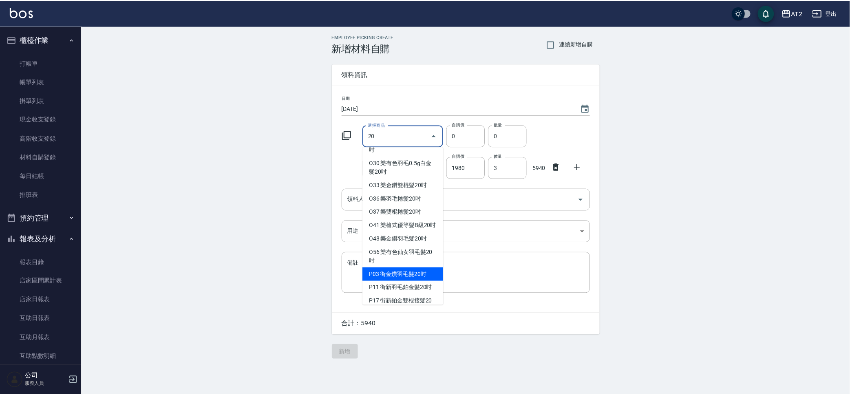
scroll to position [1782, 0]
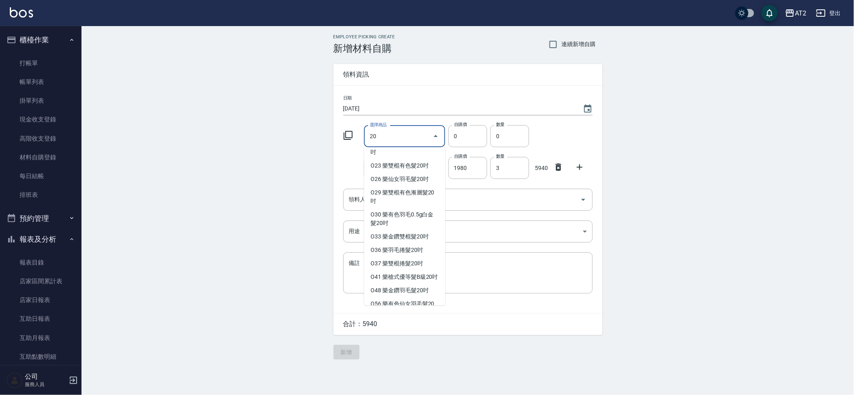
click at [415, 110] on li "O12 樂金絲羽20吋" at bounding box center [404, 103] width 81 height 13
type input "樂金絲羽20吋"
type input "1080"
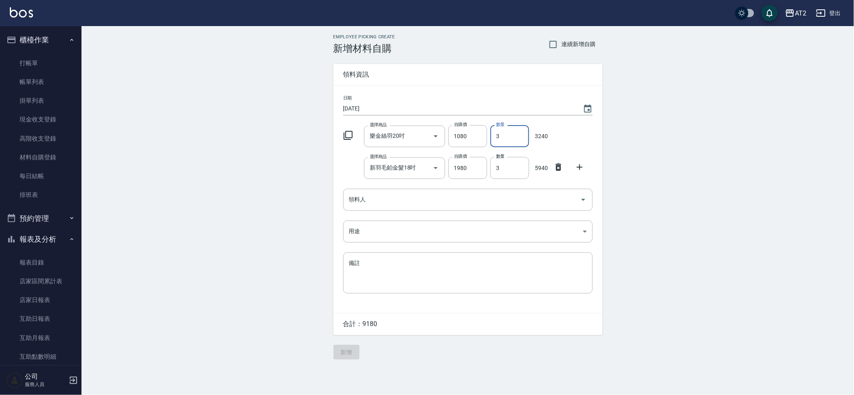
type input "3"
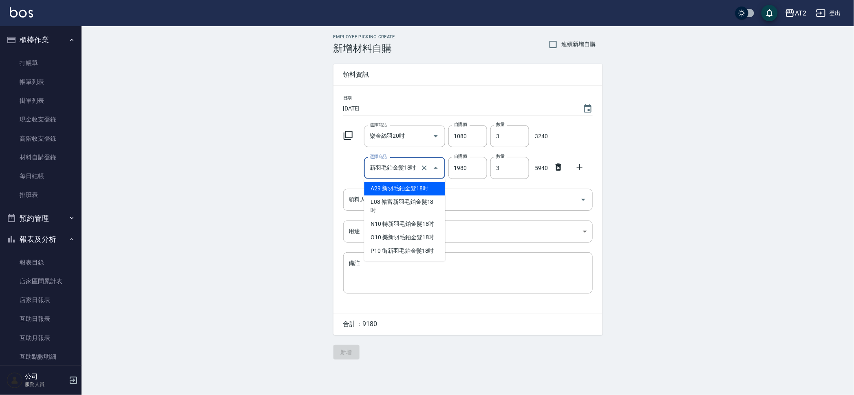
click at [409, 174] on input "新羽毛鉑金髮18吋" at bounding box center [393, 168] width 51 height 14
click at [418, 236] on li "O10 樂新羽毛鉑金髮18吋" at bounding box center [404, 237] width 81 height 13
type input "樂新羽毛鉑金髮18吋"
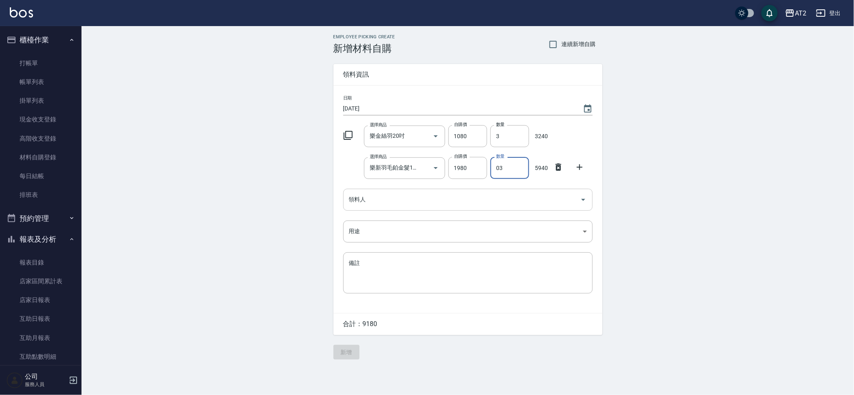
click at [497, 210] on div "領料人" at bounding box center [467, 200] width 249 height 22
type input "03"
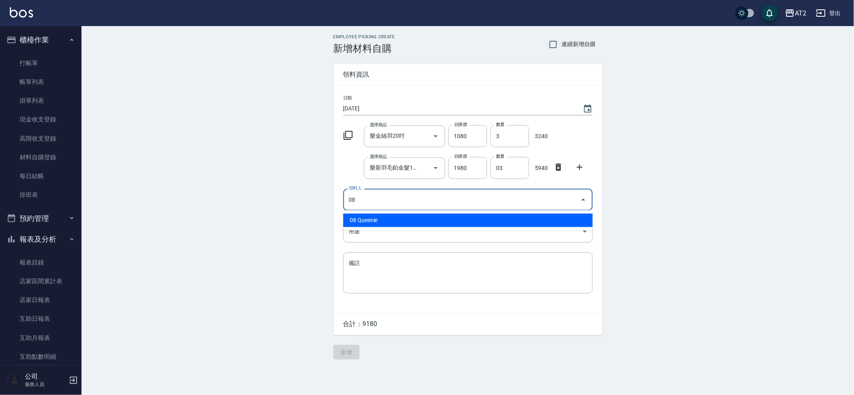
type input "08 Queenie"
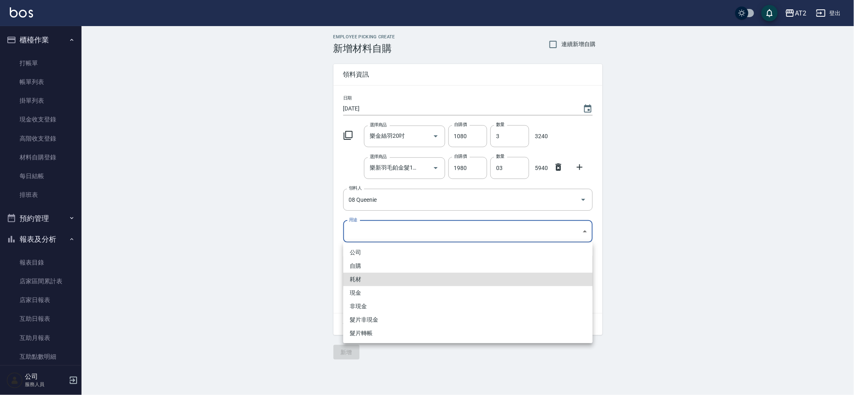
type input "耗材"
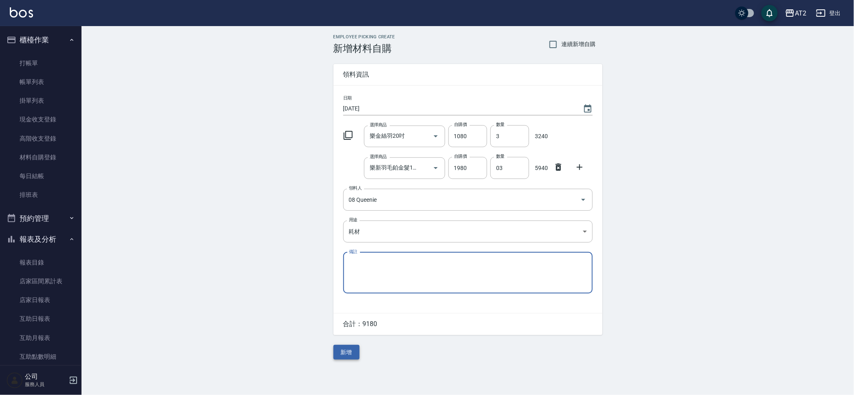
click at [343, 349] on button "新增" at bounding box center [346, 352] width 26 height 15
